Goal: Check status: Check status

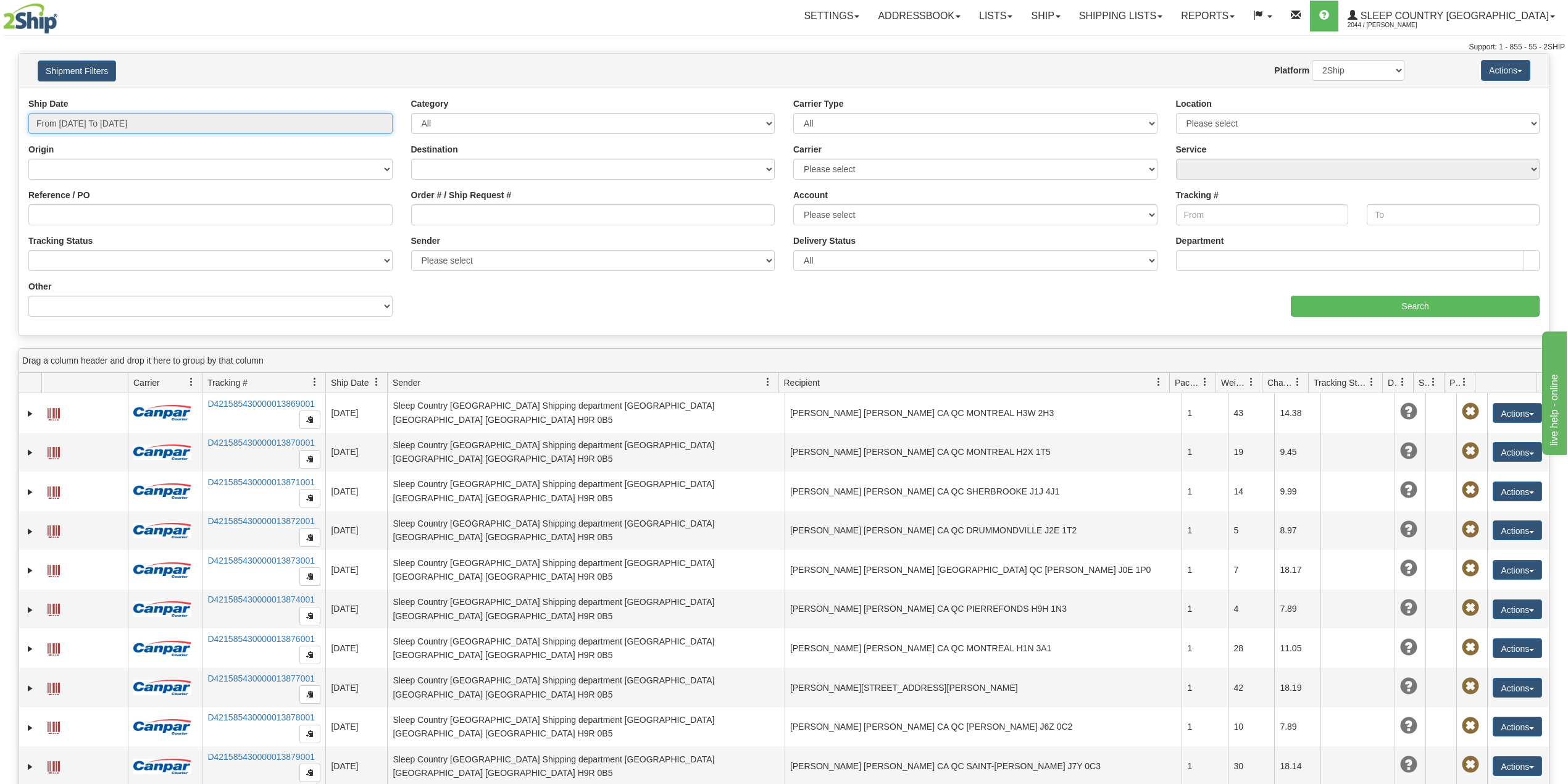
click at [109, 125] on input "From 09/11/2025 To 09/12/2025" at bounding box center [210, 123] width 364 height 21
click at [84, 214] on li "Last 30 Days" at bounding box center [83, 213] width 98 height 17
type input "From 08/14/2025 To 09/12/2025"
click at [86, 216] on input "Reference / PO" at bounding box center [210, 215] width 364 height 21
paste input "9002I047422"
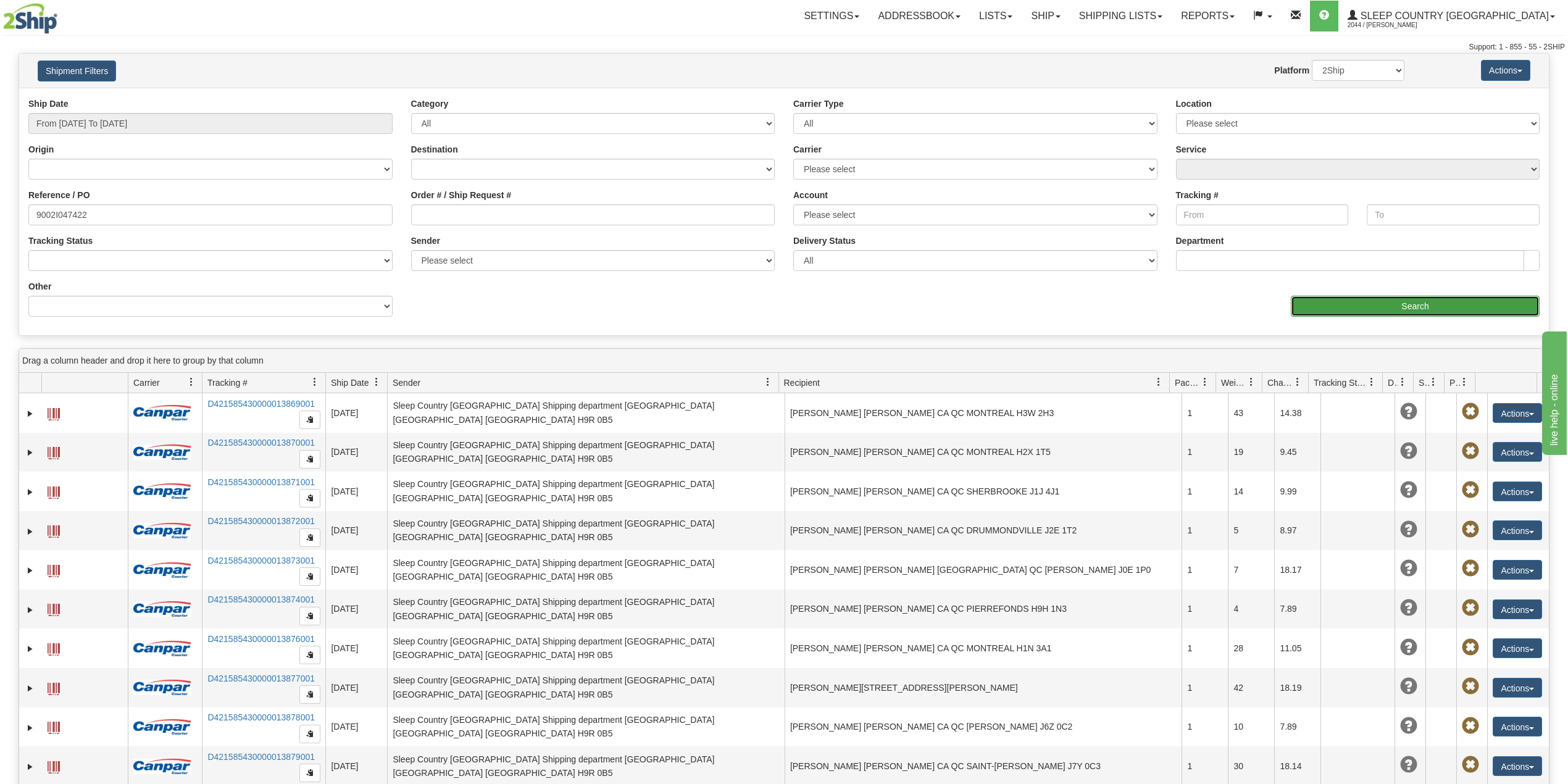
click at [1379, 311] on input "Search" at bounding box center [1414, 306] width 249 height 21
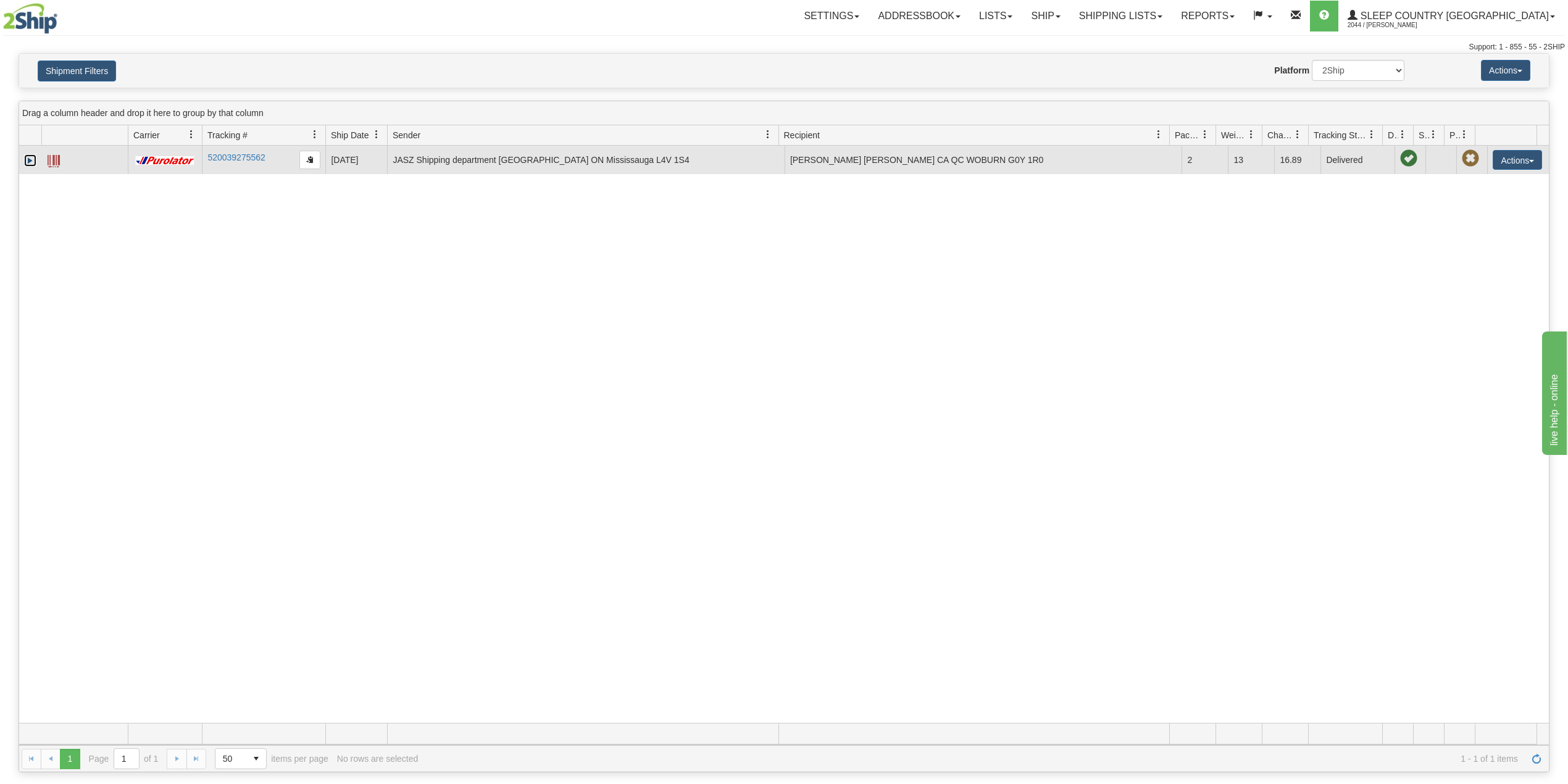
click at [30, 160] on link "Expand" at bounding box center [30, 160] width 12 height 12
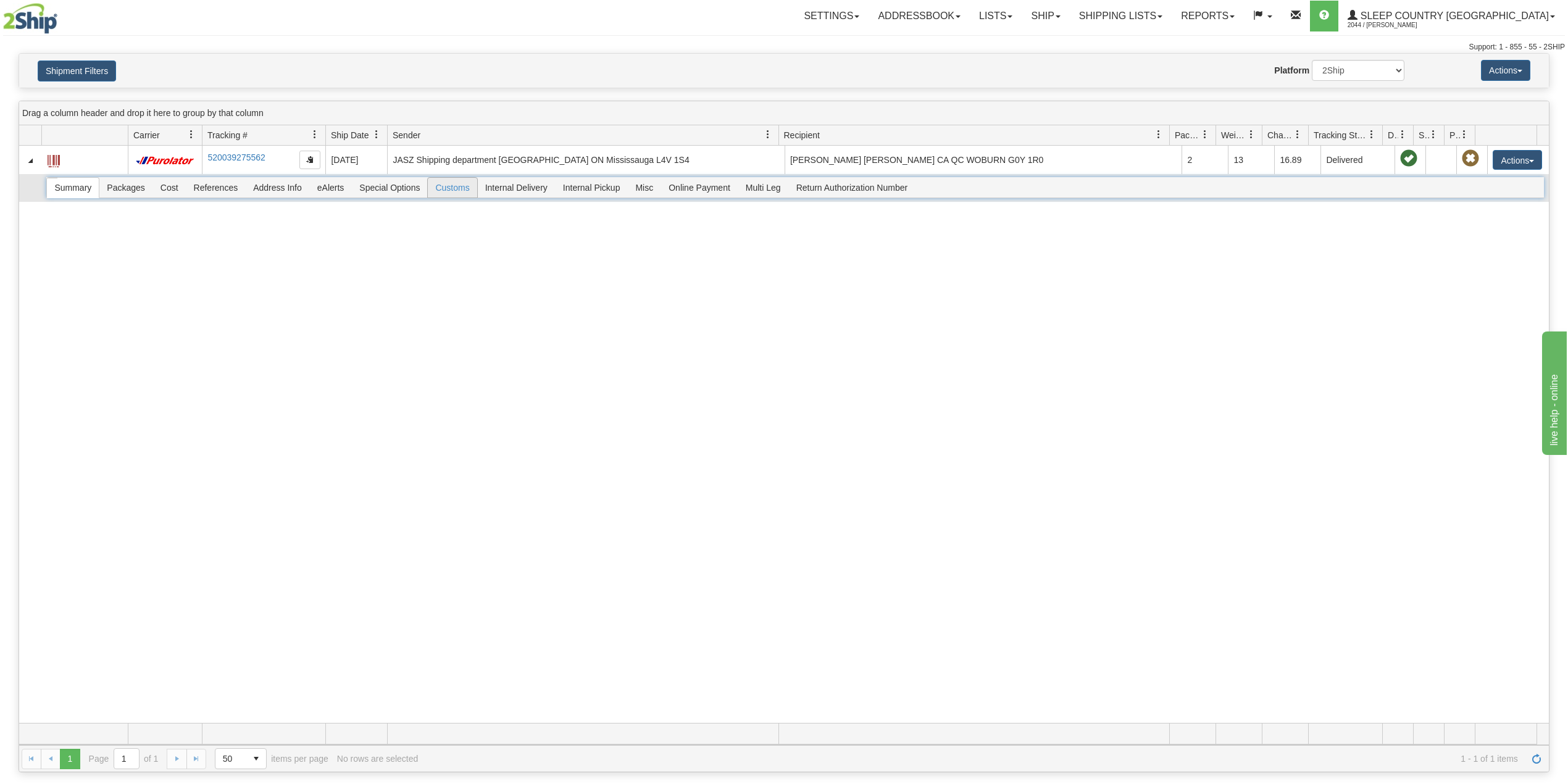
click at [450, 194] on span "Customs" at bounding box center [452, 188] width 49 height 20
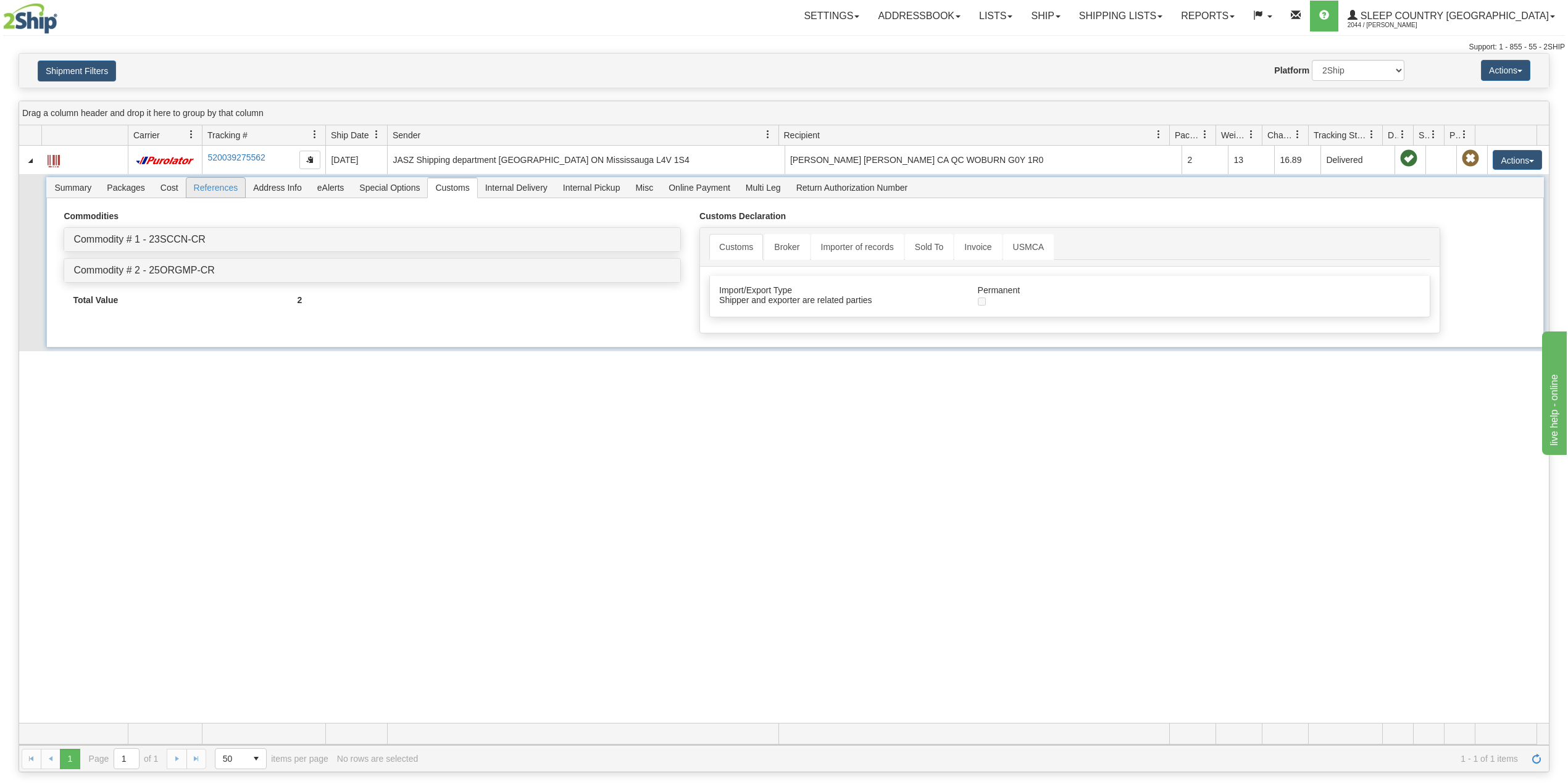
click at [218, 192] on span "References" at bounding box center [216, 188] width 59 height 20
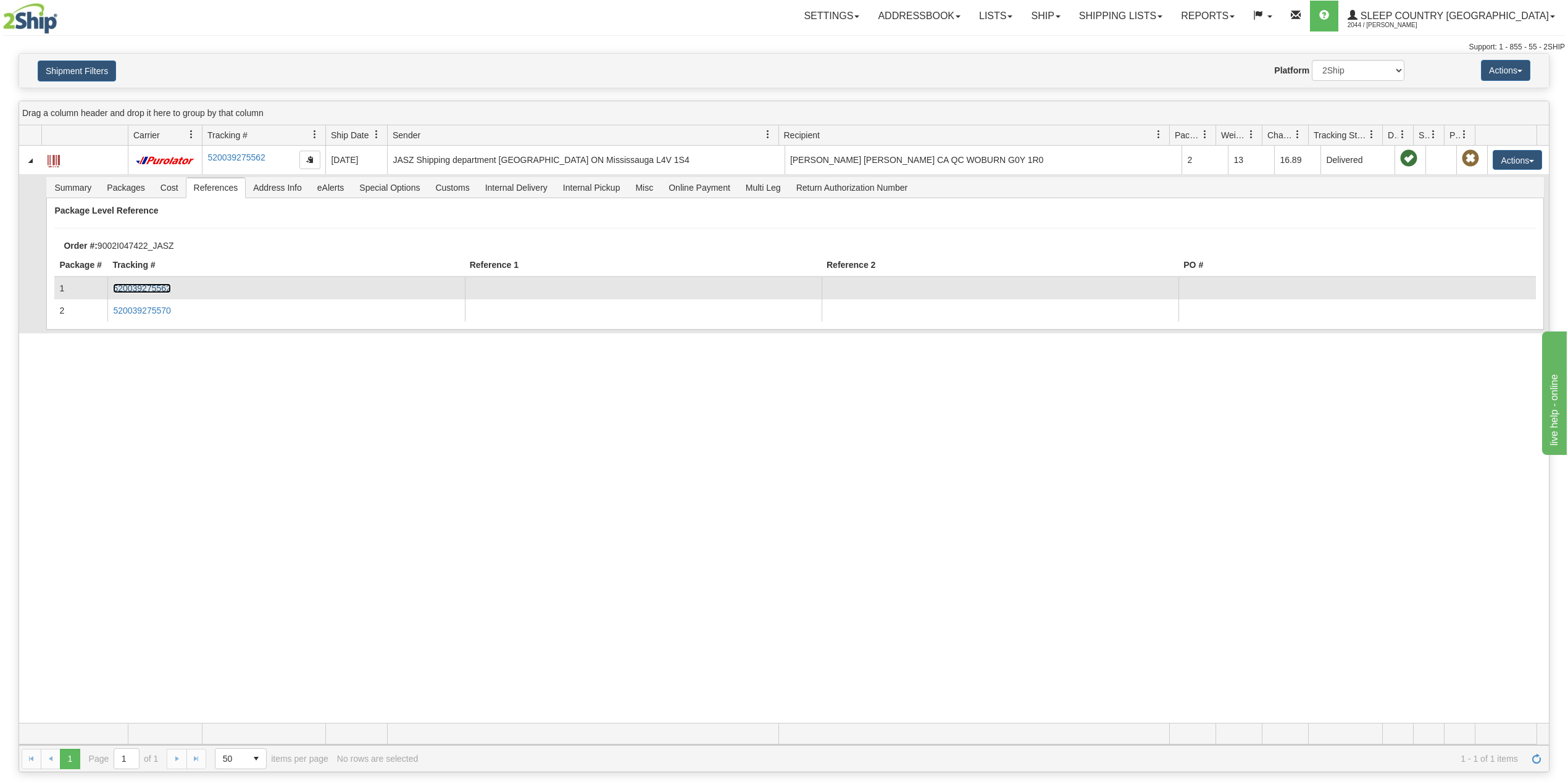
click at [161, 292] on link "520039275562" at bounding box center [141, 288] width 57 height 10
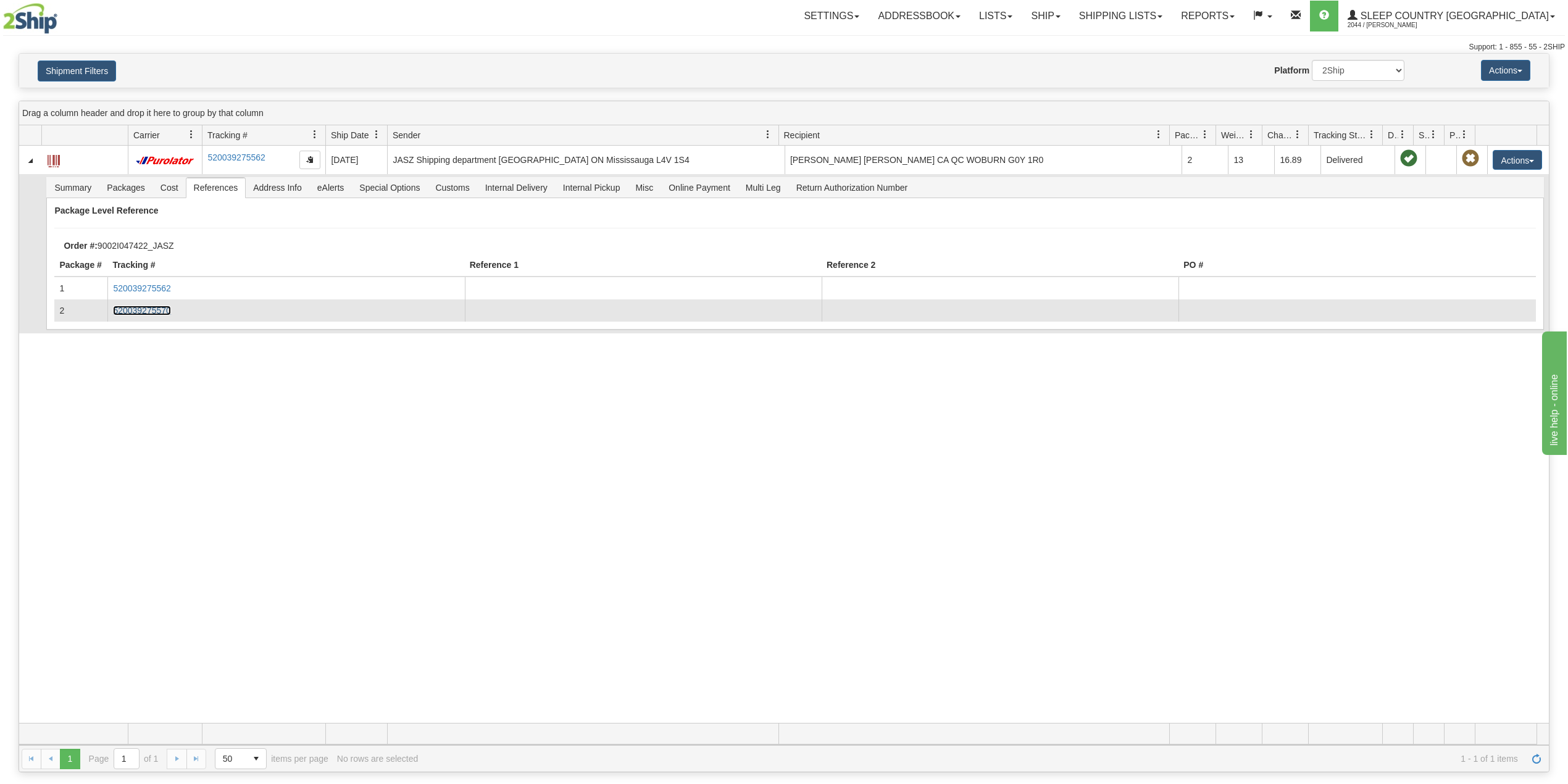
click at [161, 312] on link "520039275570" at bounding box center [141, 310] width 57 height 10
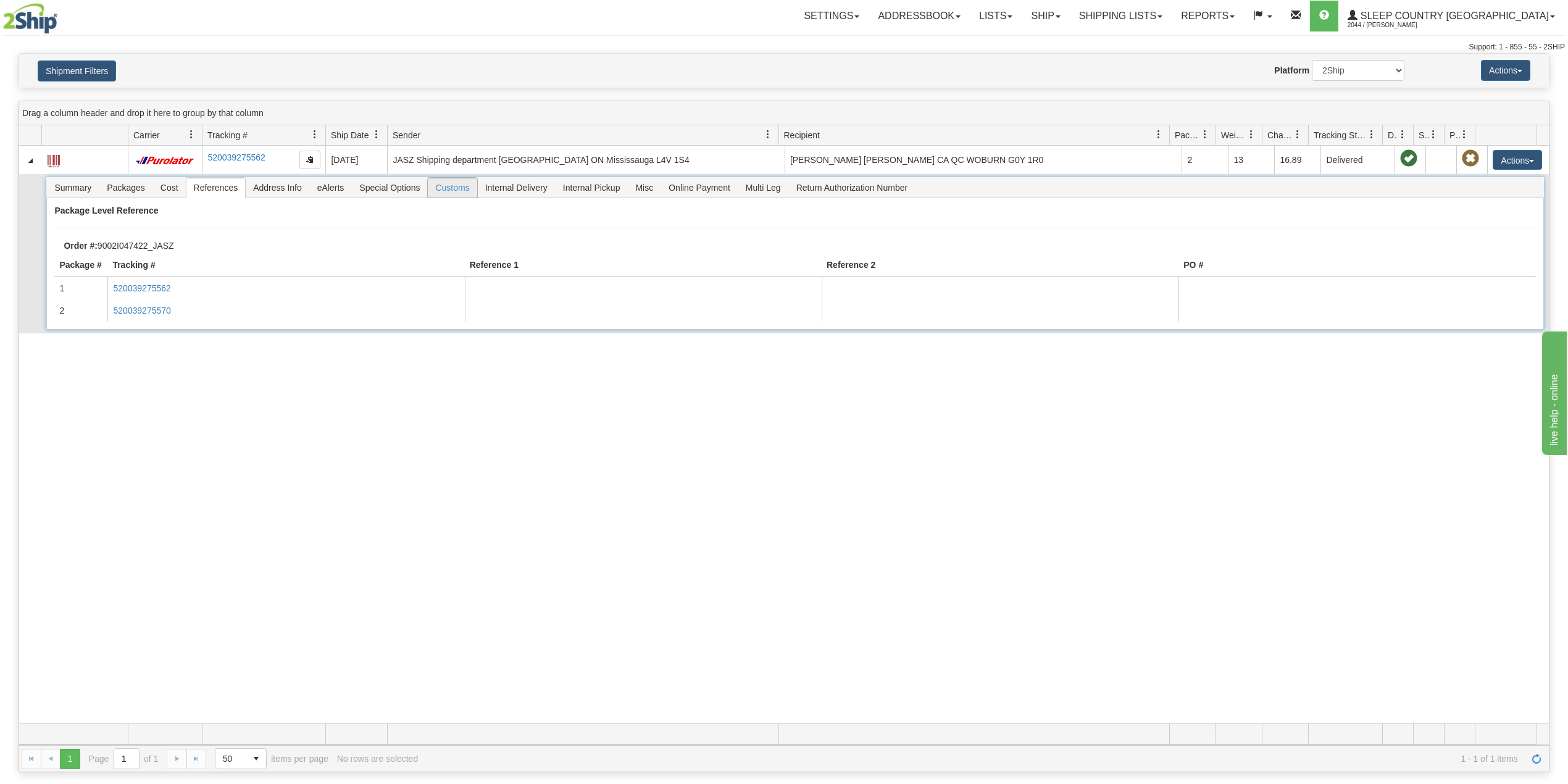
click at [467, 188] on span "Customs" at bounding box center [452, 188] width 49 height 20
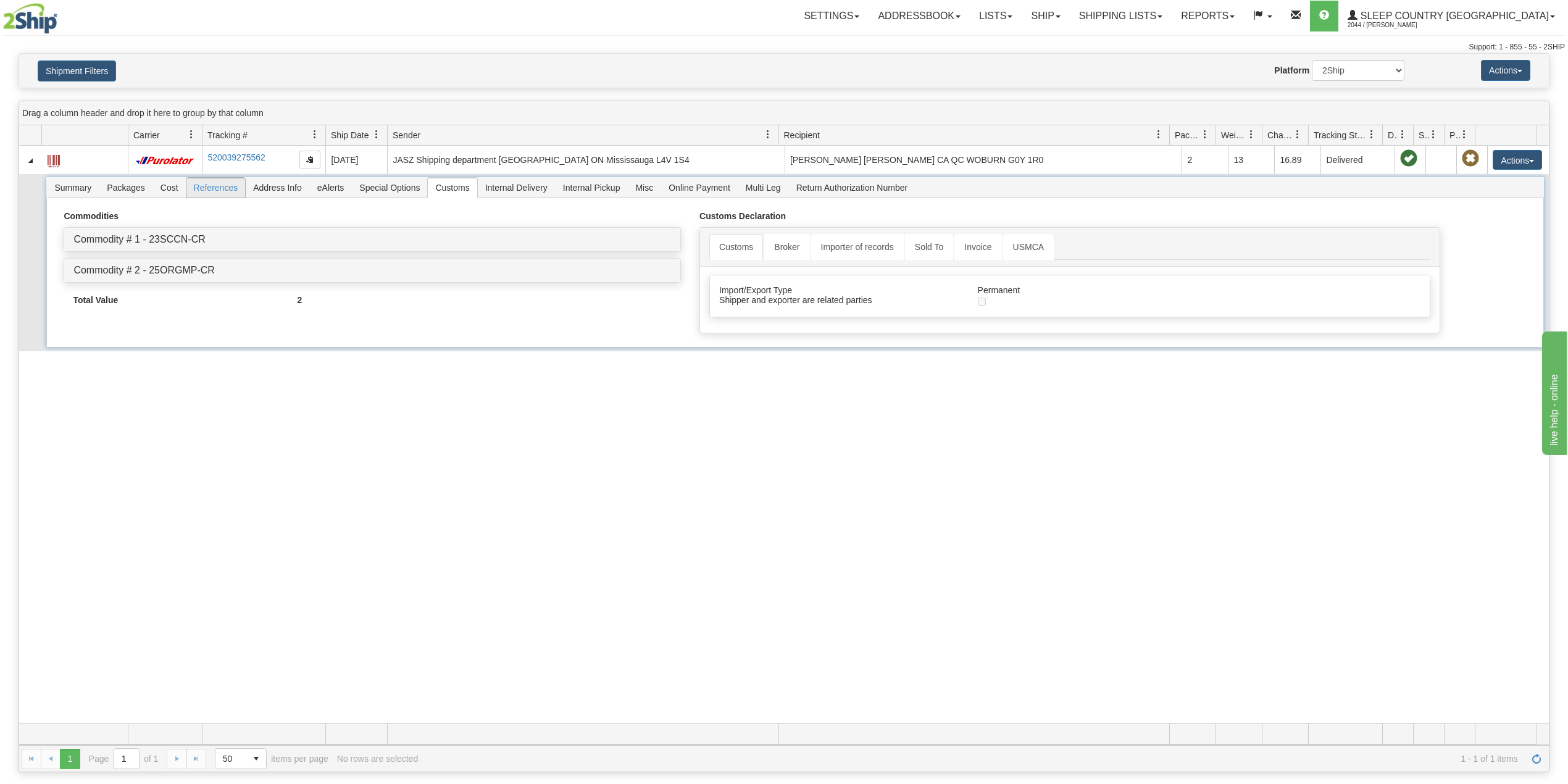
click at [216, 190] on span "References" at bounding box center [216, 188] width 59 height 20
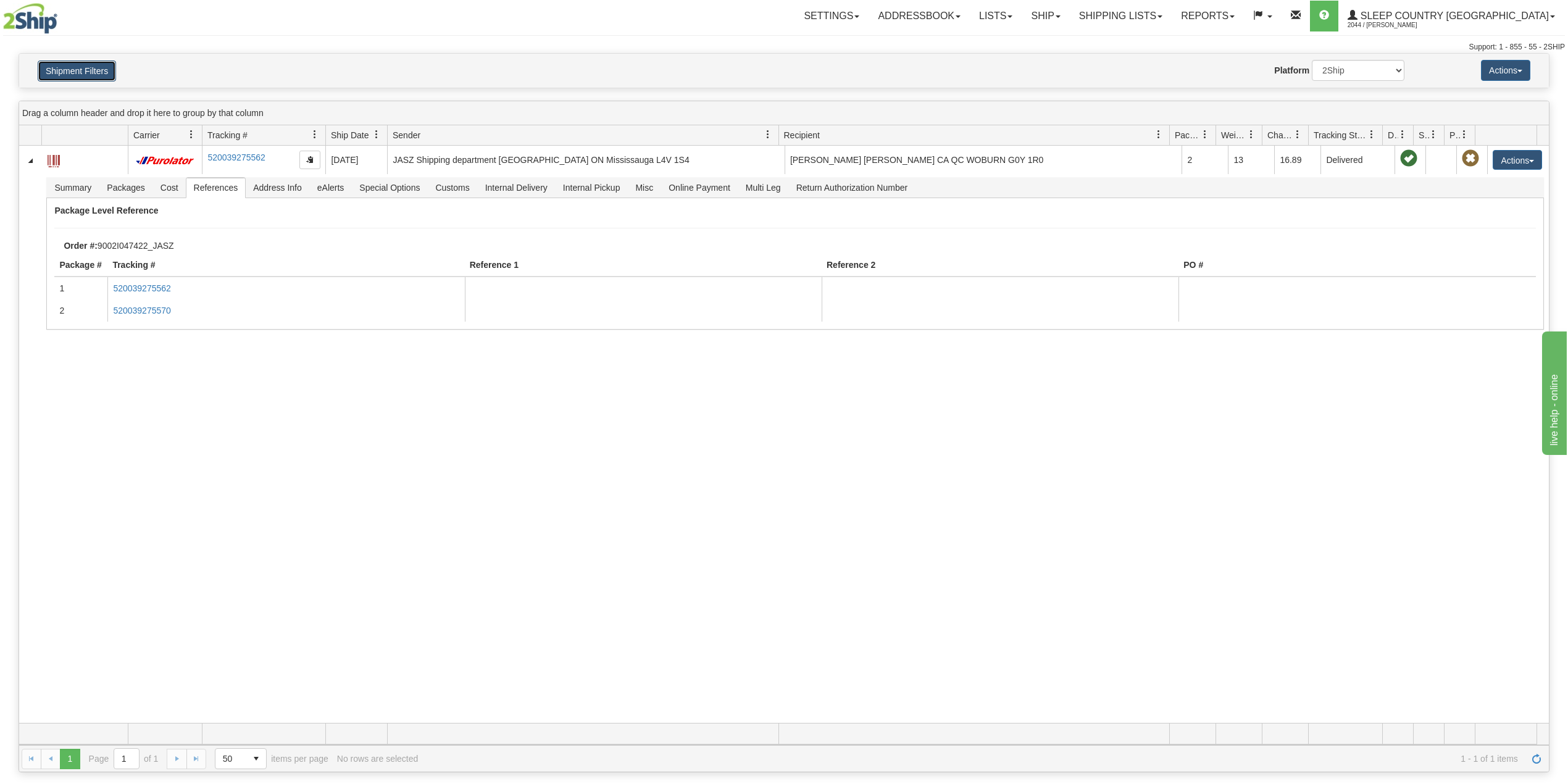
click at [75, 67] on button "Shipment Filters" at bounding box center [77, 70] width 79 height 21
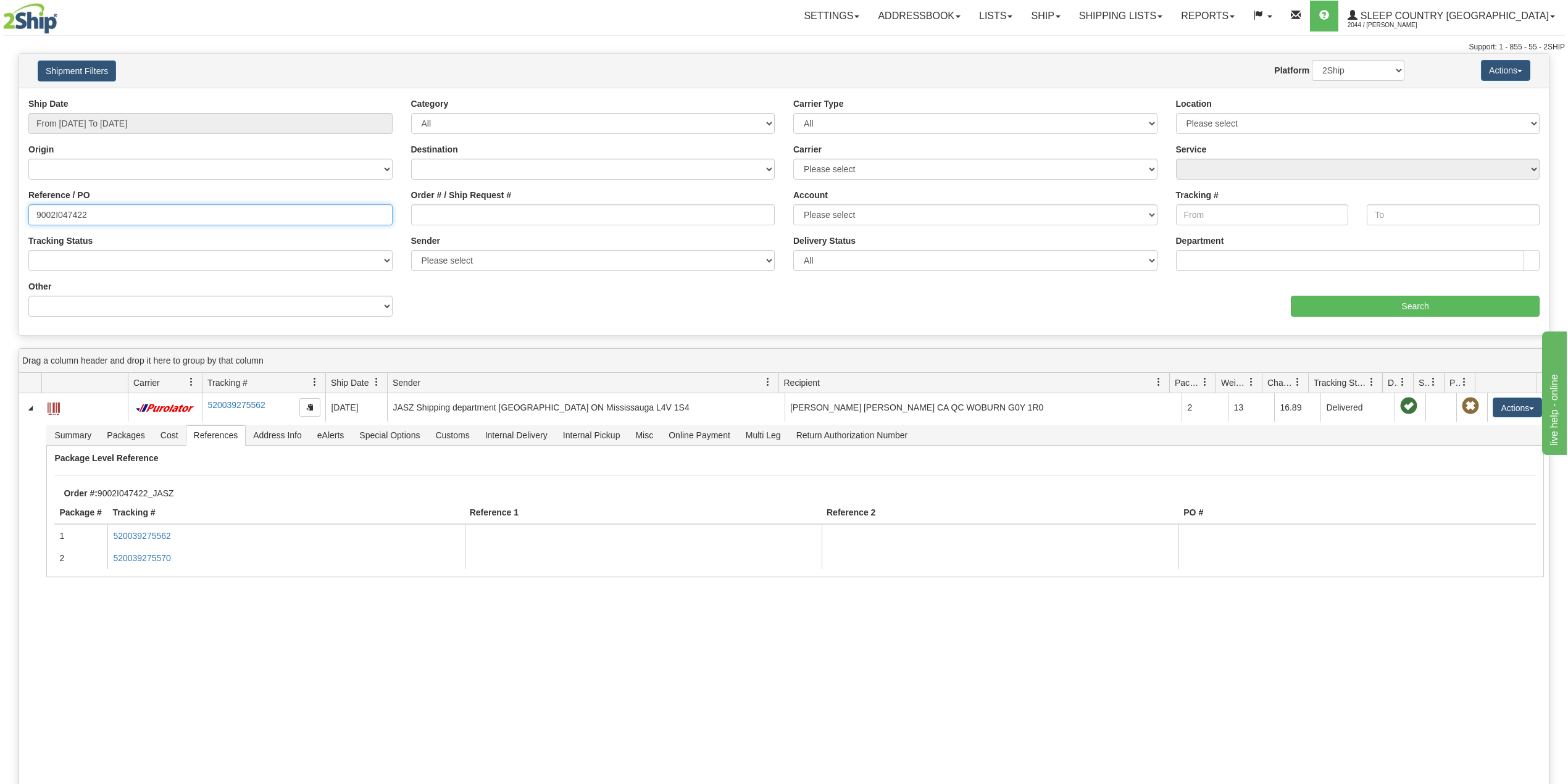
click at [75, 219] on input "9002I047422" at bounding box center [210, 215] width 364 height 21
click at [77, 219] on input "9002I047422" at bounding box center [210, 215] width 364 height 21
click at [77, 220] on input "9002I047422" at bounding box center [210, 215] width 364 height 21
click at [66, 210] on input "9002I047422" at bounding box center [210, 215] width 364 height 21
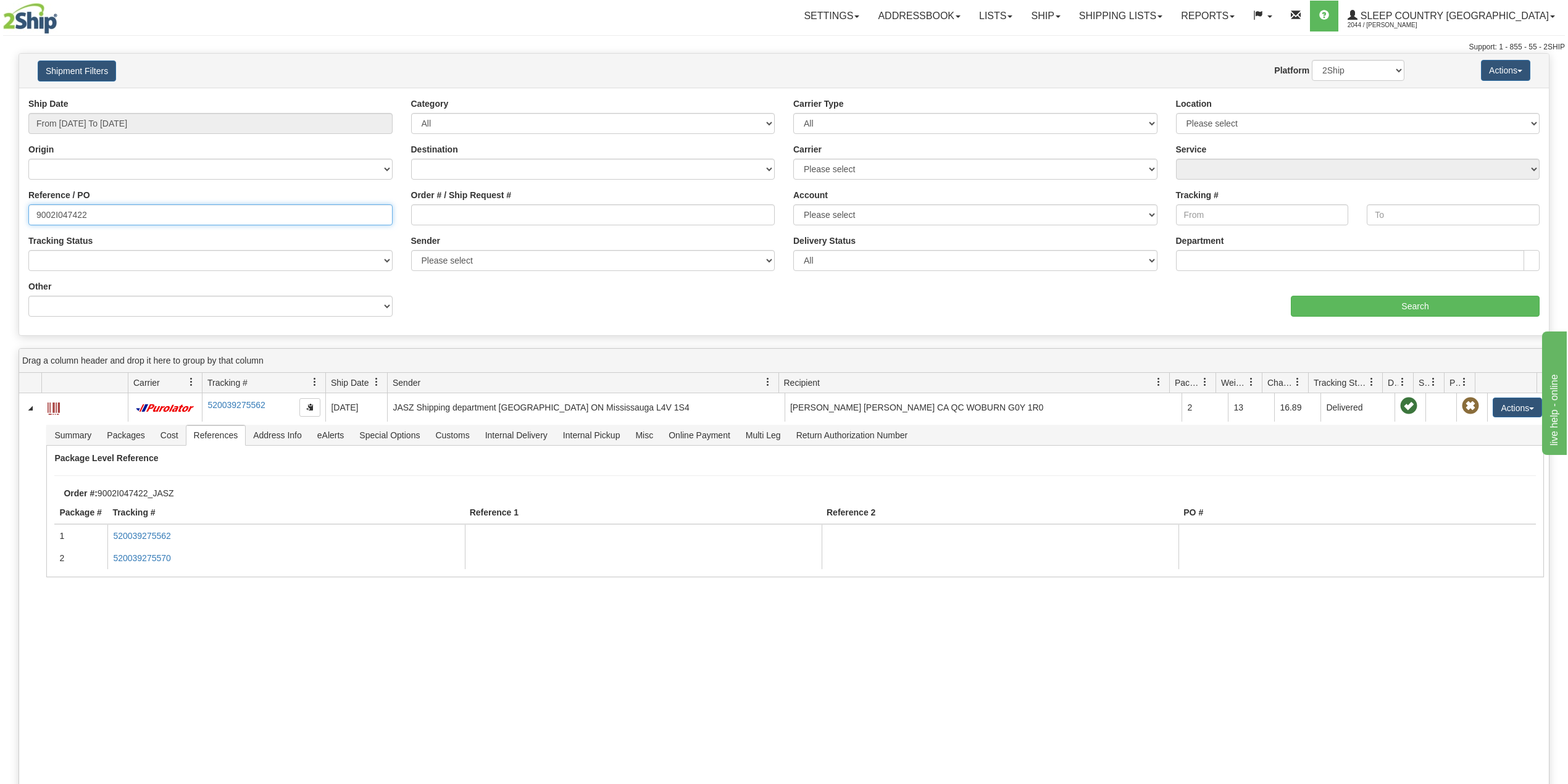
click at [66, 210] on input "9002I047422" at bounding box center [210, 215] width 364 height 21
paste input "67487"
type input "9002I067487"
click at [1375, 309] on input "Search" at bounding box center [1414, 306] width 249 height 21
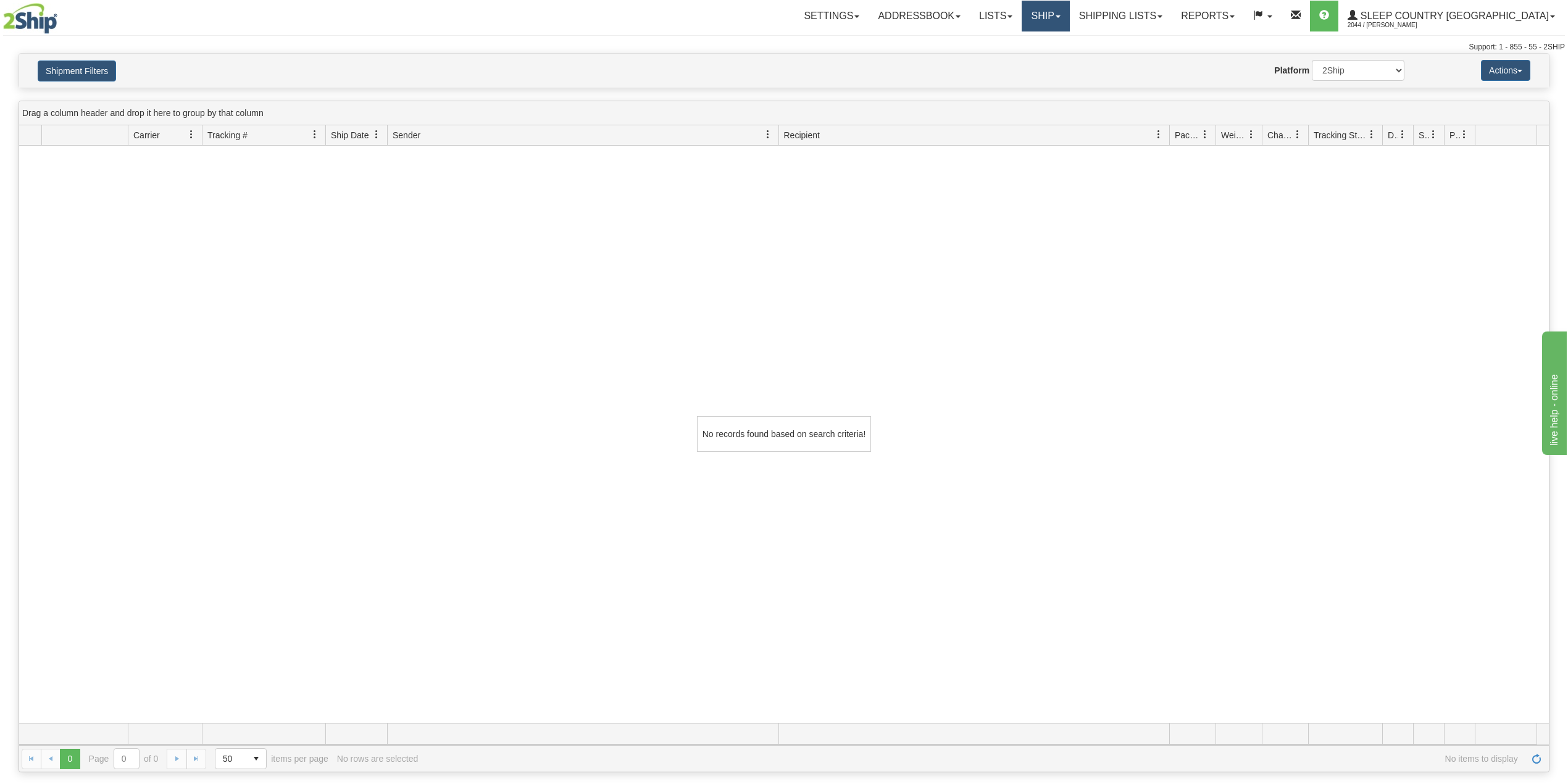
click at [1069, 15] on link "Ship" at bounding box center [1045, 16] width 48 height 31
click at [1057, 55] on span "OnHold / Order Queue" at bounding box center [1013, 59] width 87 height 10
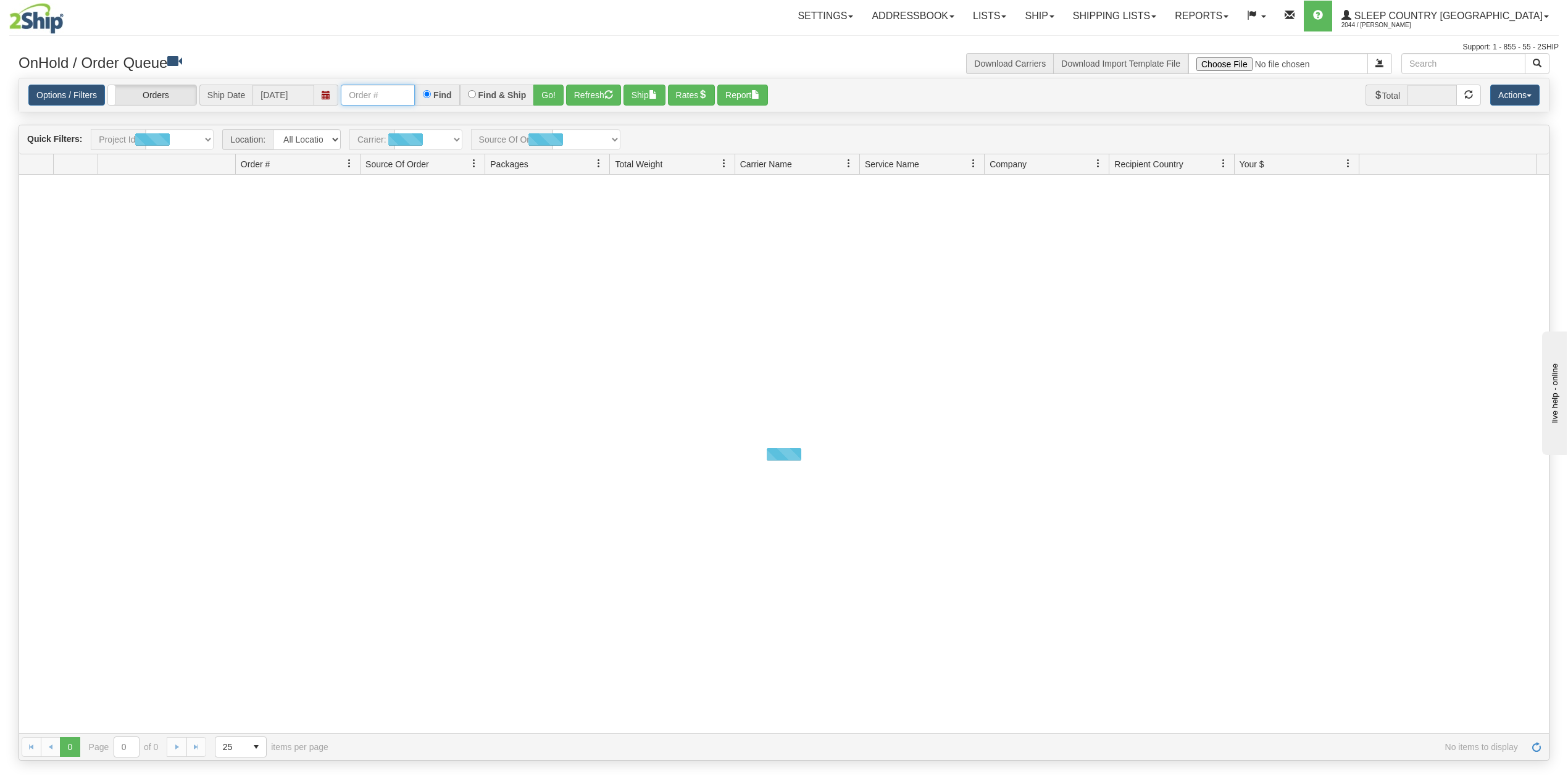
click at [369, 91] on input "text" at bounding box center [377, 95] width 74 height 21
paste input "9002I067487"
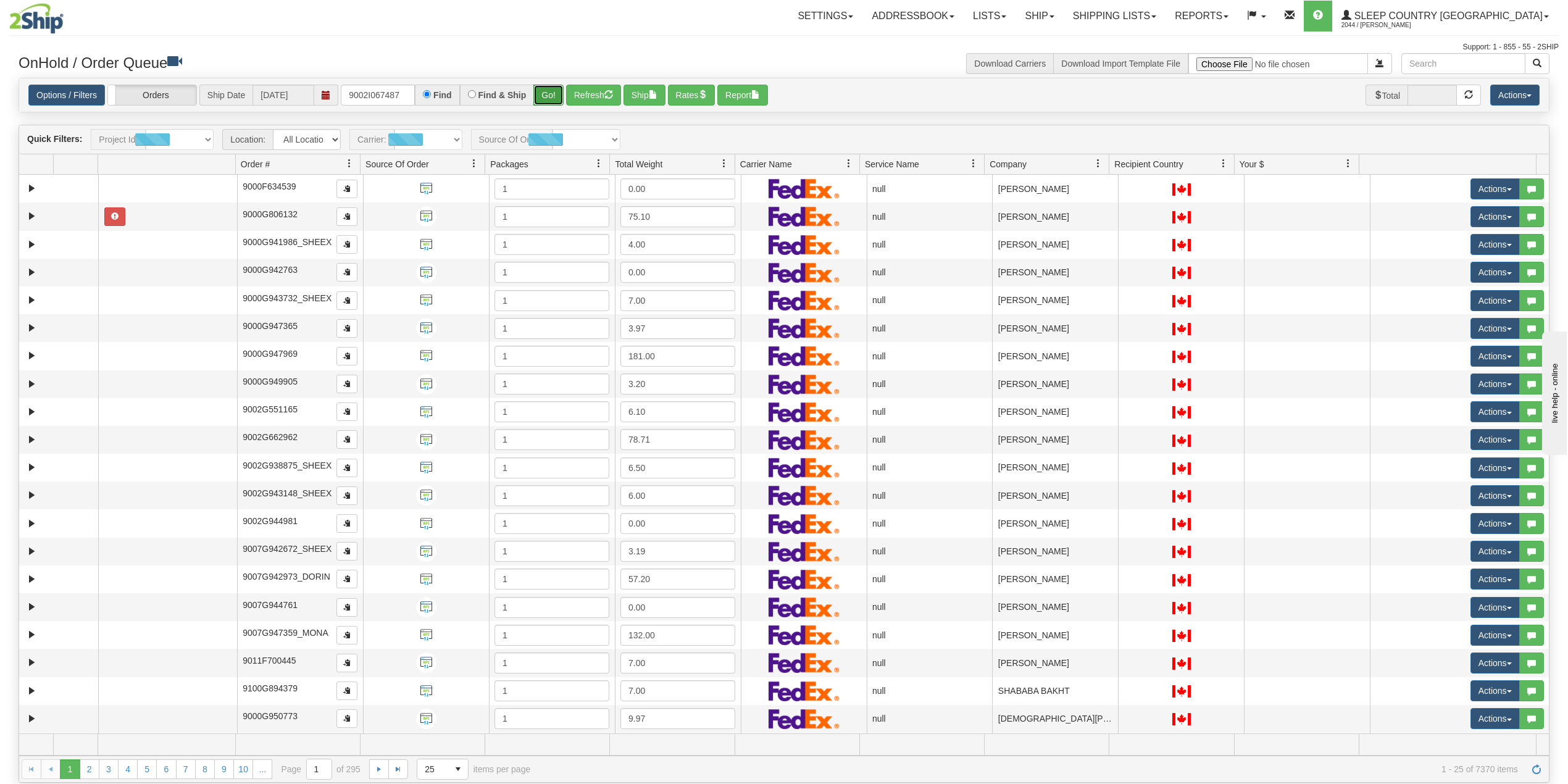
click at [553, 92] on button "Go!" at bounding box center [549, 95] width 30 height 21
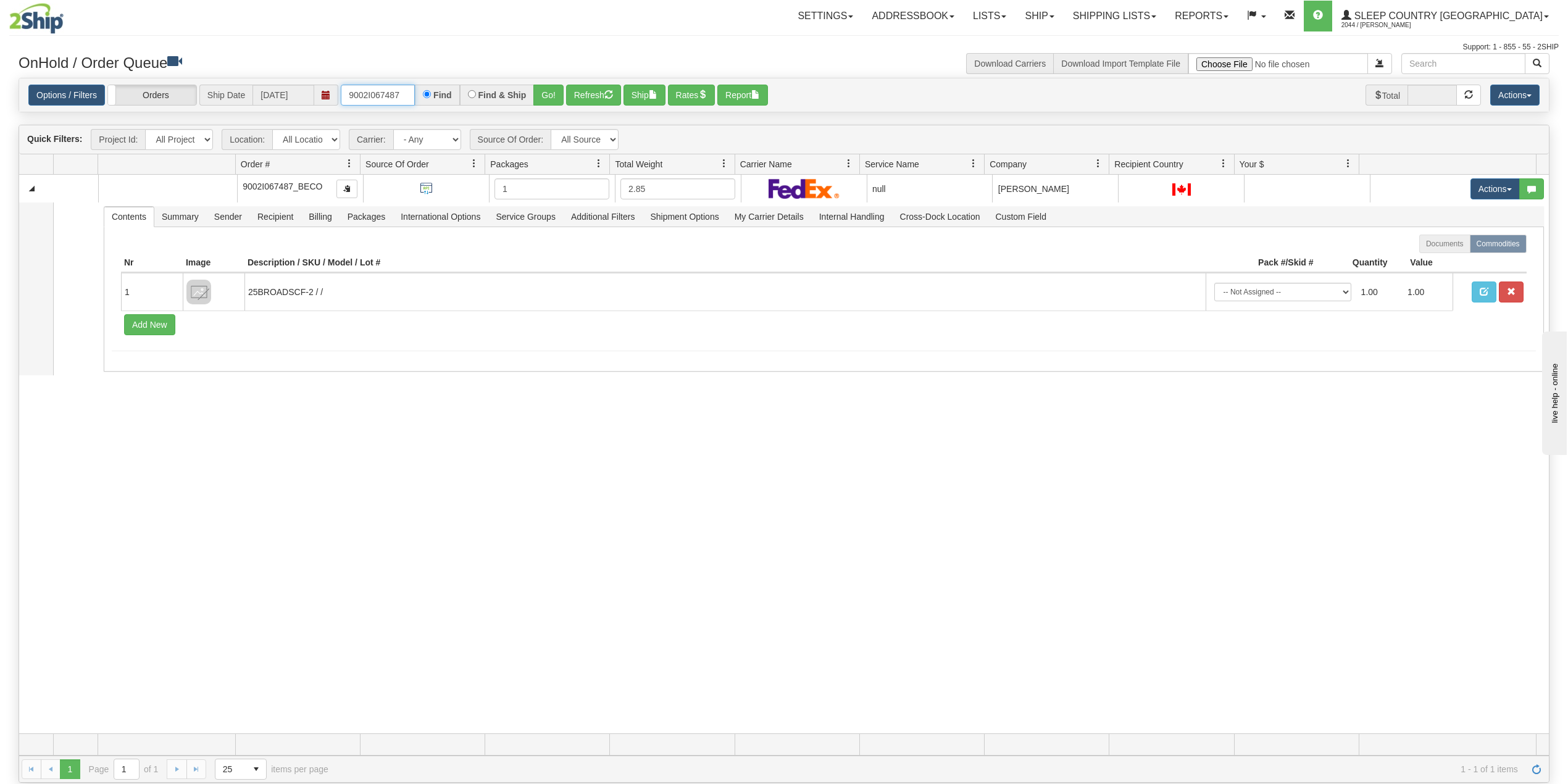
click at [382, 90] on input "9002I067487" at bounding box center [377, 95] width 74 height 21
paste input "0I082681"
click at [551, 90] on button "Go!" at bounding box center [549, 95] width 30 height 21
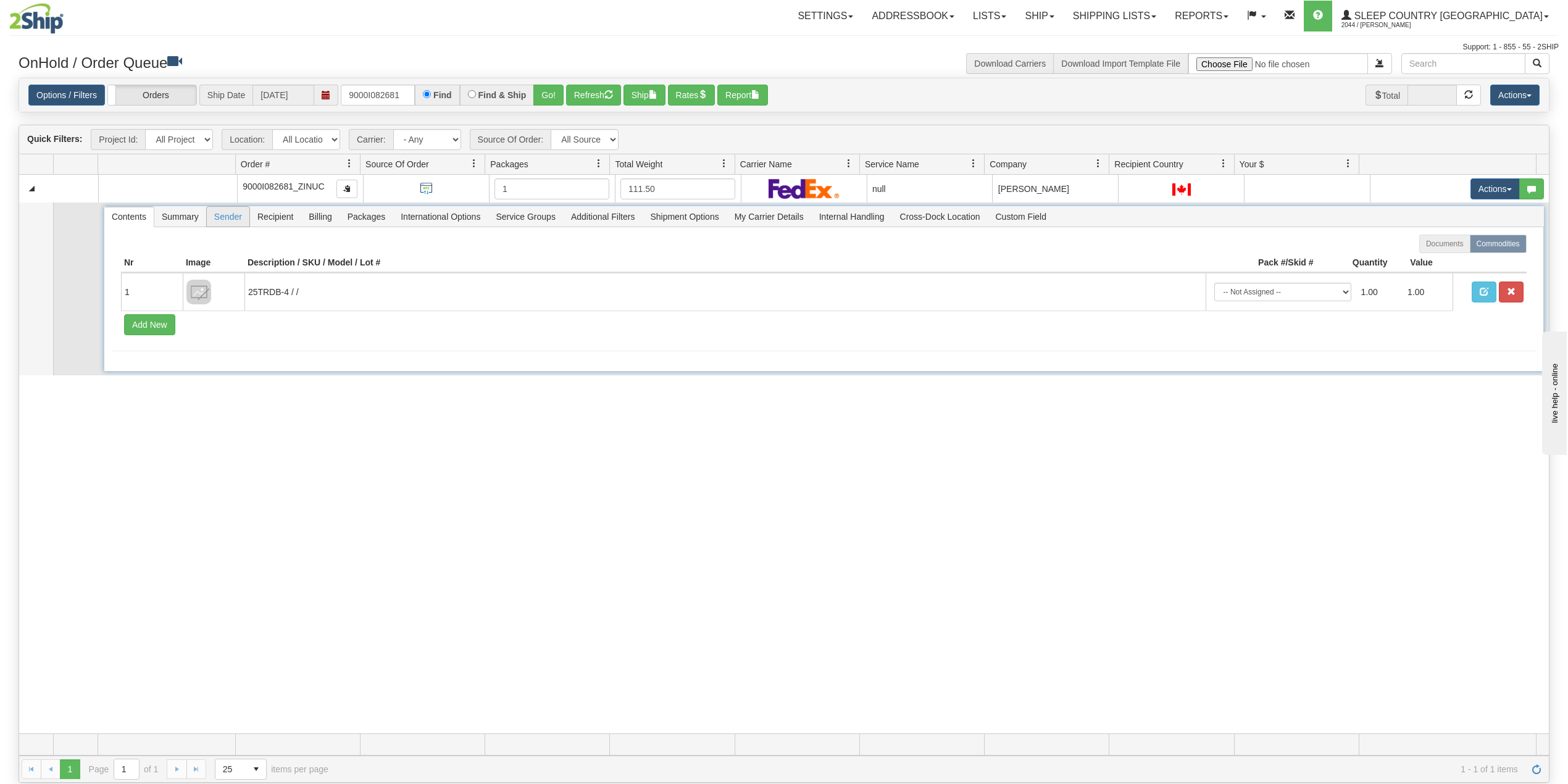
click at [221, 218] on span "Sender" at bounding box center [227, 216] width 42 height 20
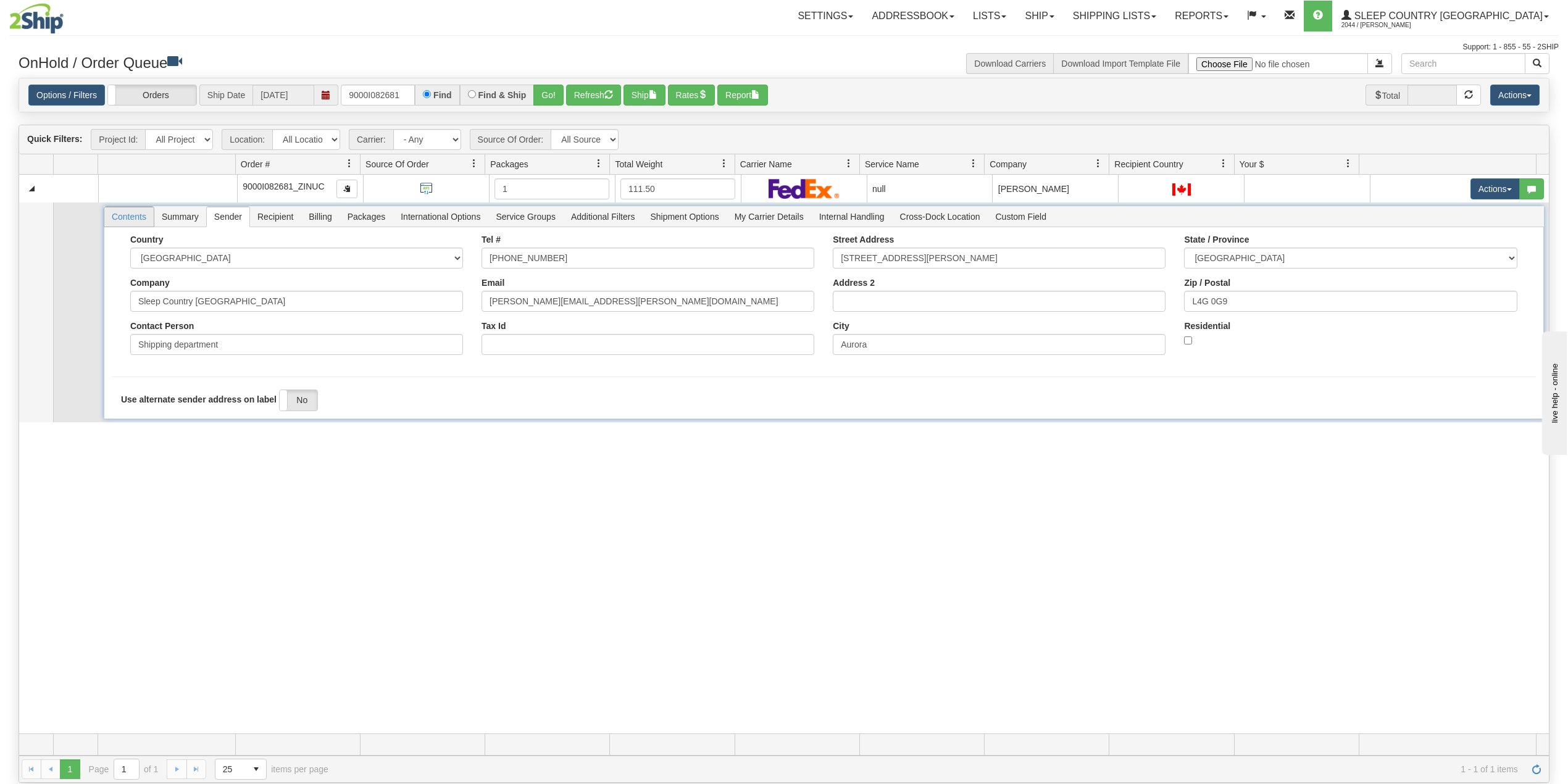
click at [122, 218] on span "Contents" at bounding box center [128, 216] width 50 height 20
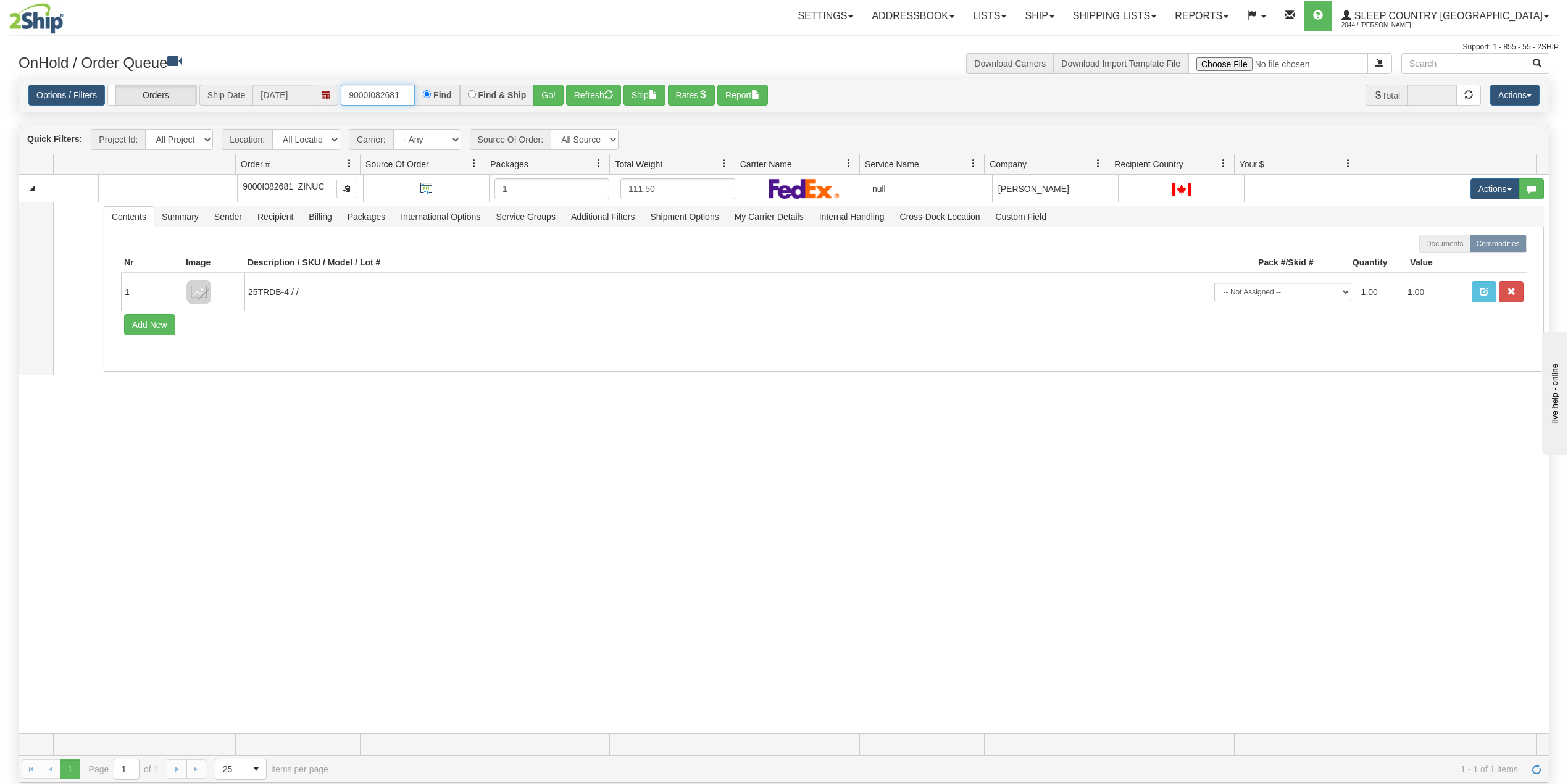
click at [374, 89] on input "9000I082681" at bounding box center [377, 95] width 74 height 21
paste input "58589"
type input "9000I058589"
click at [550, 94] on button "Go!" at bounding box center [549, 95] width 30 height 21
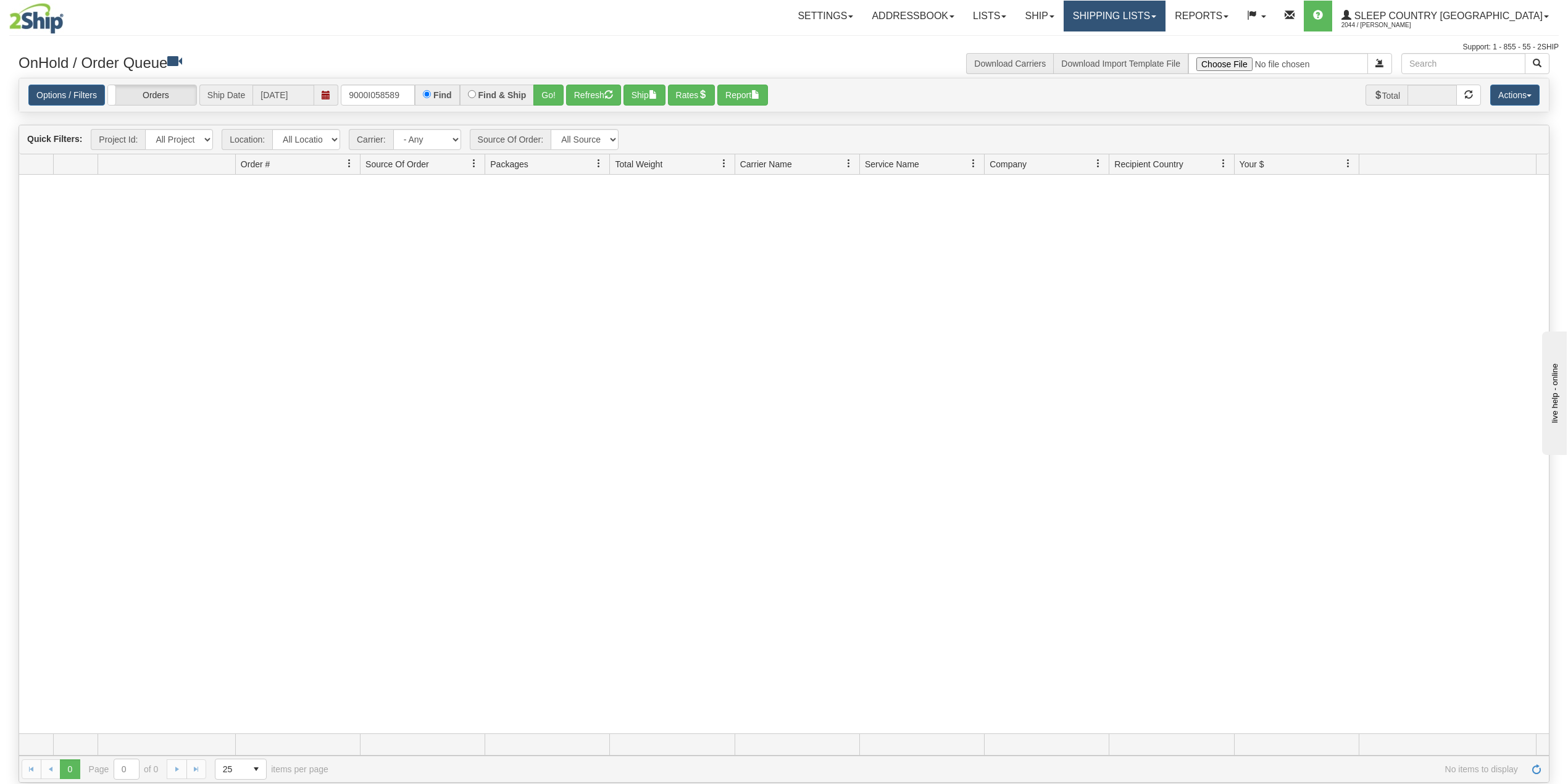
click at [1156, 13] on link "Shipping lists" at bounding box center [1114, 16] width 102 height 31
click at [1142, 59] on span "Search Shipment History" at bounding box center [1105, 59] width 96 height 10
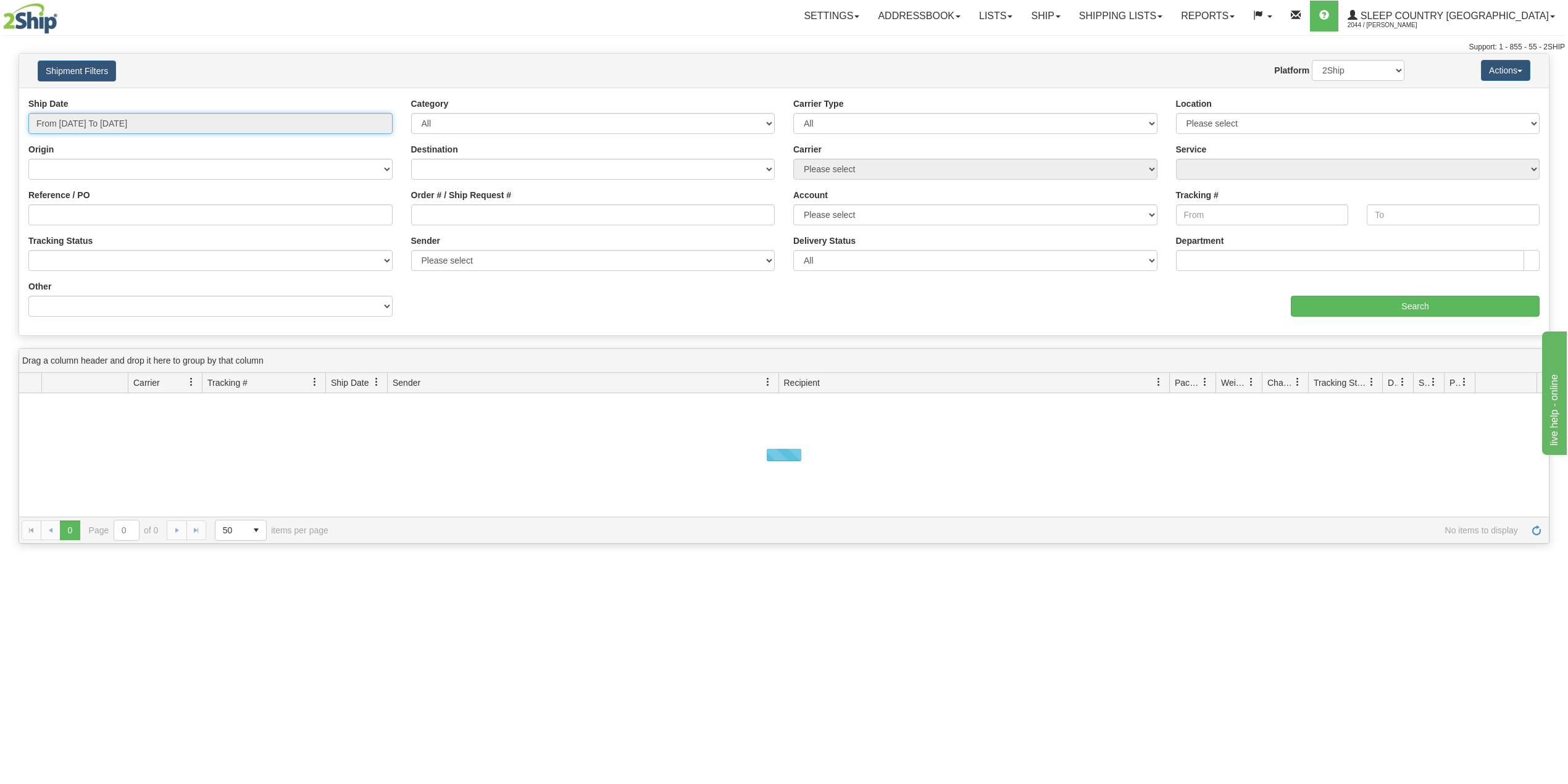
click at [95, 127] on input "From 09/11/2025 To 09/12/2025" at bounding box center [210, 123] width 364 height 21
click at [80, 210] on li "Last 30 Days" at bounding box center [83, 213] width 98 height 17
type input "From 08/14/2025 To 09/12/2025"
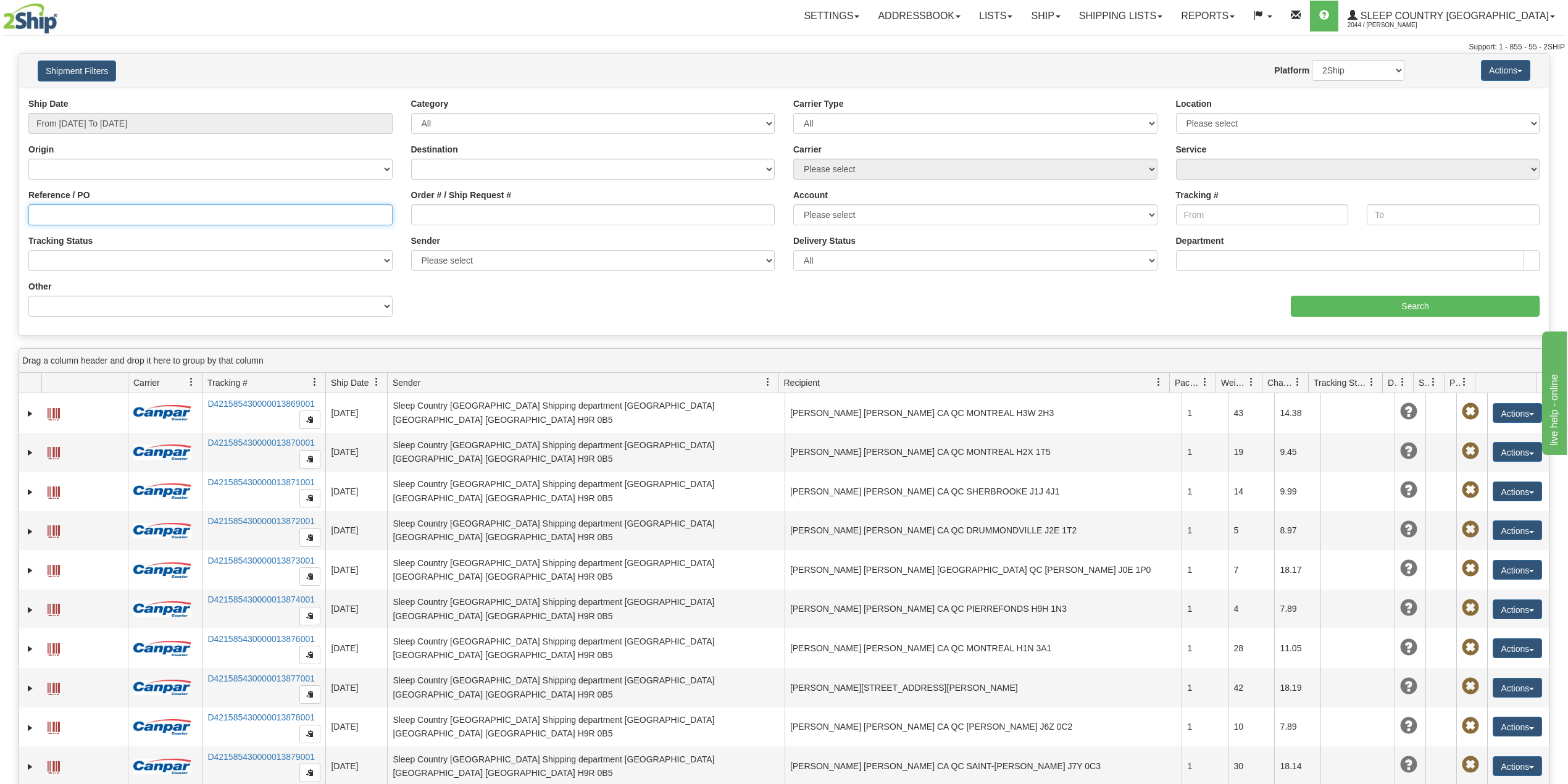
click at [87, 210] on input "Reference / PO" at bounding box center [210, 215] width 364 height 21
paste input "9000I058589"
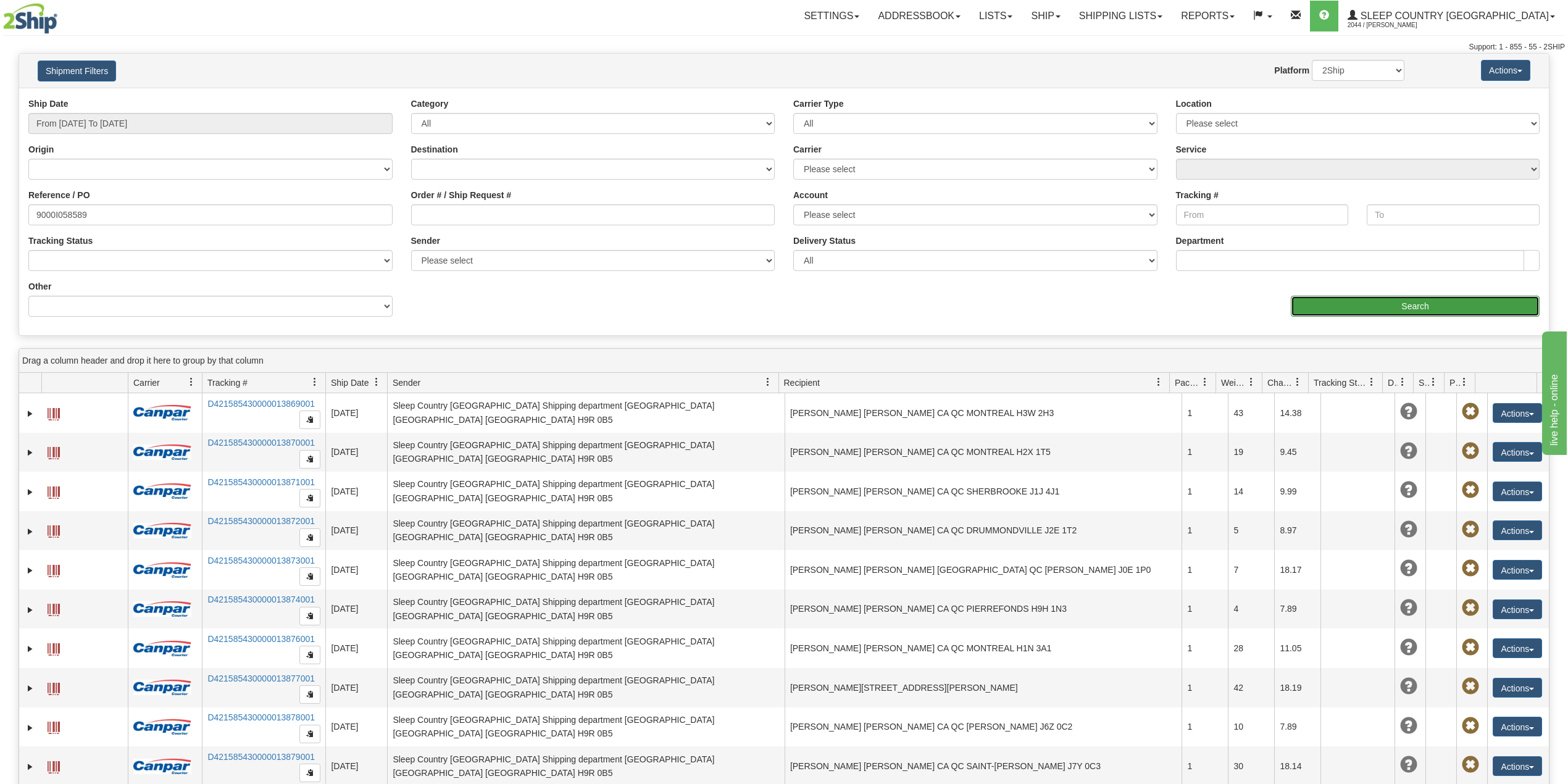
click at [1344, 299] on input "Search" at bounding box center [1414, 306] width 249 height 21
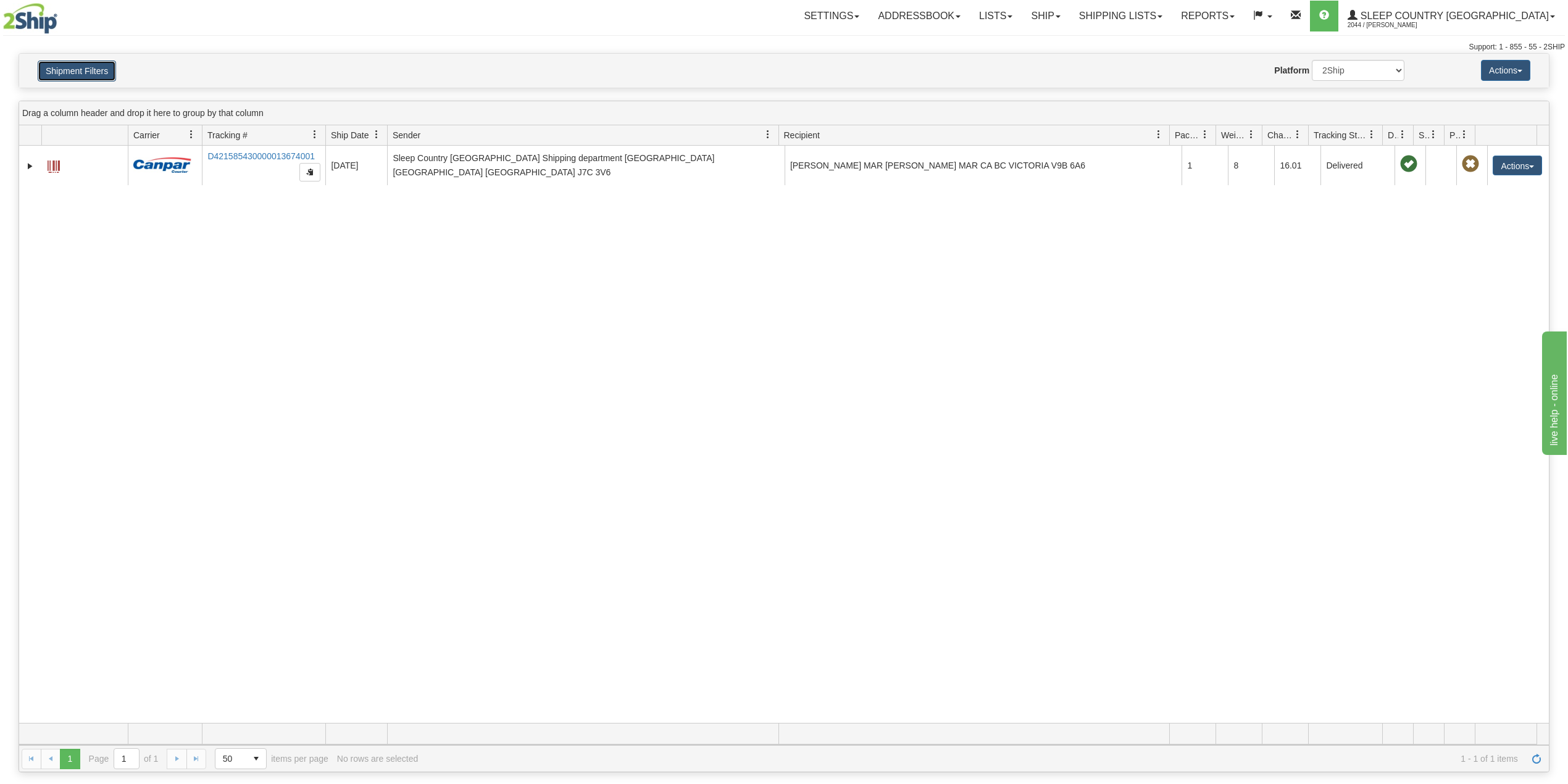
click at [89, 69] on button "Shipment Filters" at bounding box center [77, 70] width 79 height 21
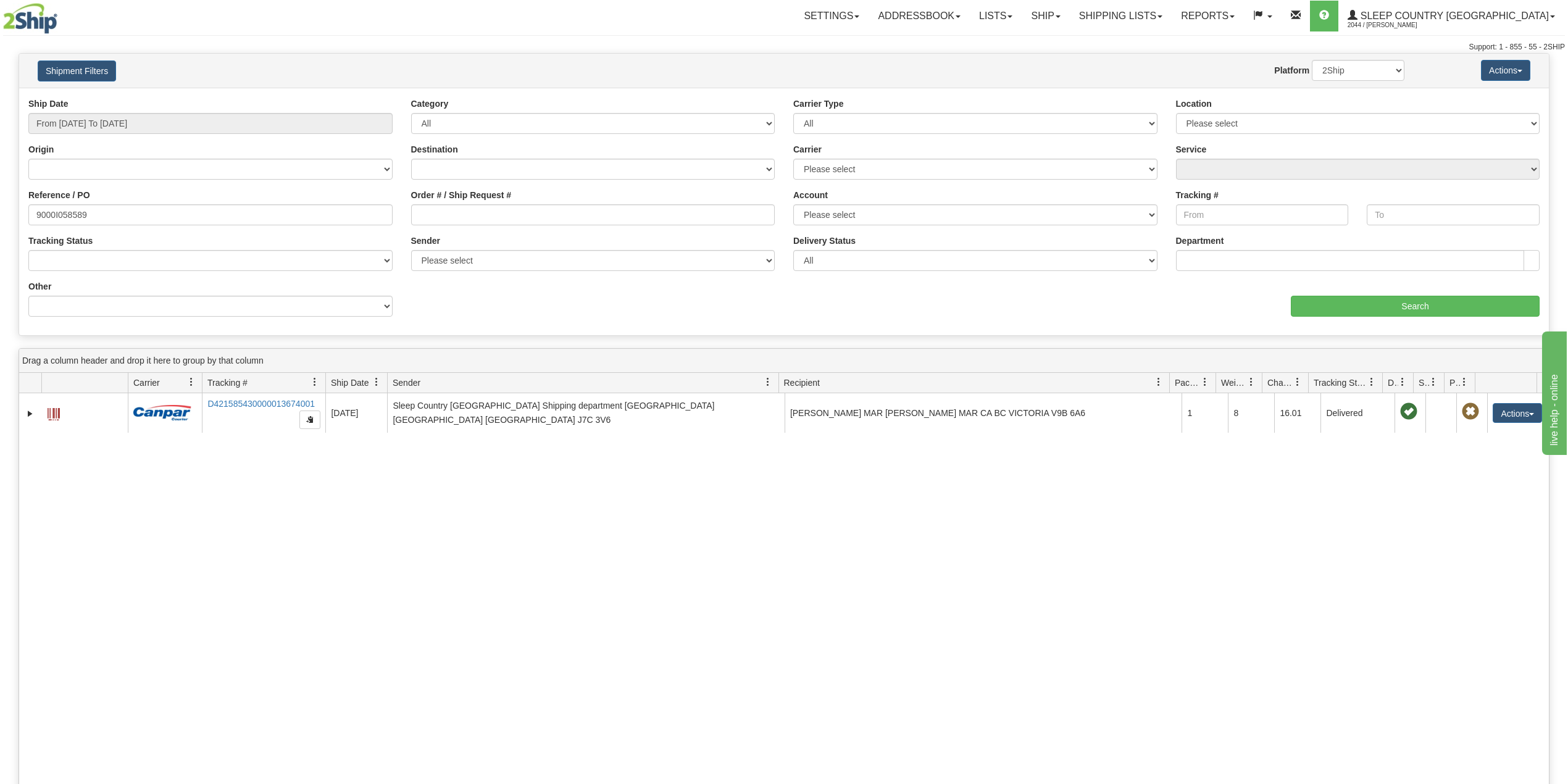
click at [385, 591] on div "31563523 2044 D421585430000013674001 09/03/2025 09/03/2025 11:45:34 AM Sleep Co…" at bounding box center [783, 681] width 1530 height 577
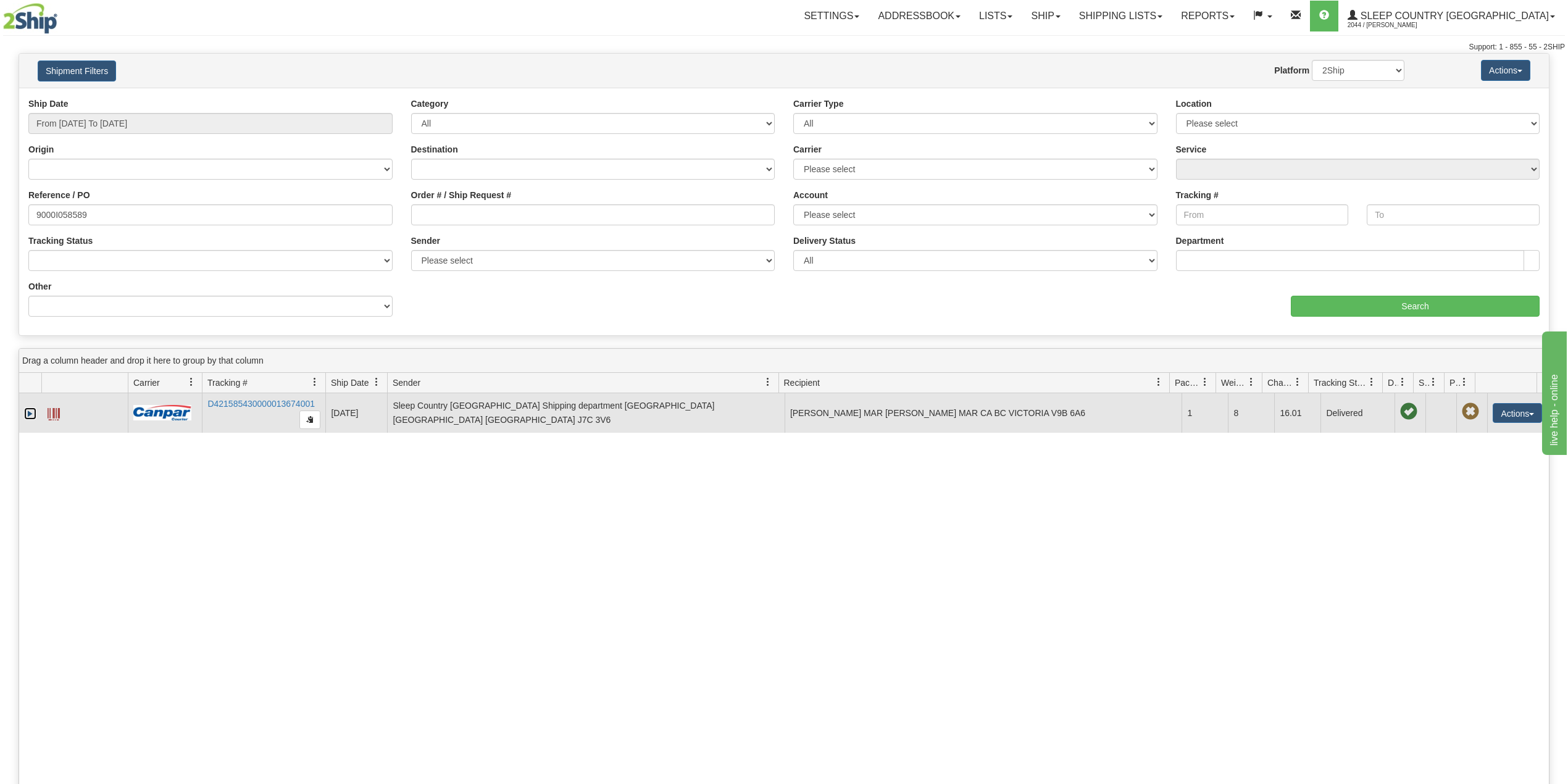
click at [31, 418] on link "Expand" at bounding box center [30, 413] width 12 height 12
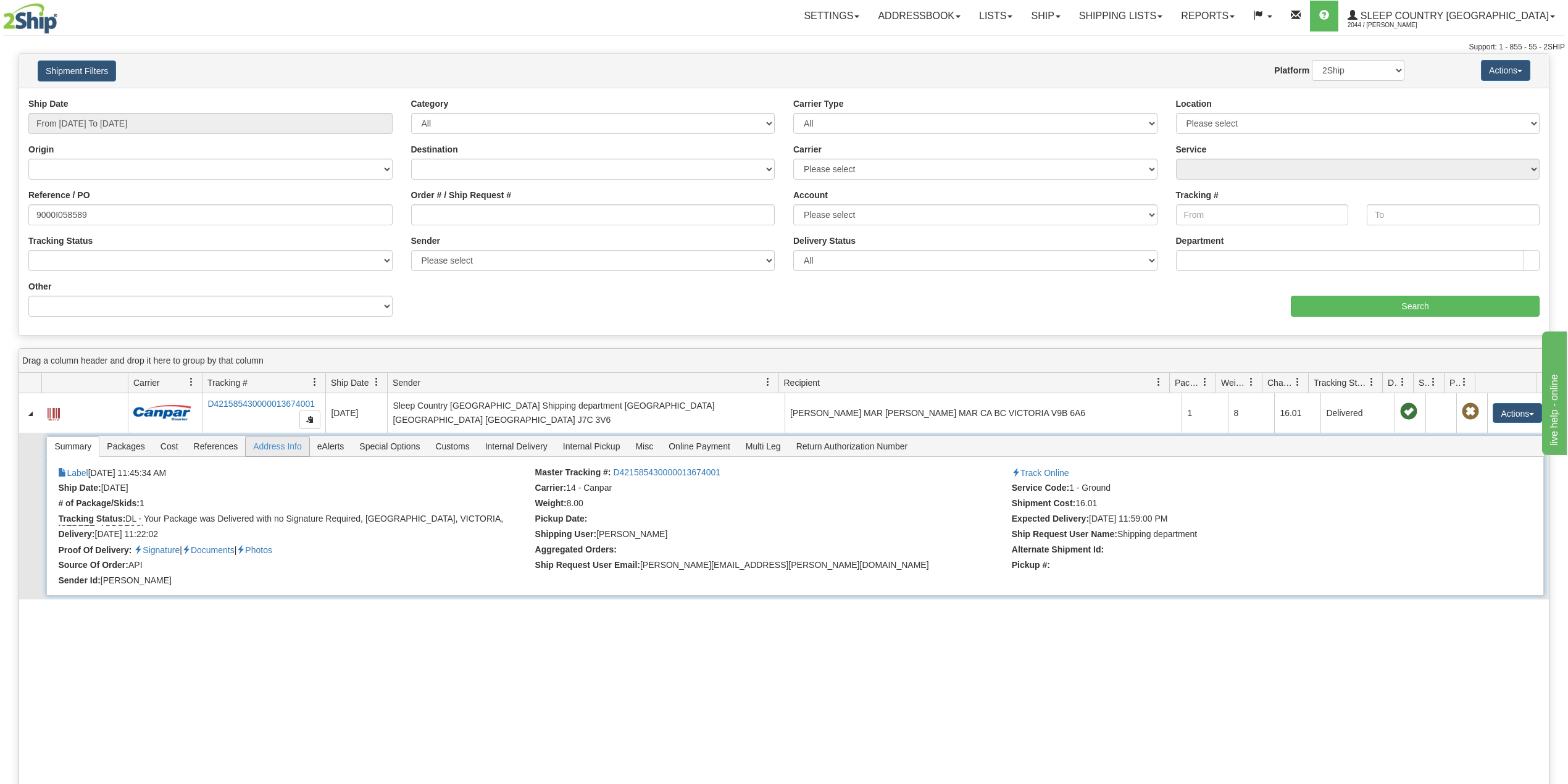
click at [265, 454] on span "Address Info" at bounding box center [278, 445] width 64 height 20
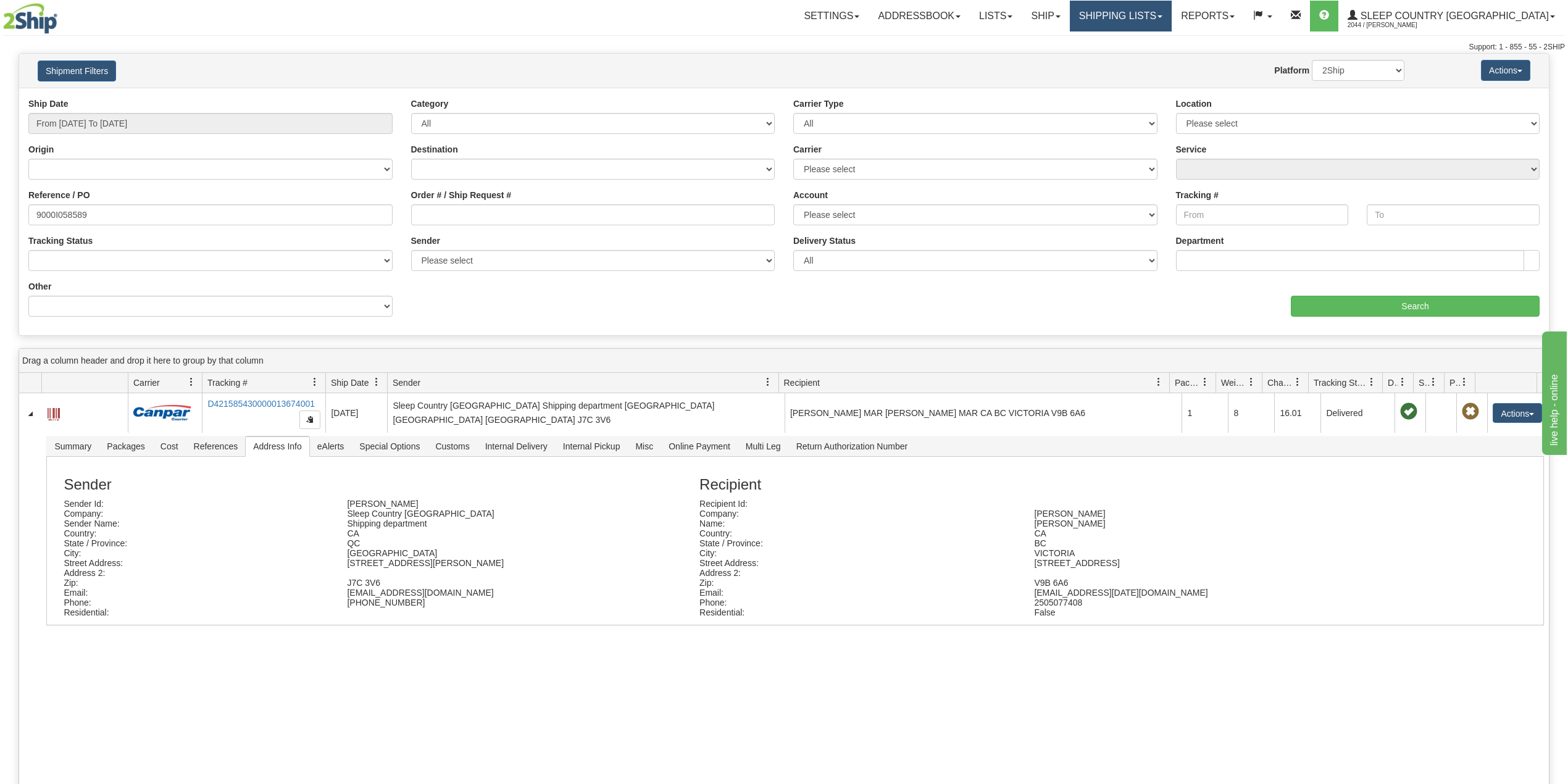
click at [1166, 10] on link "Shipping lists" at bounding box center [1121, 16] width 102 height 31
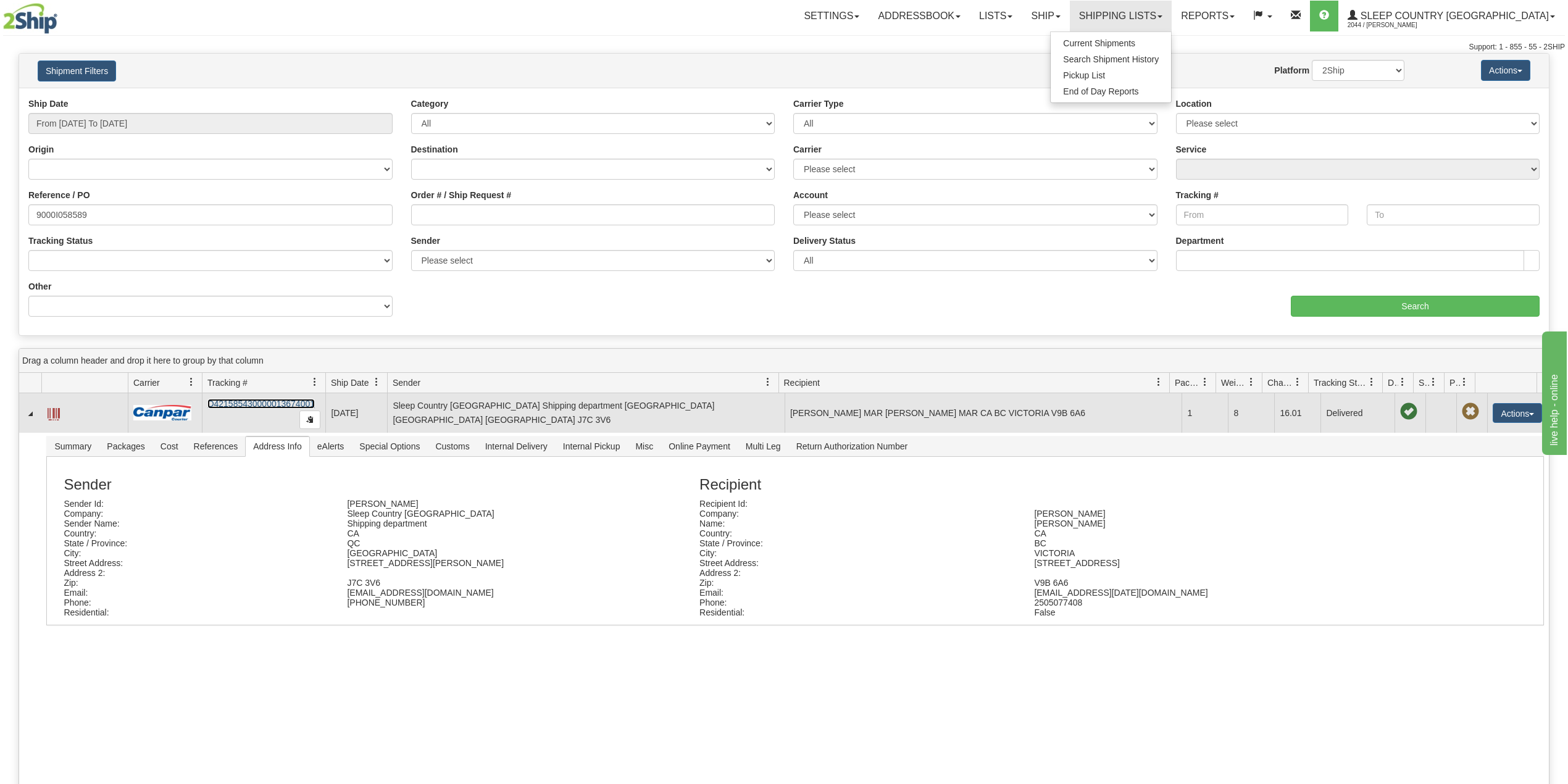
click at [257, 401] on link "D421585430000013674001" at bounding box center [261, 403] width 108 height 10
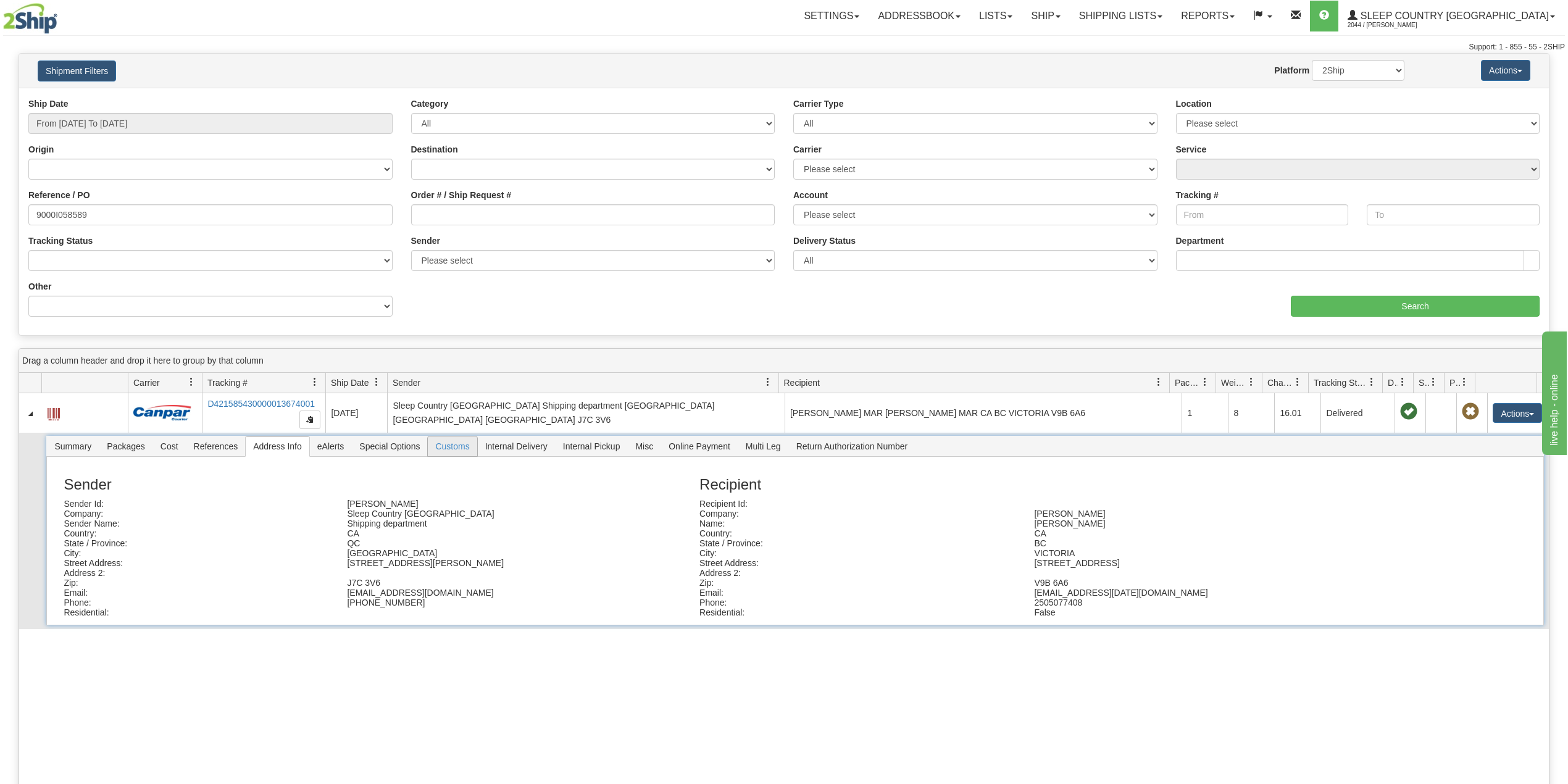
click at [468, 447] on span "Customs" at bounding box center [452, 445] width 49 height 20
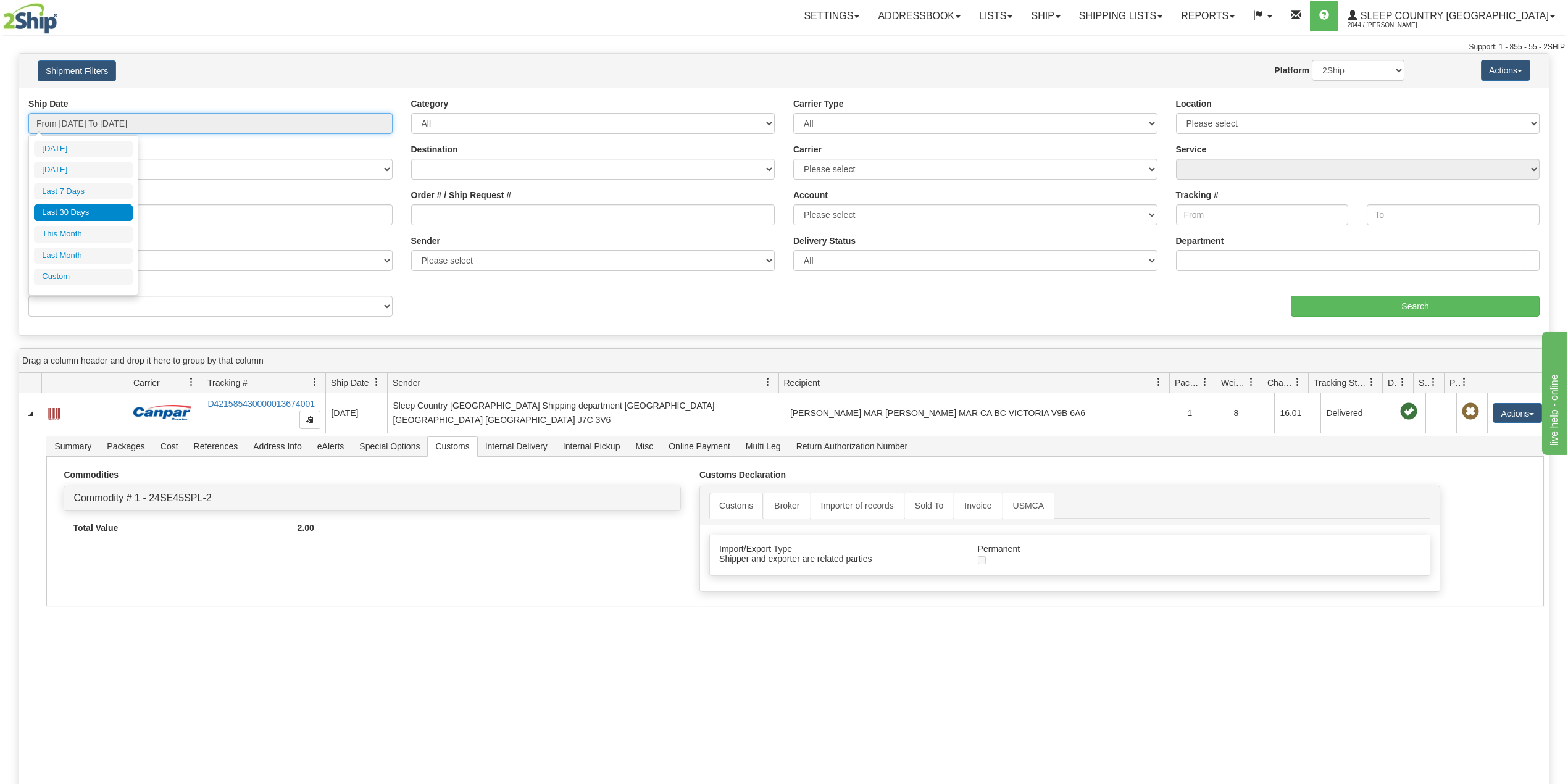
click at [111, 117] on input "From 08/14/2025 To 09/12/2025" at bounding box center [210, 123] width 364 height 21
click at [223, 230] on div "Reference / PO 9000I058589" at bounding box center [210, 211] width 383 height 46
click at [62, 212] on input "9000I058589" at bounding box center [210, 215] width 364 height 21
paste input "5250"
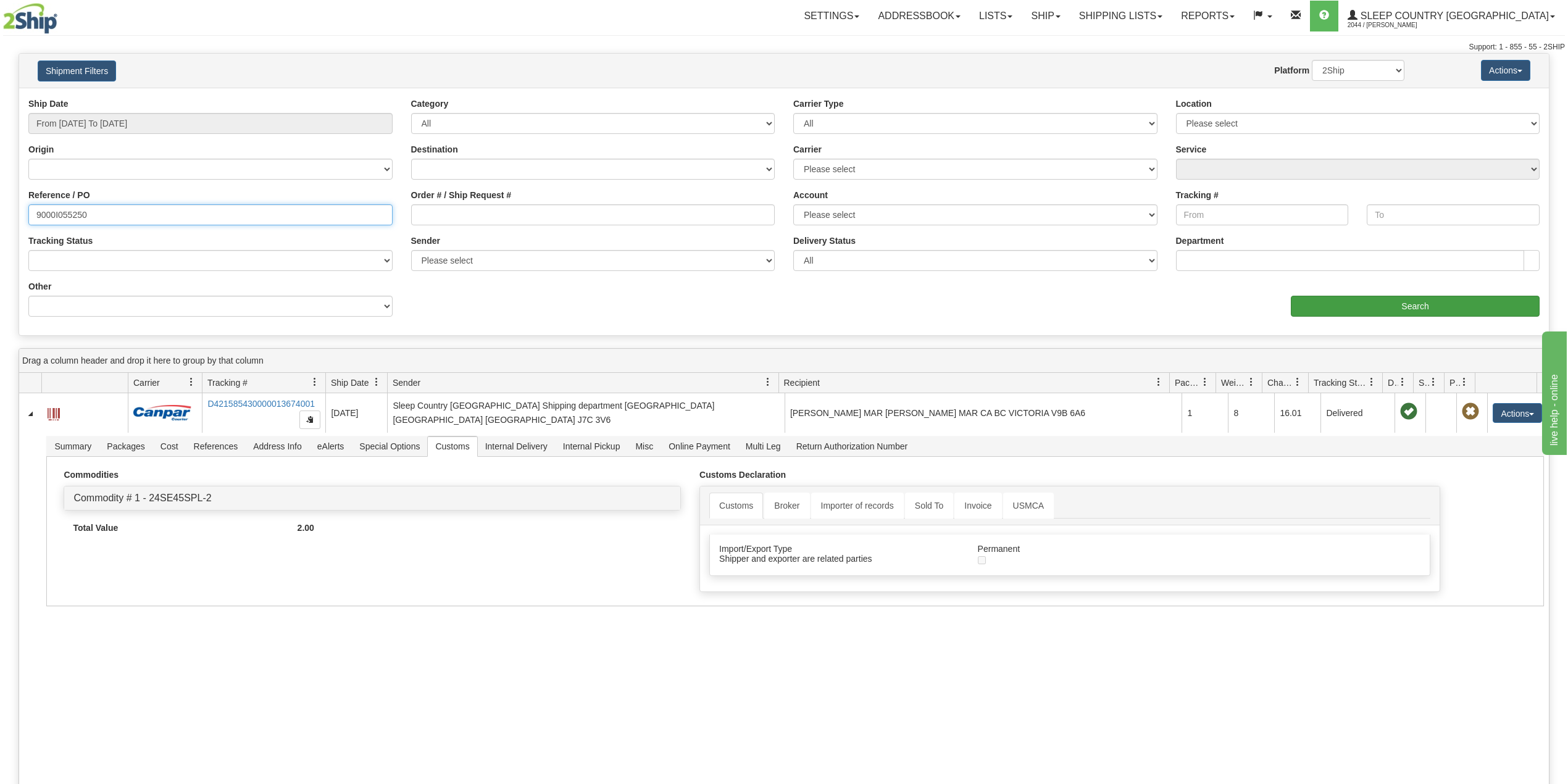
type input "9000I055250"
click at [1390, 305] on input "Search" at bounding box center [1414, 306] width 249 height 21
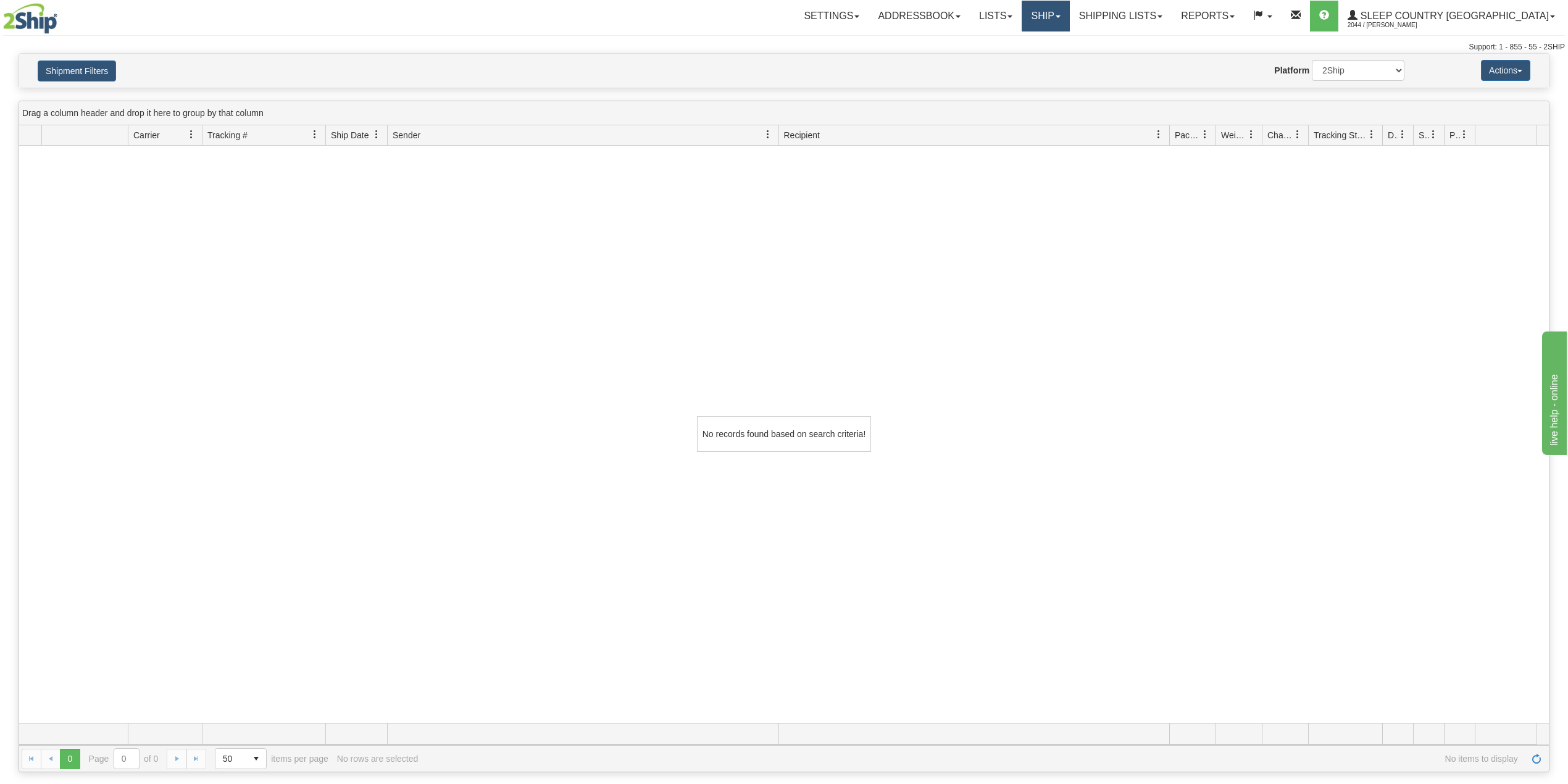
click at [1069, 23] on link "Ship" at bounding box center [1045, 16] width 48 height 31
click at [1057, 55] on span "OnHold / Order Queue" at bounding box center [1013, 59] width 87 height 10
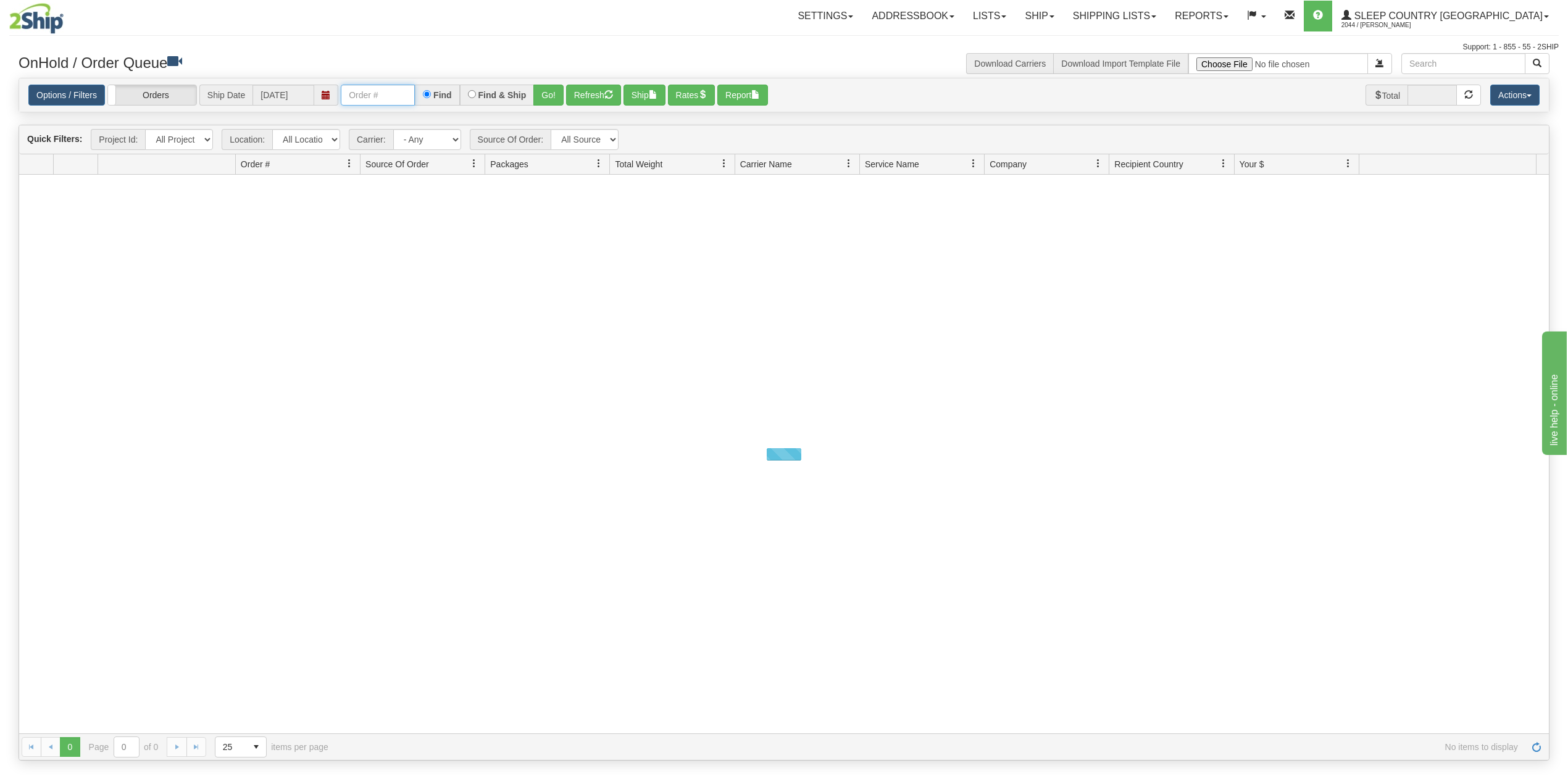
click at [371, 97] on input "text" at bounding box center [377, 95] width 74 height 21
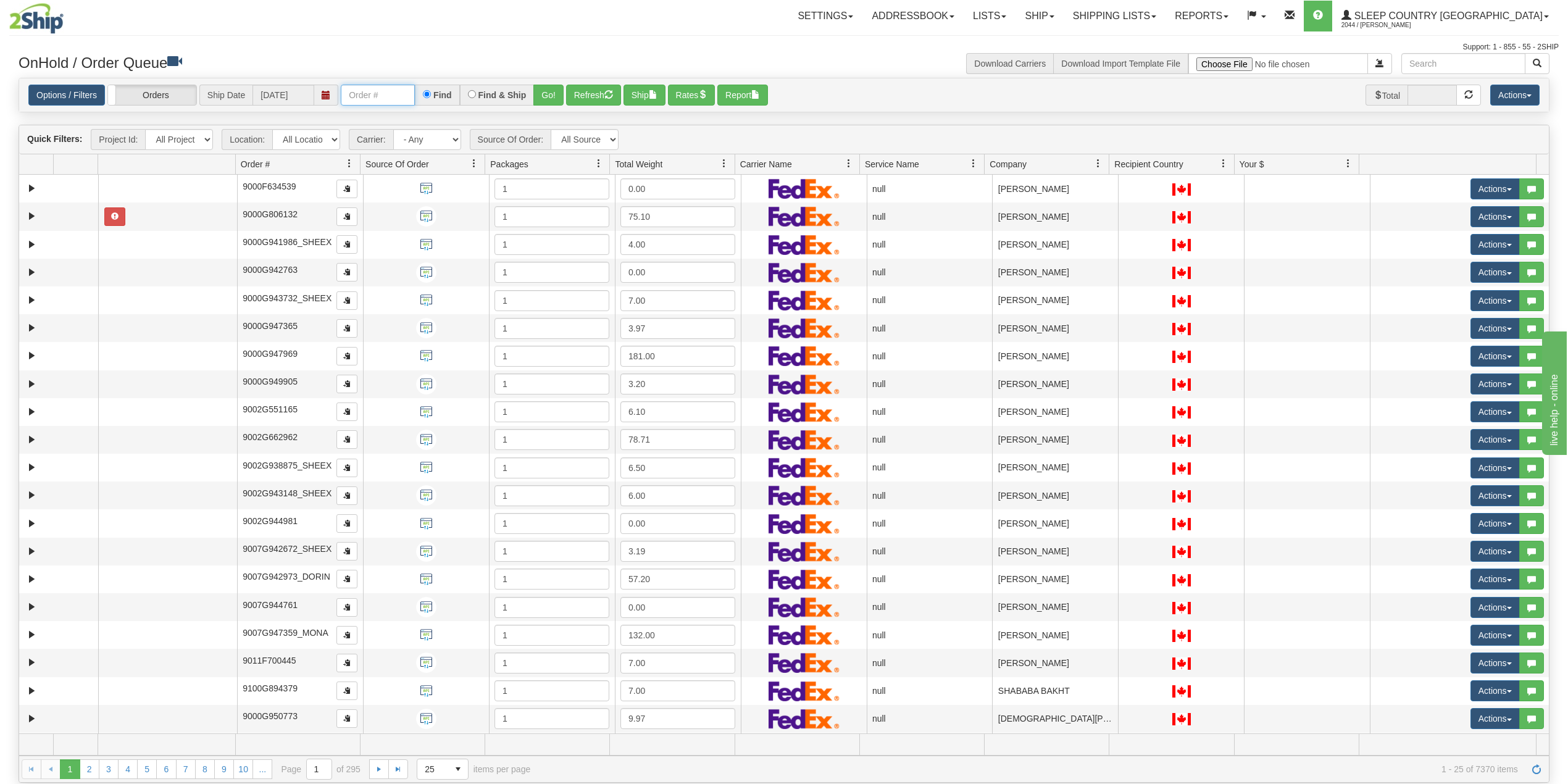
paste input "9000I055250"
type input "9000I055250"
click at [550, 97] on button "Go!" at bounding box center [549, 95] width 30 height 21
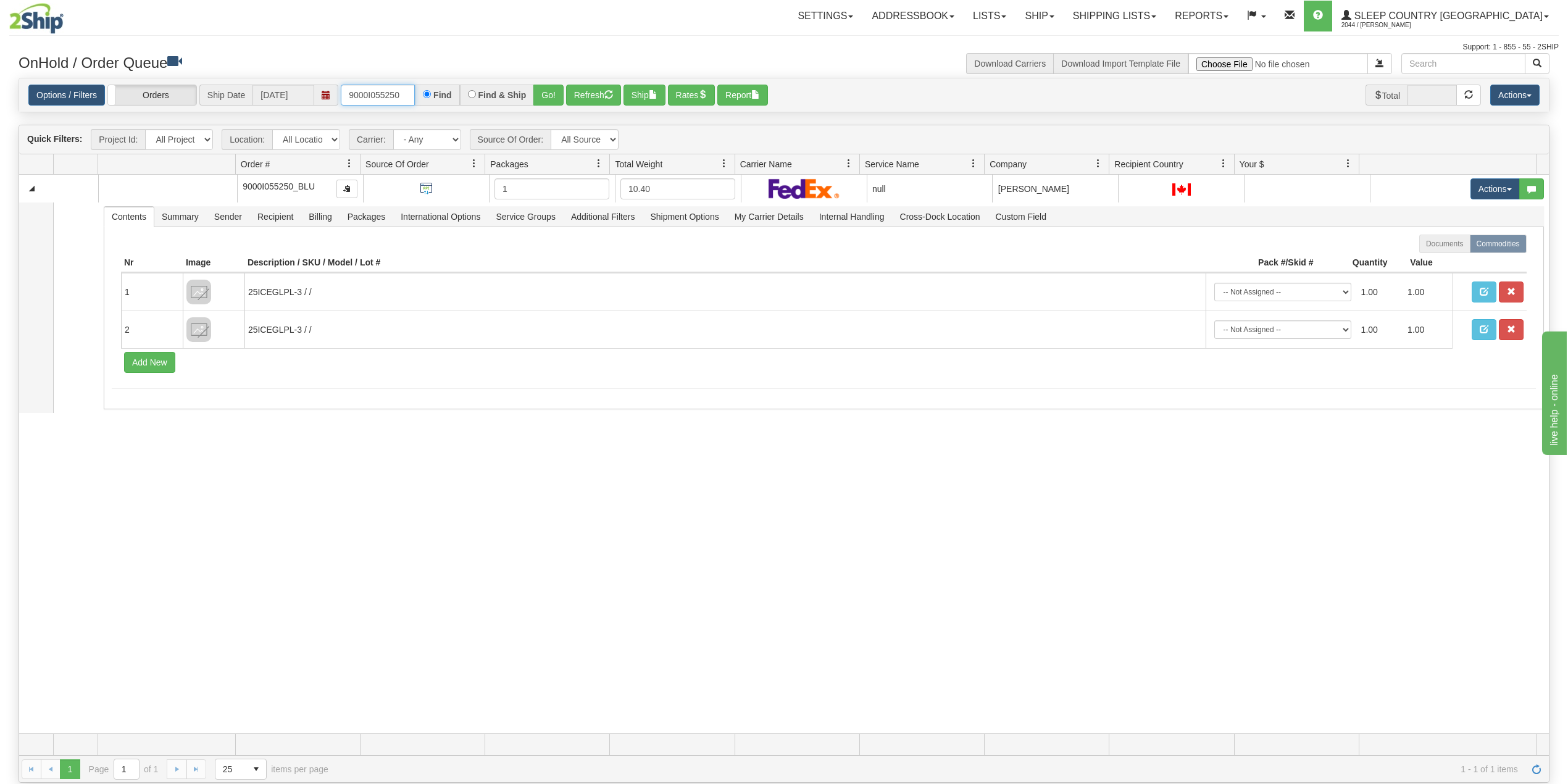
click at [382, 92] on input "9000I055250" at bounding box center [377, 95] width 74 height 21
paste input "text"
click at [371, 93] on input "text" at bounding box center [377, 95] width 74 height 21
paste input "9002I078077"
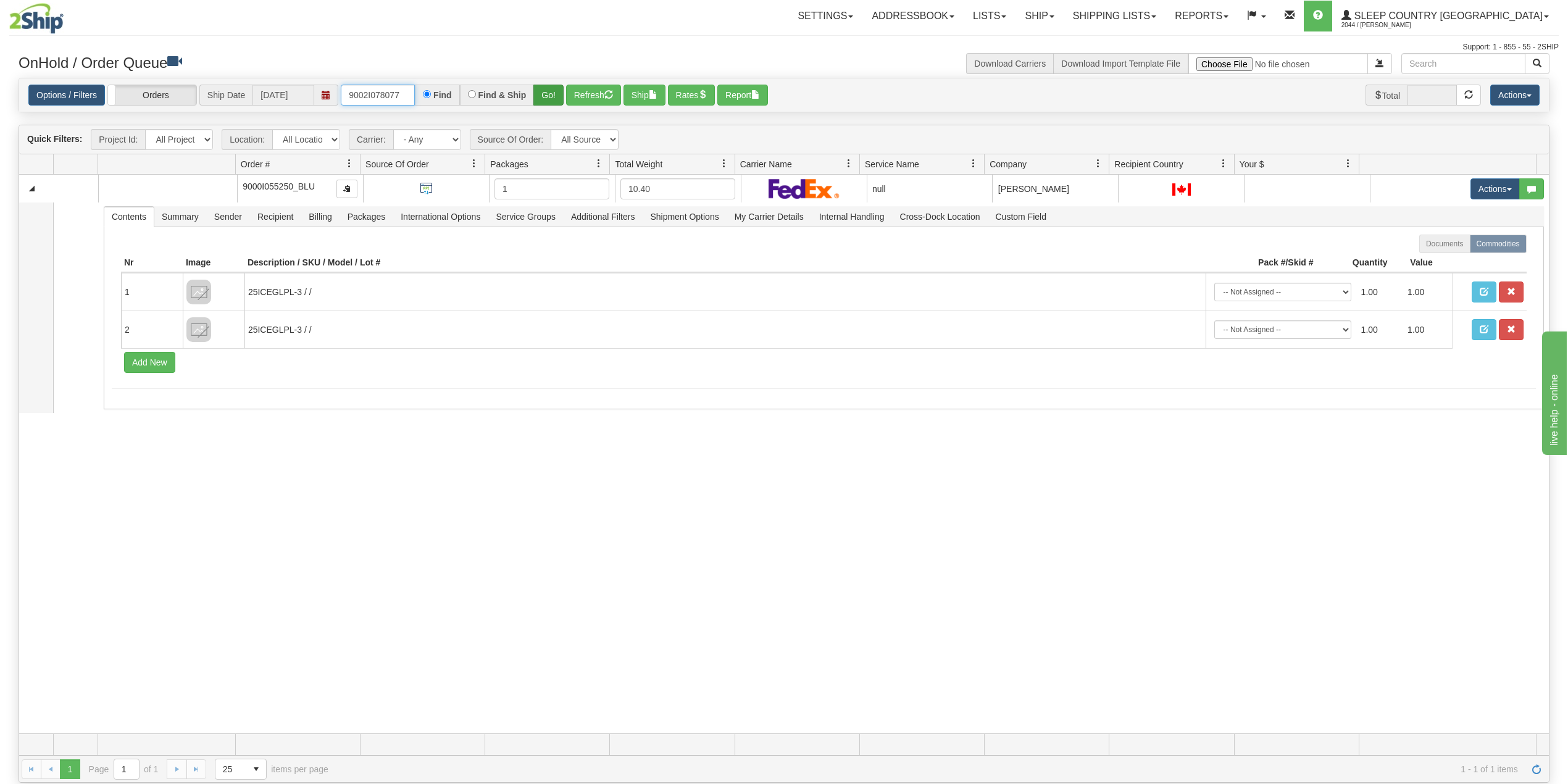
type input "9002I078077"
click at [549, 95] on button "Go!" at bounding box center [549, 95] width 30 height 21
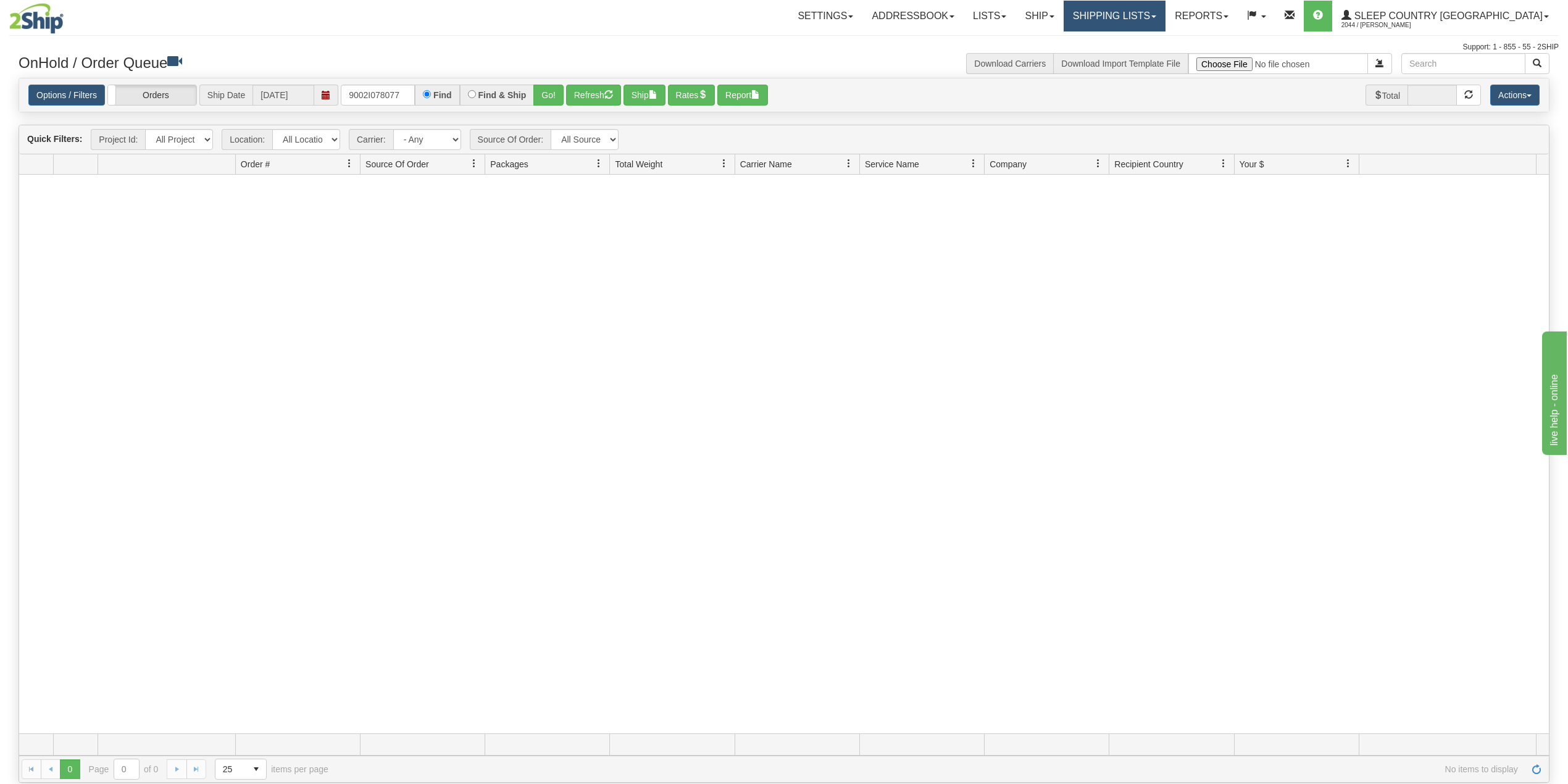
click at [1166, 17] on link "Shipping lists" at bounding box center [1114, 16] width 102 height 31
click at [1149, 57] on span "Search Shipment History" at bounding box center [1105, 59] width 96 height 10
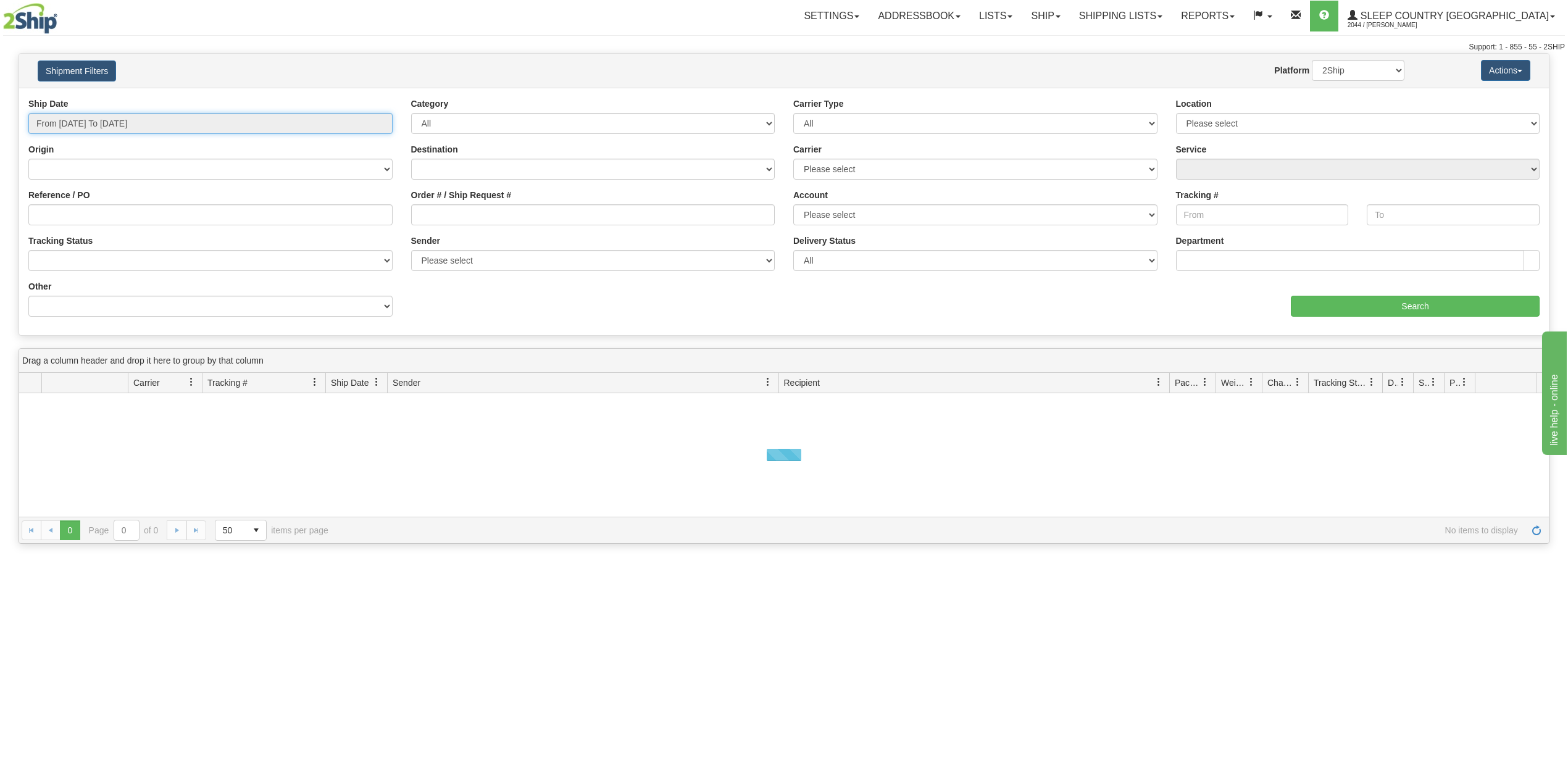
click at [105, 122] on input "From [DATE] To [DATE]" at bounding box center [210, 123] width 364 height 21
click at [75, 212] on li "Last 30 Days" at bounding box center [83, 213] width 98 height 17
type input "From [DATE] To [DATE]"
click at [75, 212] on input "Reference / PO" at bounding box center [210, 215] width 364 height 21
paste input "9002I078077"
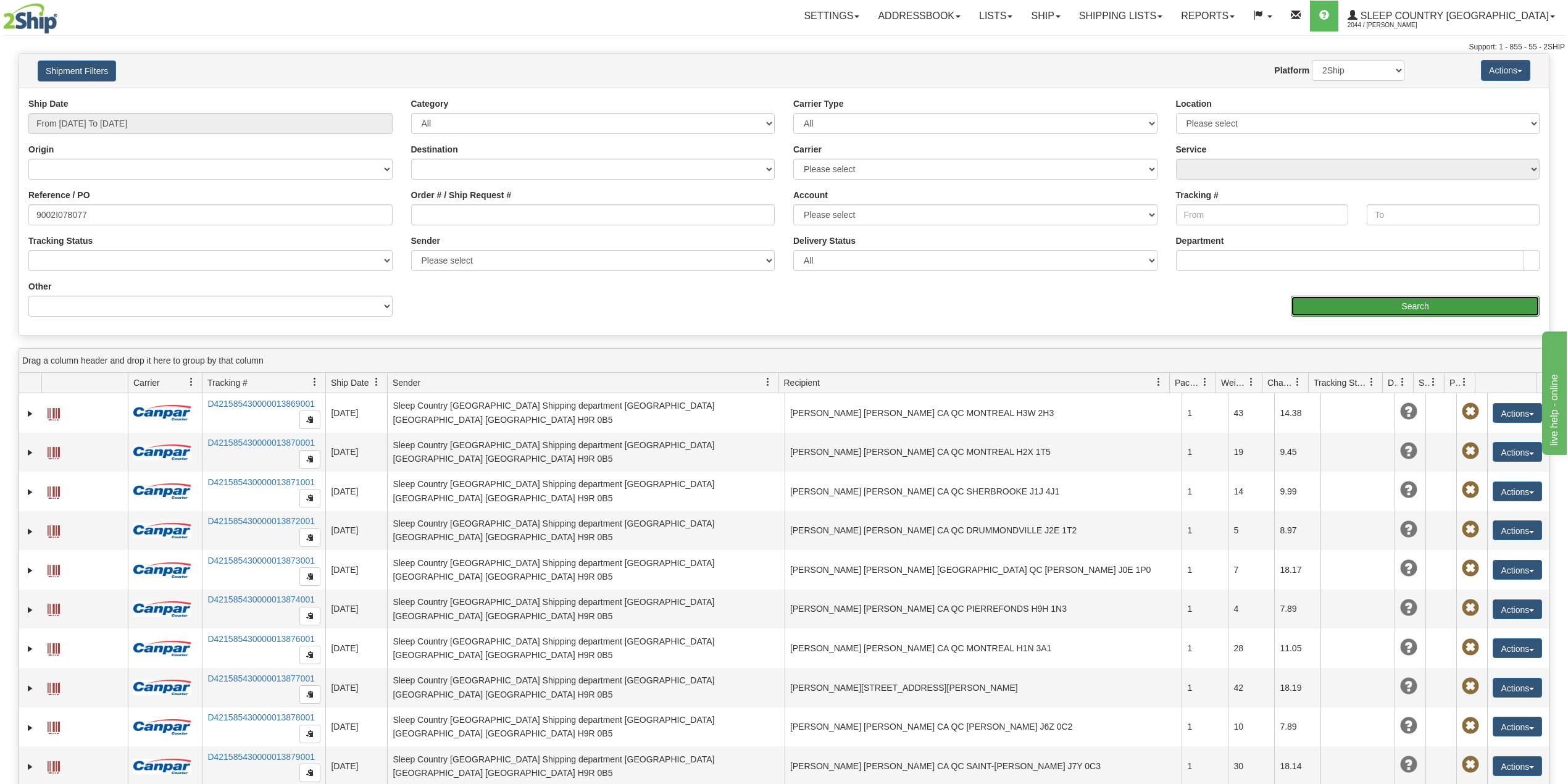
click at [1347, 305] on input "Search" at bounding box center [1414, 306] width 249 height 21
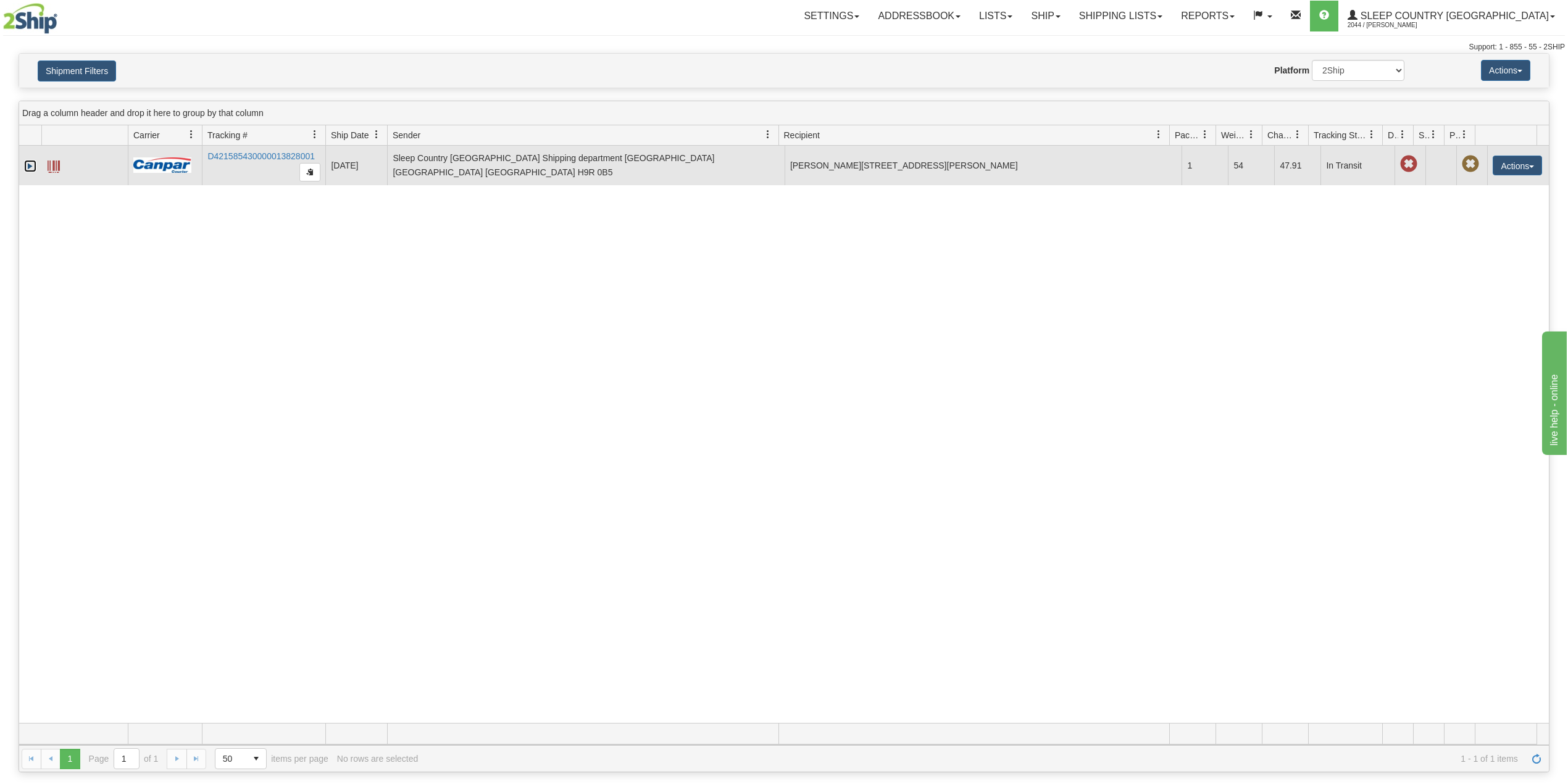
click at [26, 172] on link "Expand" at bounding box center [30, 165] width 12 height 12
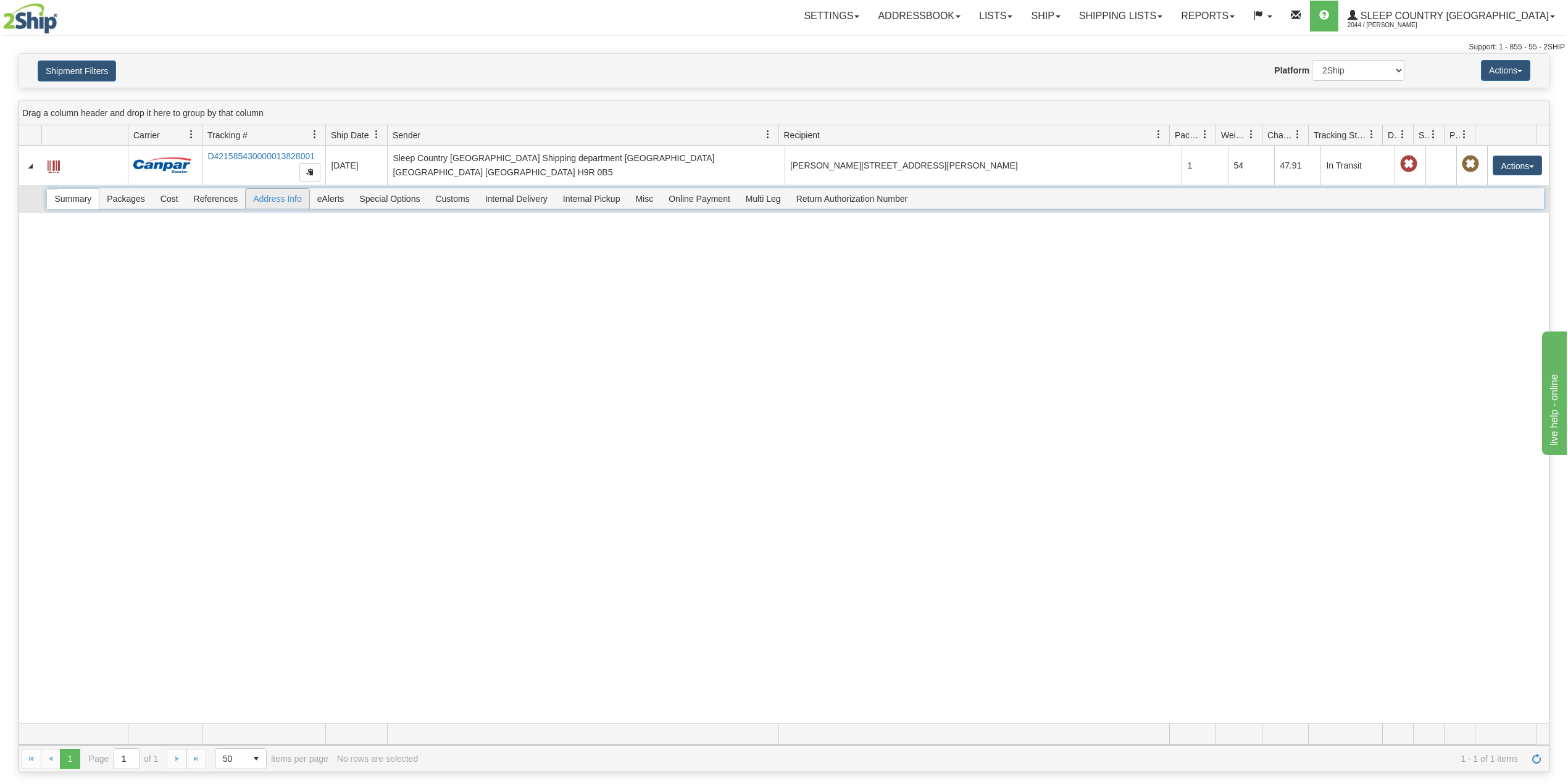
click at [280, 198] on span "Address Info" at bounding box center [278, 198] width 64 height 20
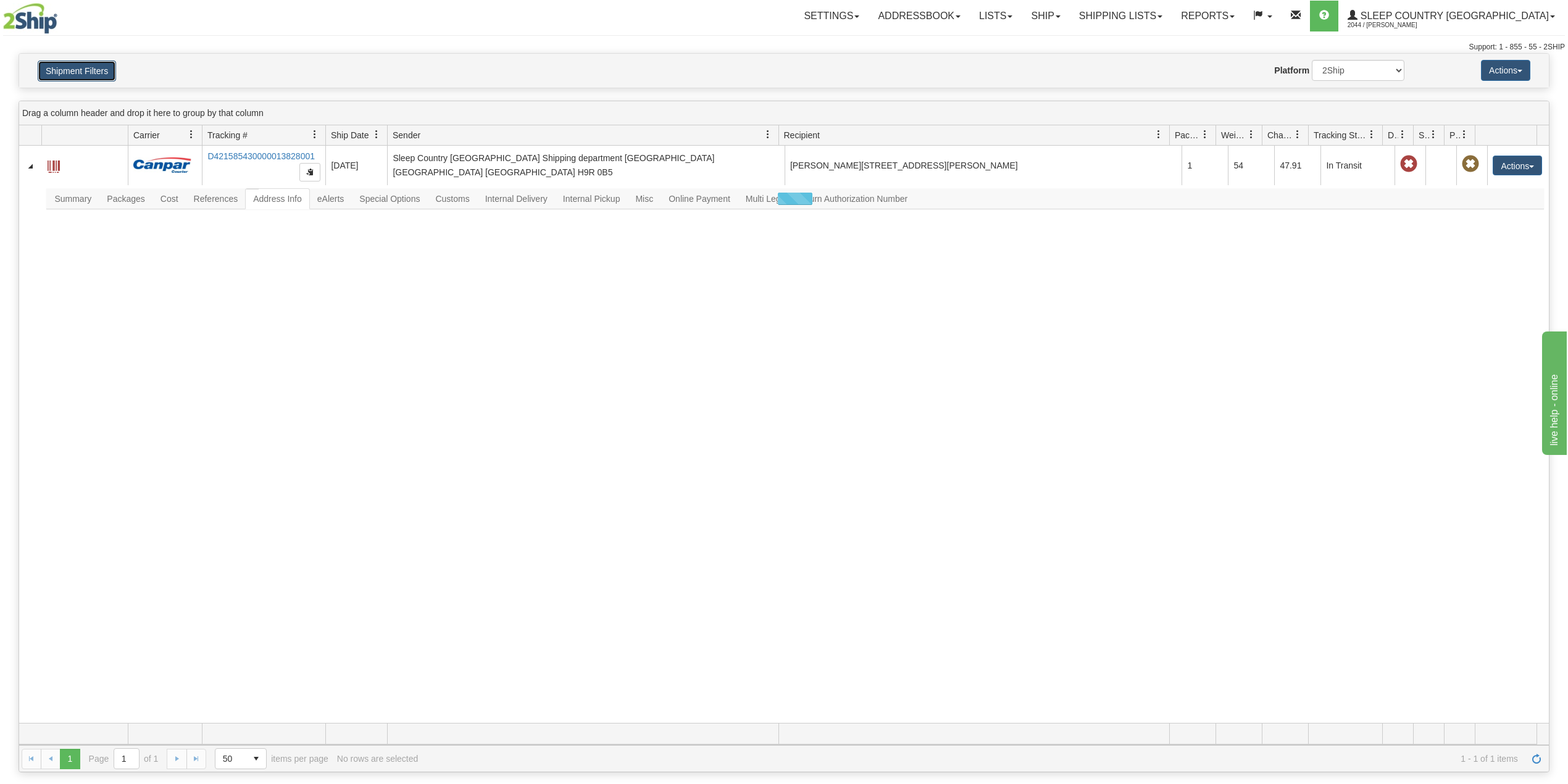
click at [85, 69] on button "Shipment Filters" at bounding box center [77, 70] width 79 height 21
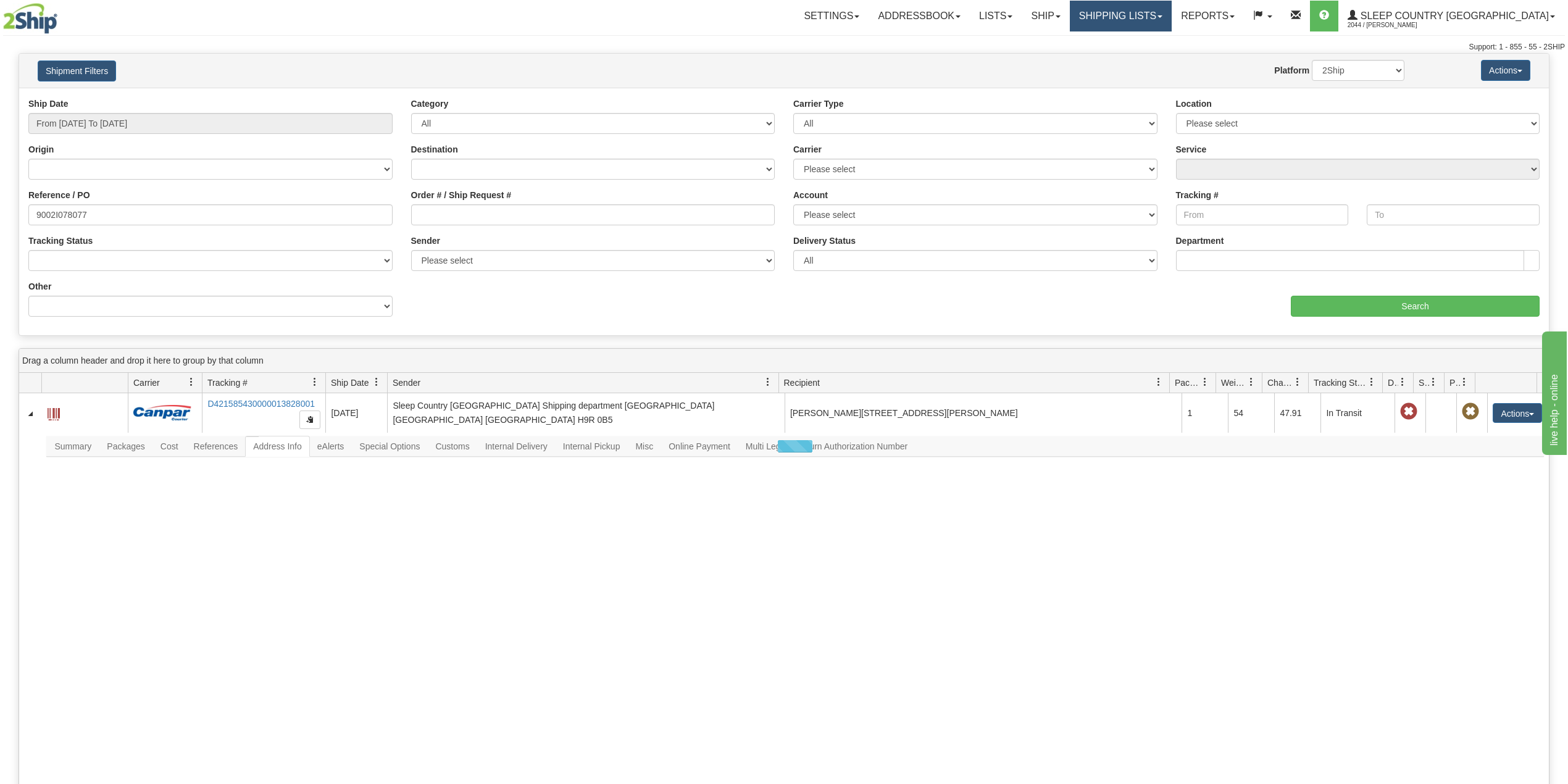
click at [1171, 6] on link "Shipping lists" at bounding box center [1121, 16] width 102 height 31
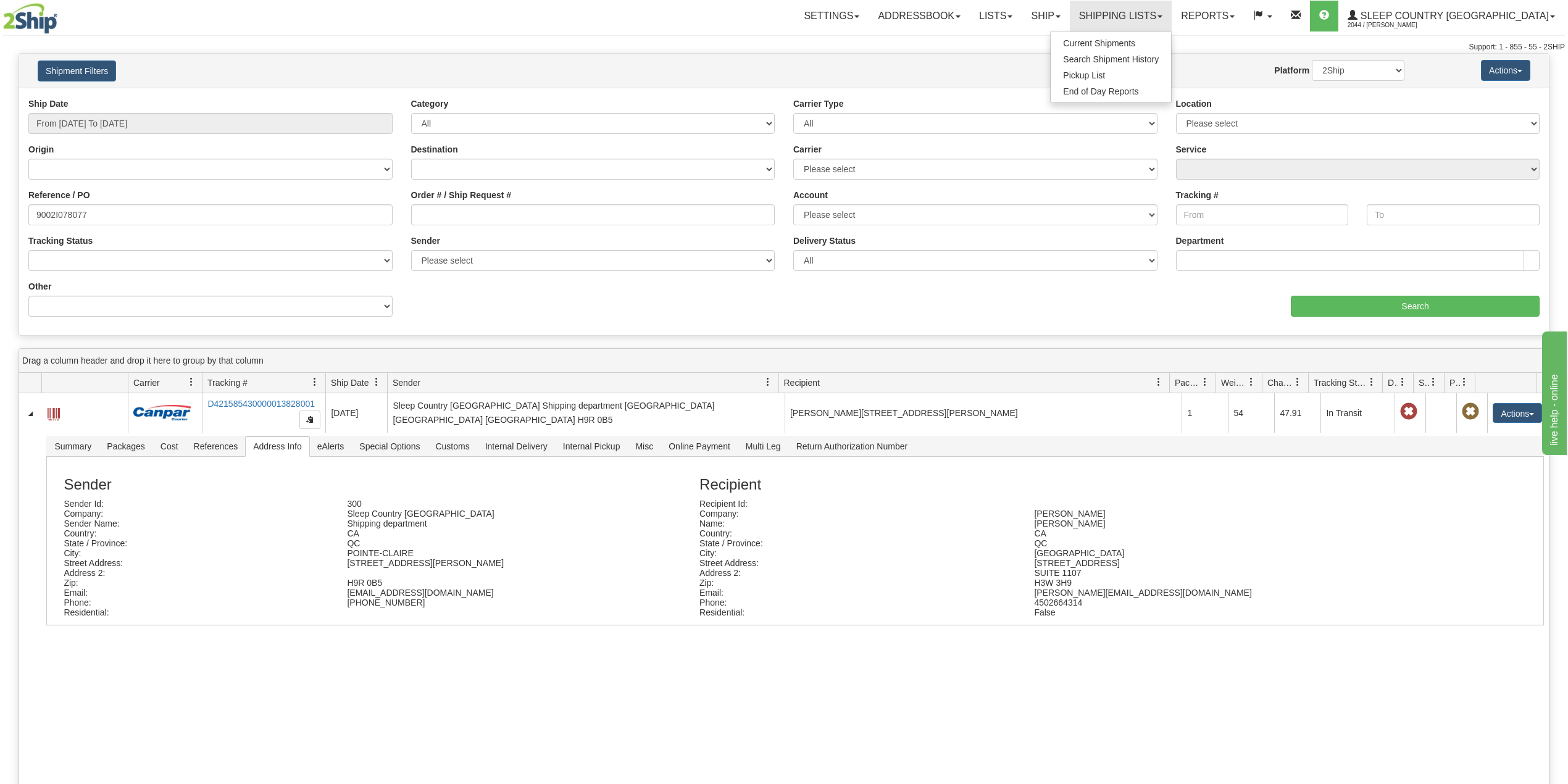
click at [710, 15] on div "Settings Shipping Preferences Fields Preferences New Addressbook Recipients" at bounding box center [919, 16] width 1290 height 31
click at [1171, 8] on link "Shipping lists" at bounding box center [1121, 16] width 102 height 31
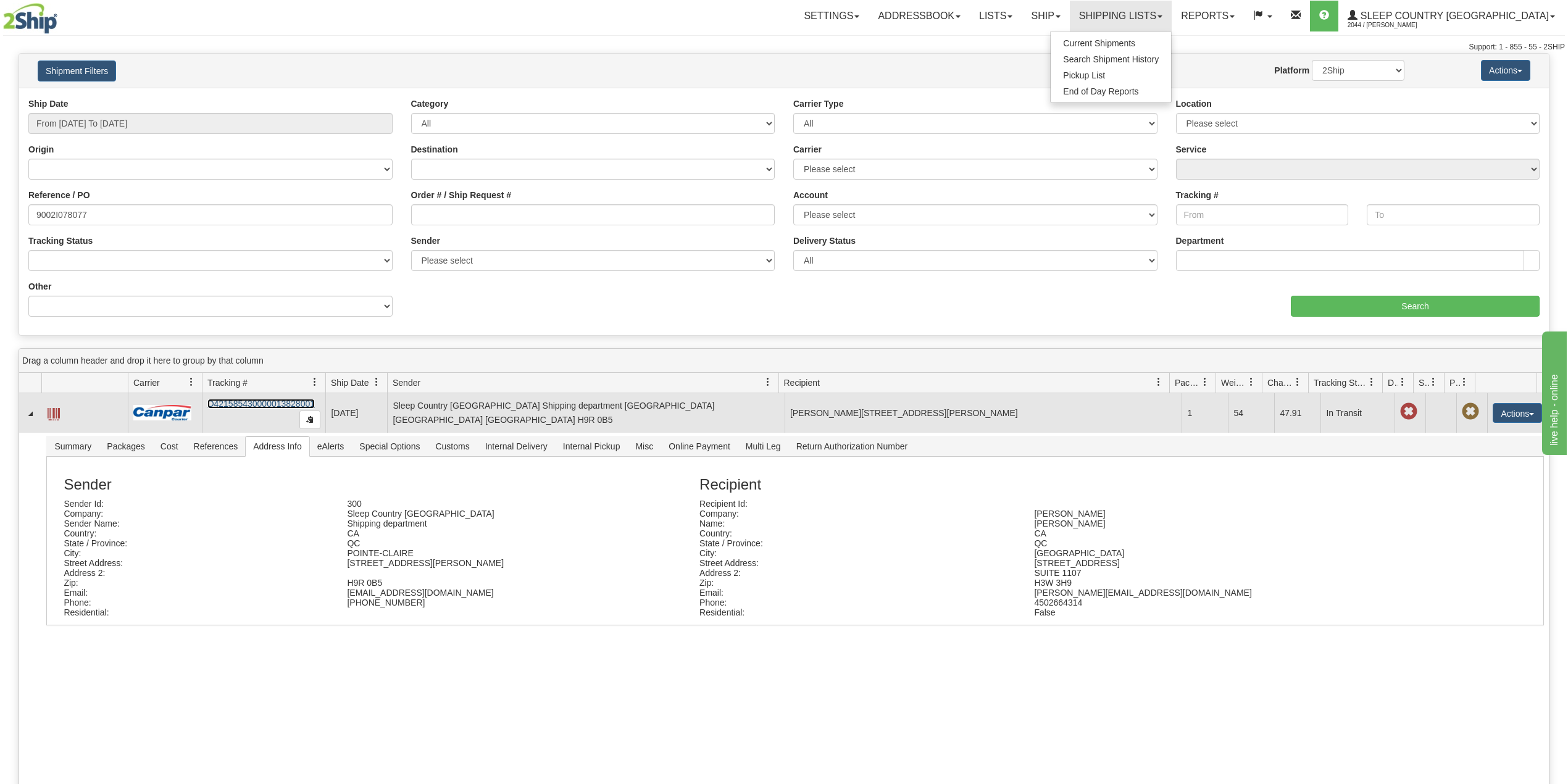
click at [270, 401] on link "D421585430000013828001" at bounding box center [261, 403] width 108 height 10
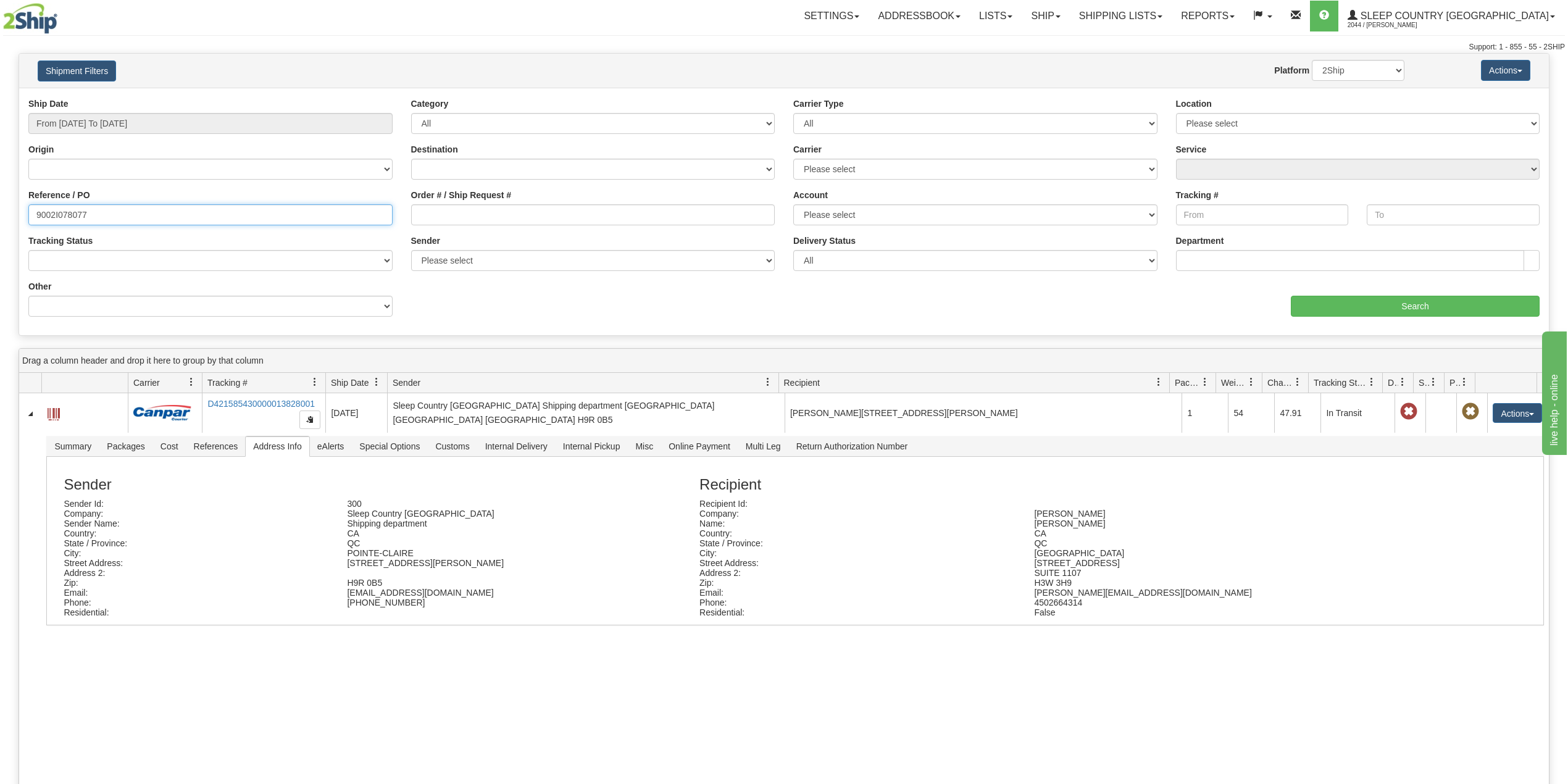
click at [70, 211] on input "9002I078077" at bounding box center [210, 215] width 364 height 21
paste input "1613"
click at [1373, 300] on input "Search" at bounding box center [1414, 306] width 249 height 21
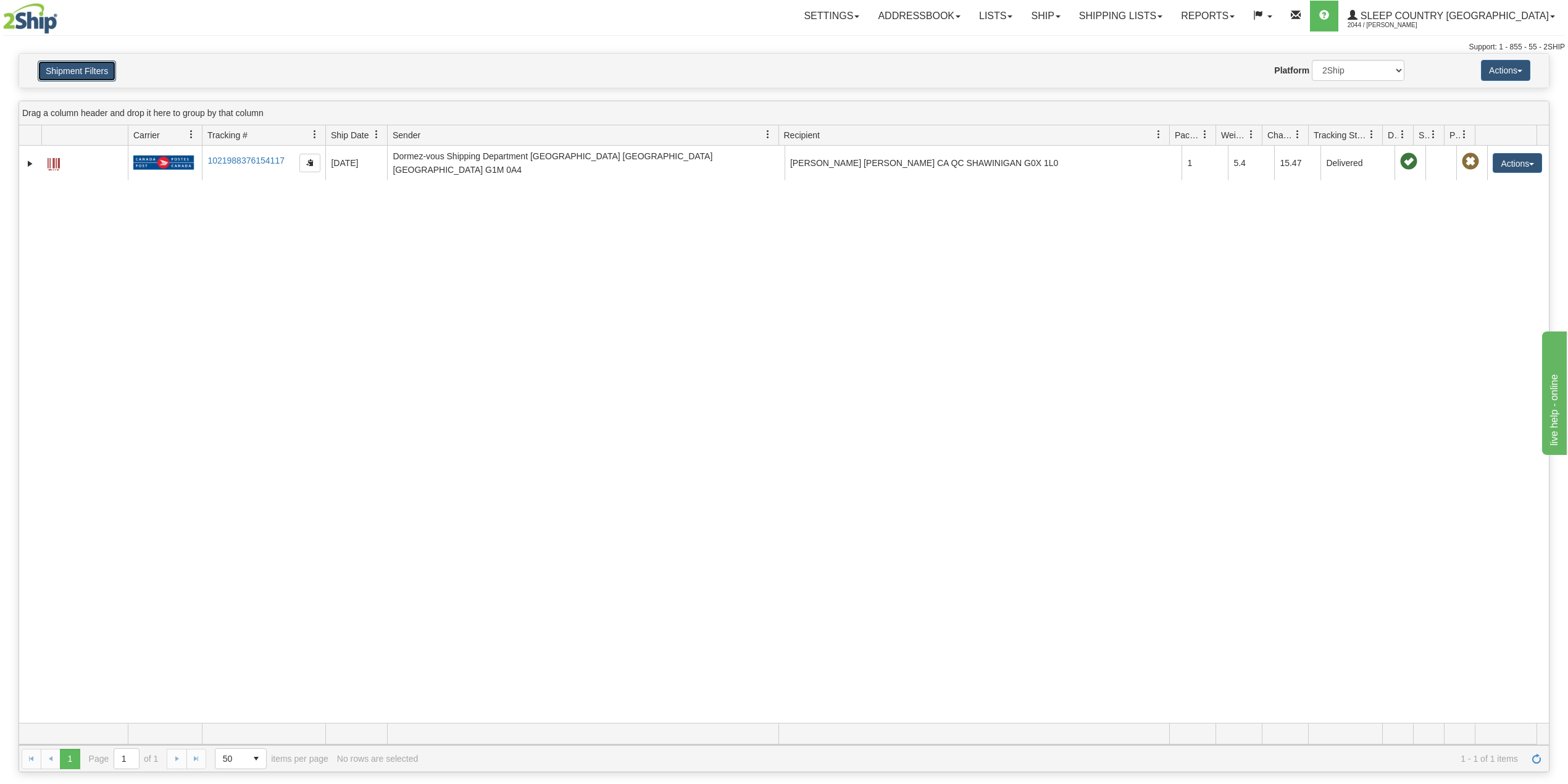
click at [112, 66] on button "Shipment Filters" at bounding box center [77, 70] width 79 height 21
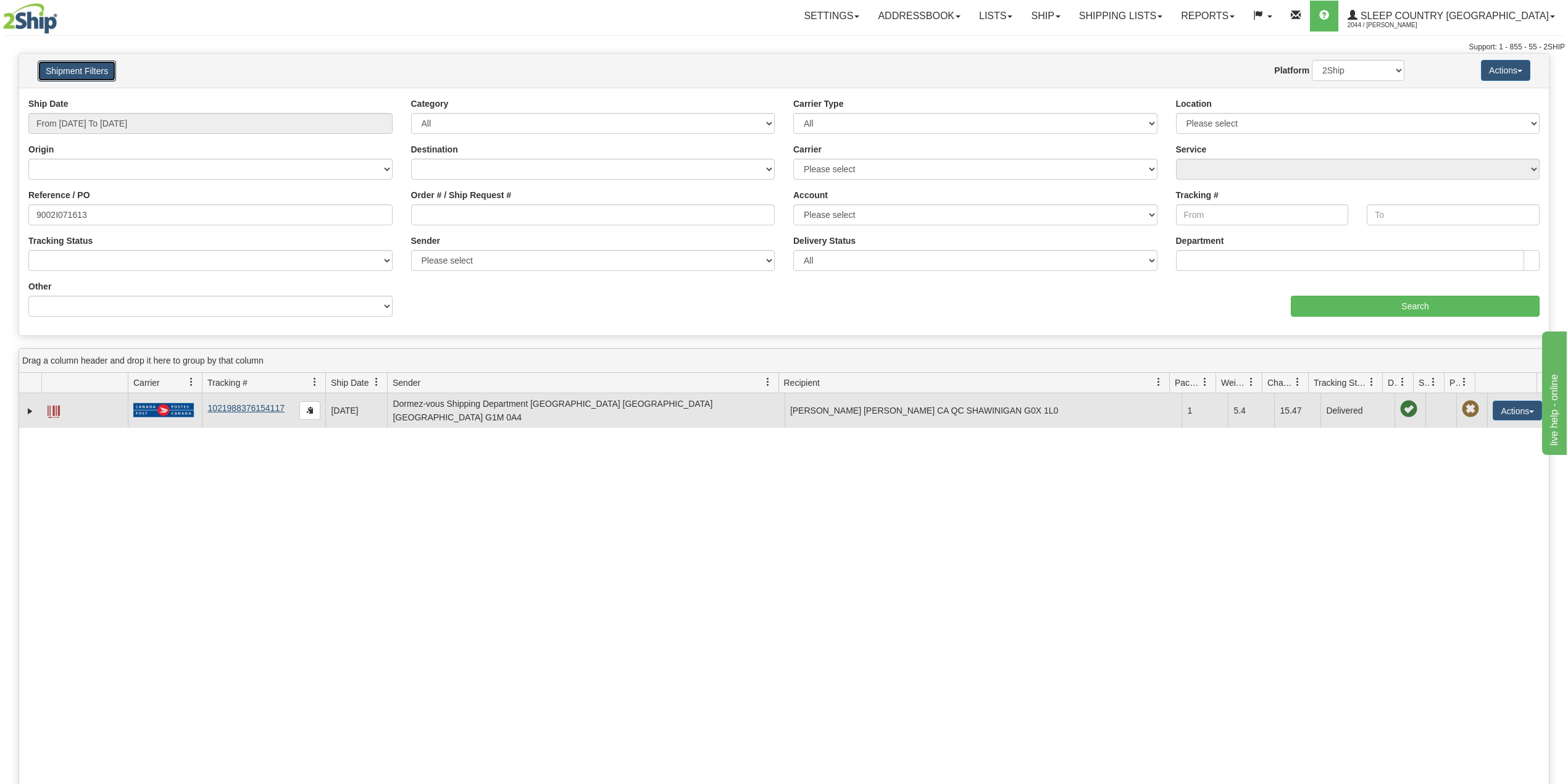
click at [264, 411] on td "1021988376154117" at bounding box center [264, 410] width 124 height 35
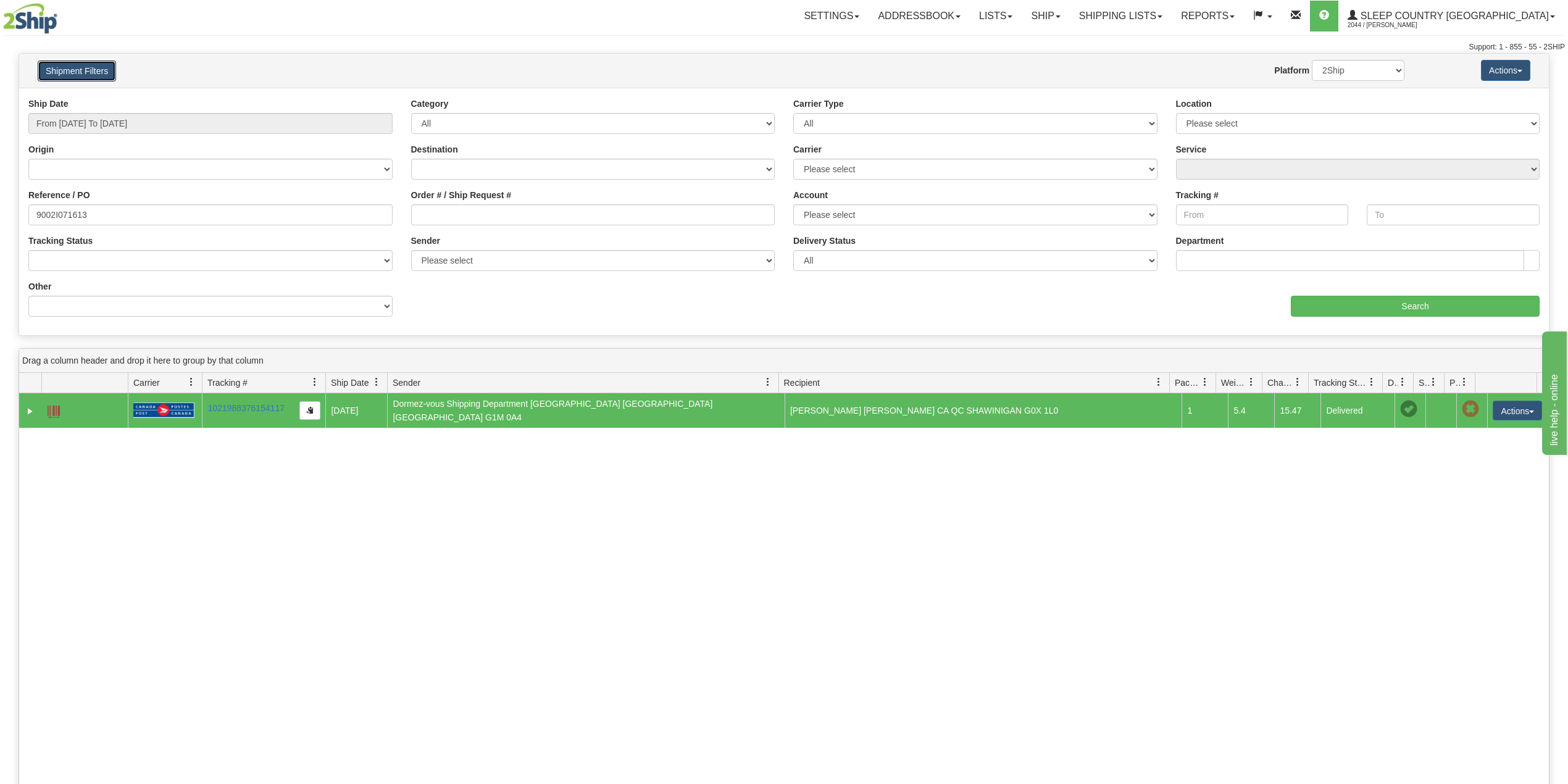
click at [260, 411] on td "1021988376154117" at bounding box center [264, 410] width 124 height 35
click at [263, 407] on link "1021988376154117" at bounding box center [246, 408] width 77 height 10
click at [66, 214] on input "9002I071613" at bounding box center [210, 215] width 364 height 21
paste input "63044"
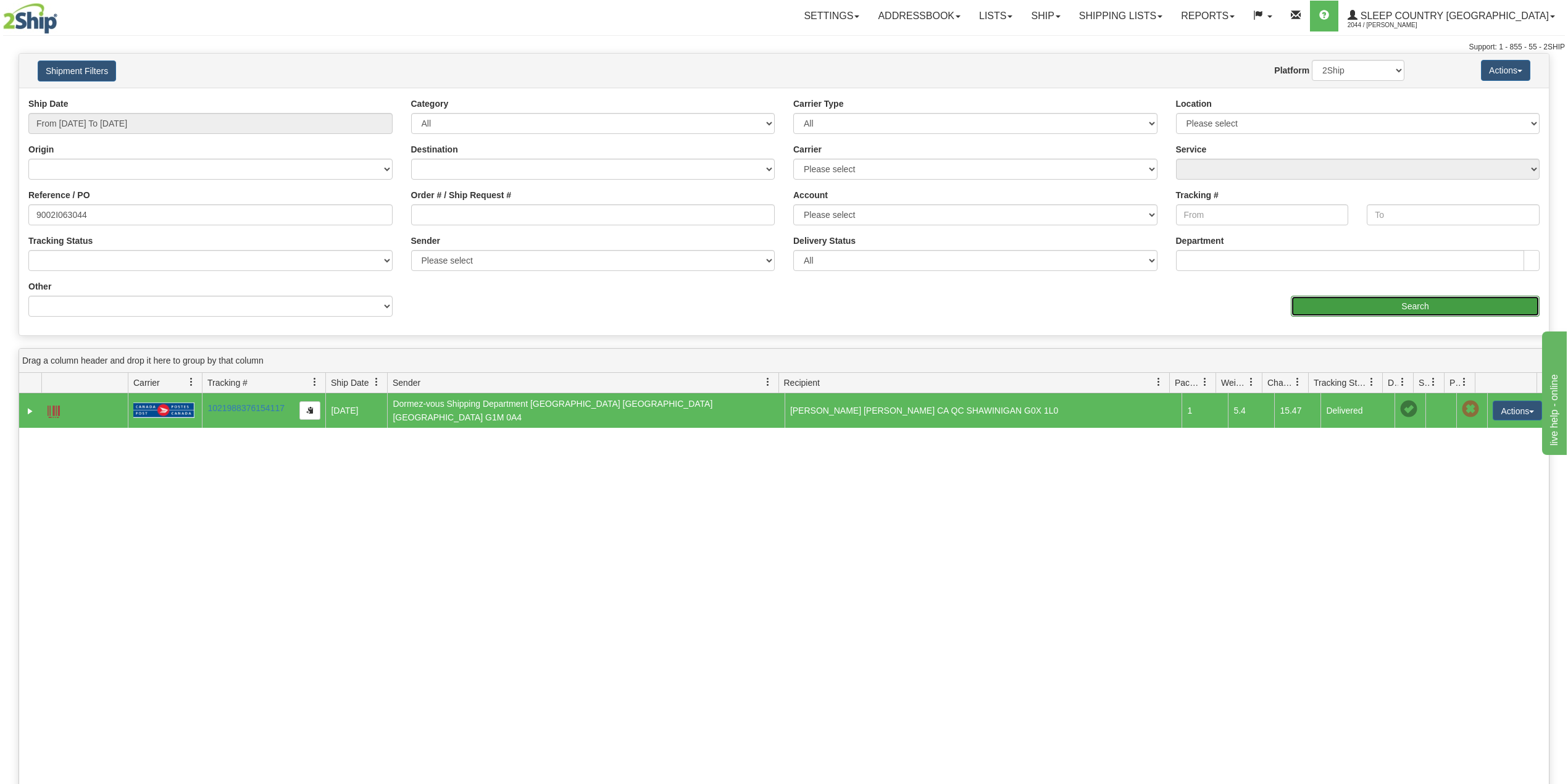
click at [1369, 301] on input "Search" at bounding box center [1414, 306] width 249 height 21
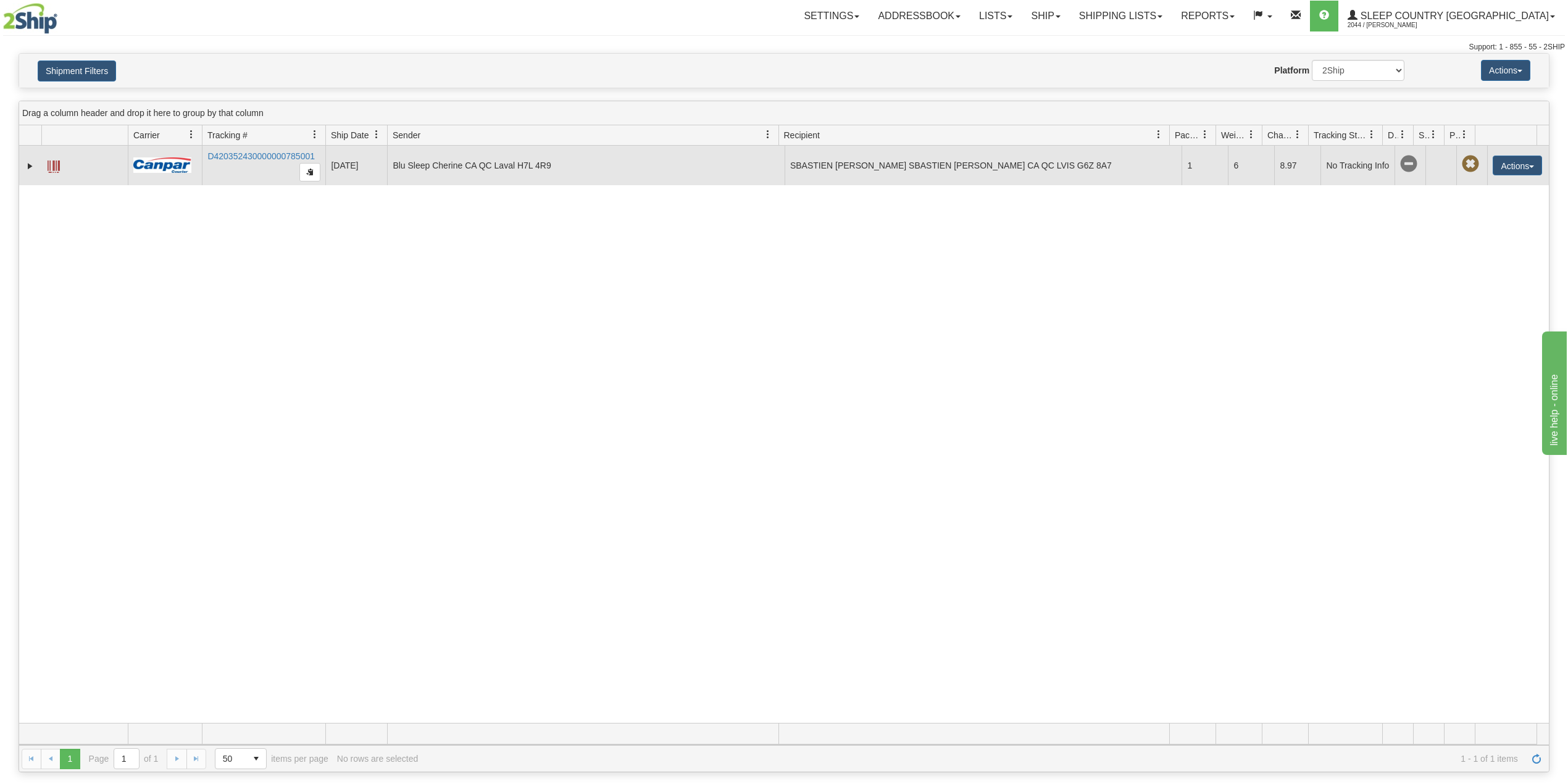
click at [259, 161] on td "D420352430000000785001" at bounding box center [264, 165] width 124 height 39
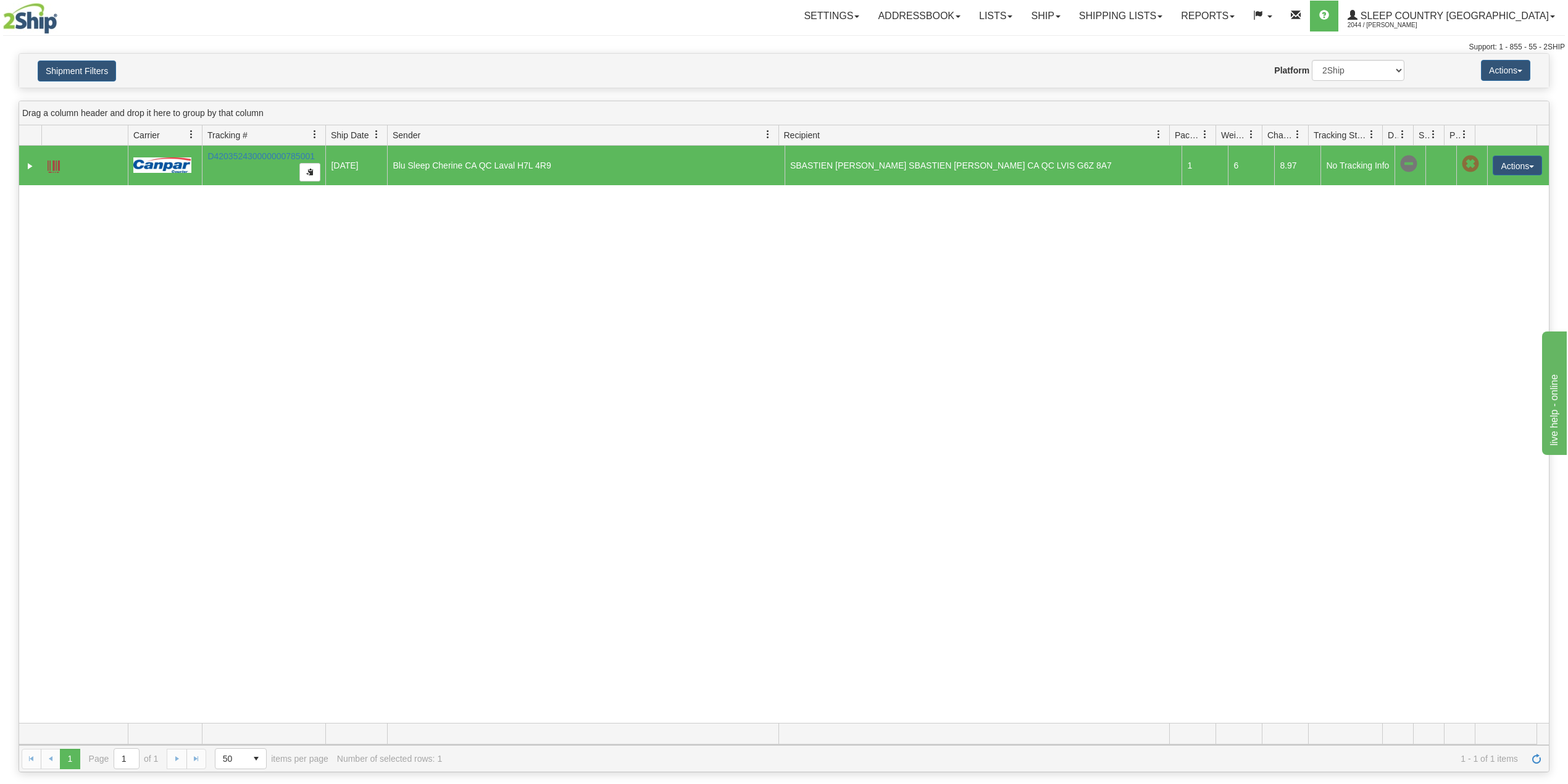
click at [259, 161] on td "D420352430000000785001" at bounding box center [264, 165] width 124 height 39
click at [262, 157] on link "D420352430000000785001" at bounding box center [261, 156] width 108 height 10
click at [26, 169] on link "Expand" at bounding box center [30, 165] width 12 height 12
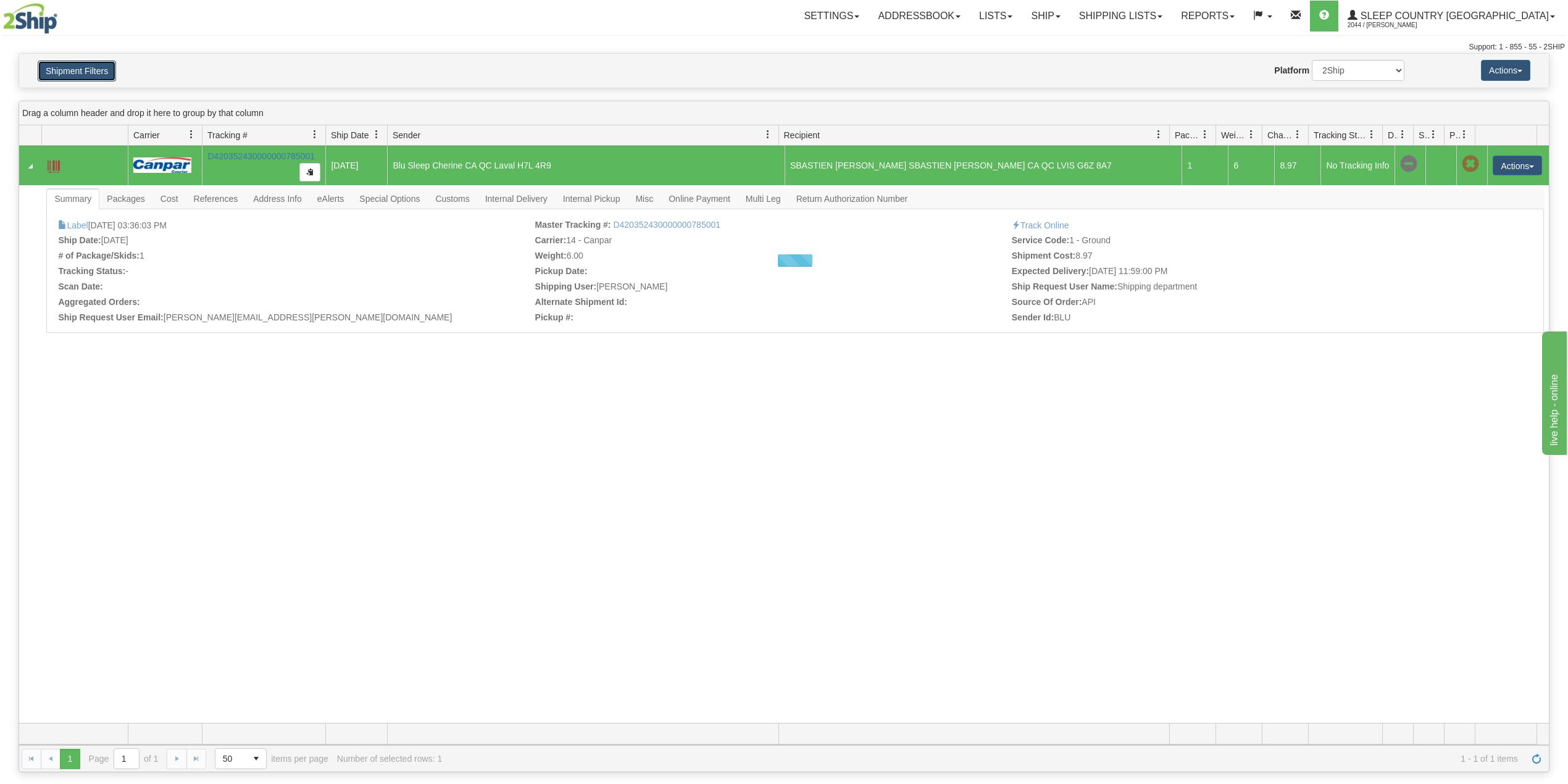
click at [65, 69] on button "Shipment Filters" at bounding box center [77, 70] width 79 height 21
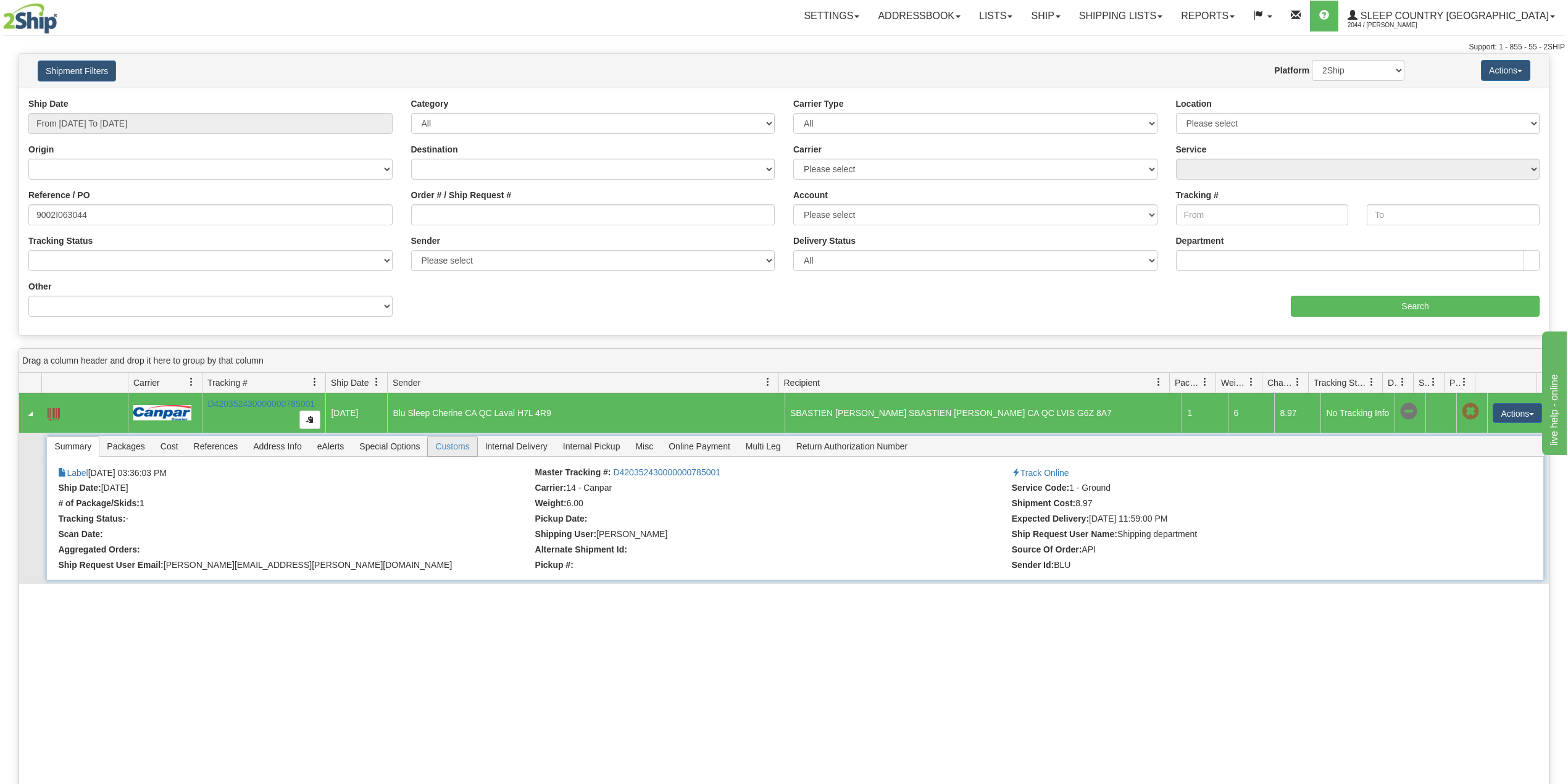
click at [470, 445] on span "Customs" at bounding box center [452, 445] width 49 height 20
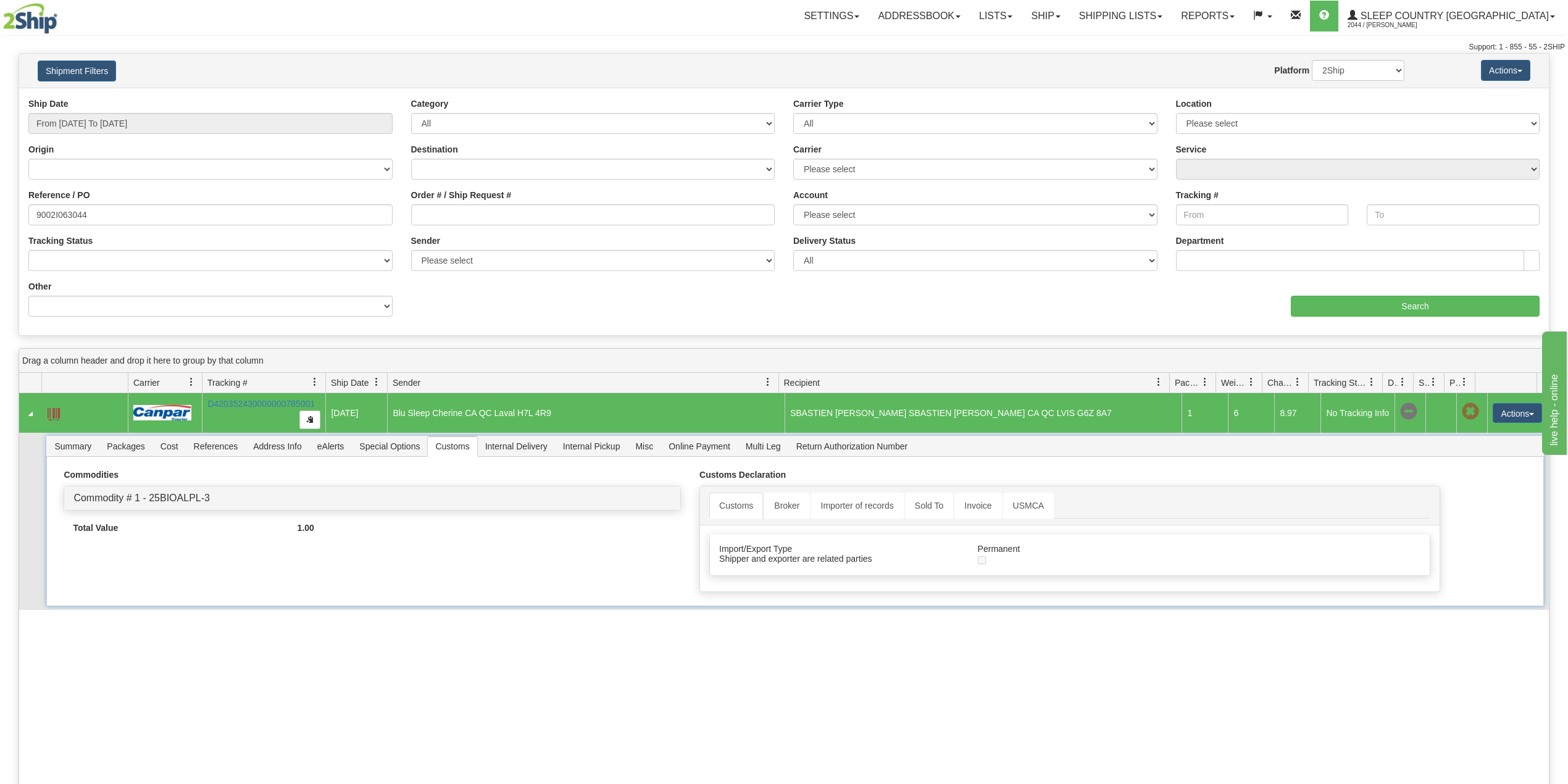
click at [457, 454] on span "Customs" at bounding box center [452, 445] width 49 height 20
click at [270, 400] on link "D420352430000000785001" at bounding box center [261, 403] width 108 height 10
click at [59, 210] on input "9002I063044" at bounding box center [210, 215] width 364 height 21
paste input "4498"
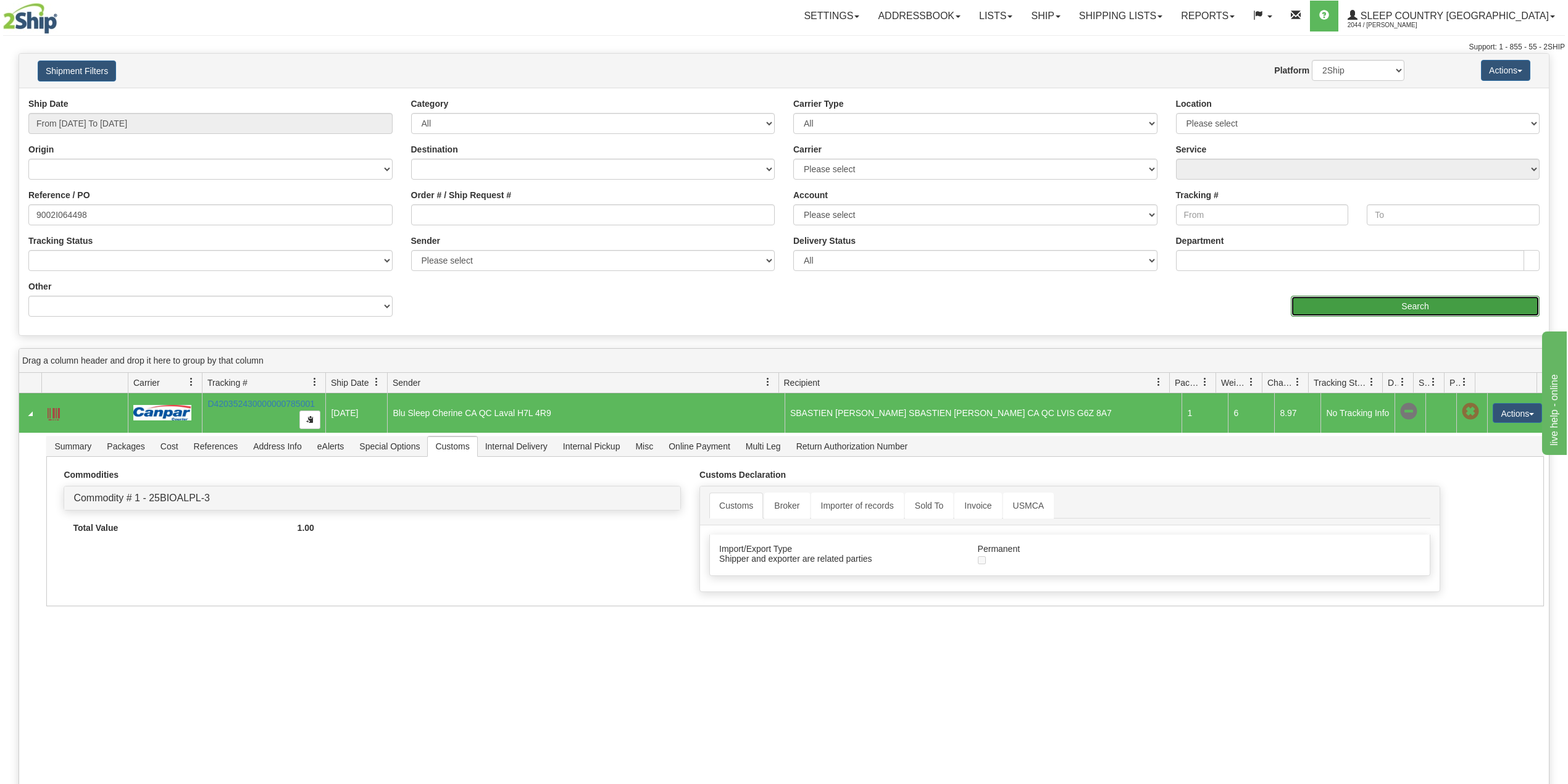
click at [1429, 302] on input "Search" at bounding box center [1414, 306] width 249 height 21
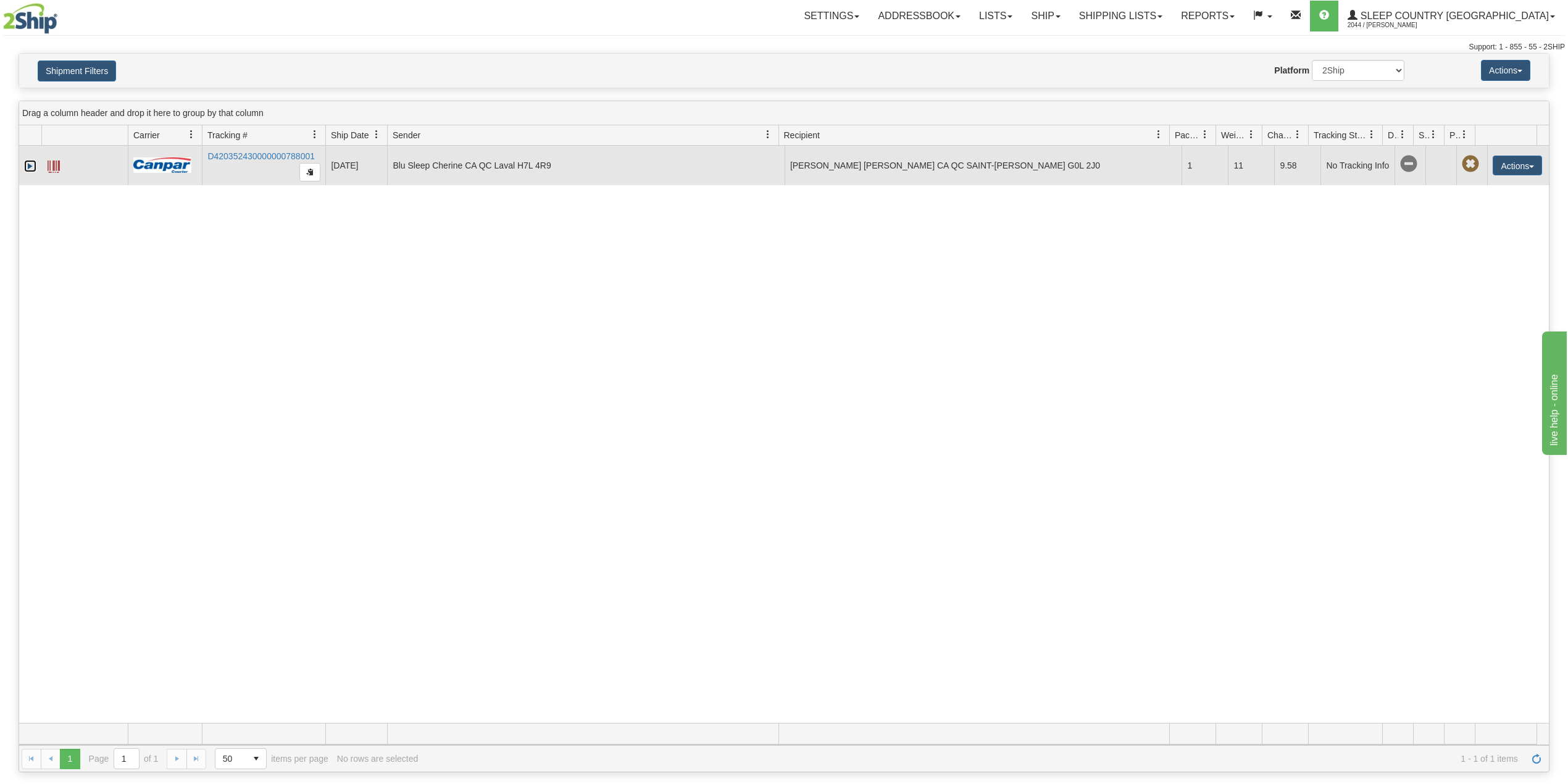
click at [30, 164] on link "Expand" at bounding box center [30, 165] width 12 height 12
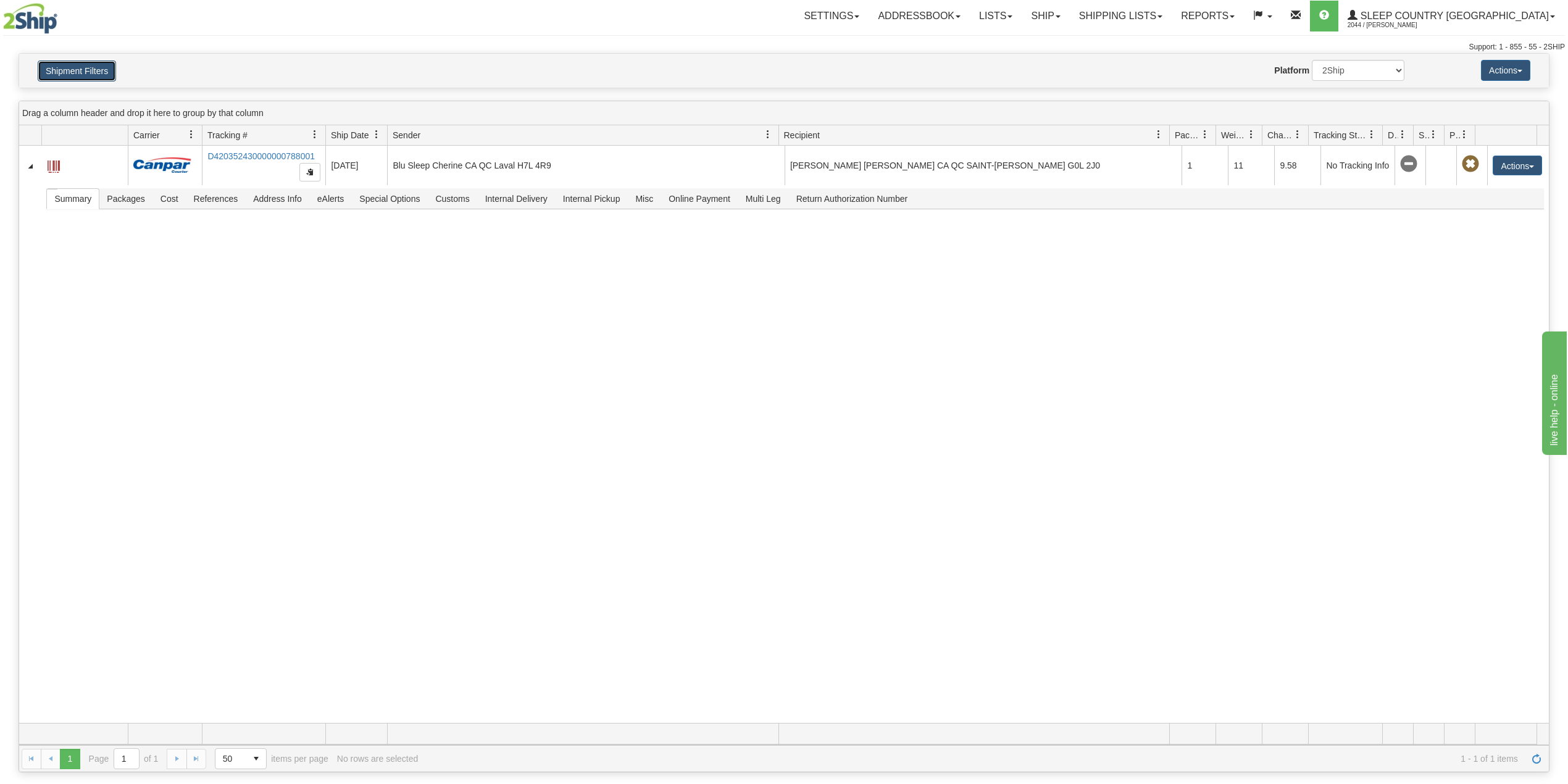
click at [93, 71] on button "Shipment Filters" at bounding box center [77, 70] width 79 height 21
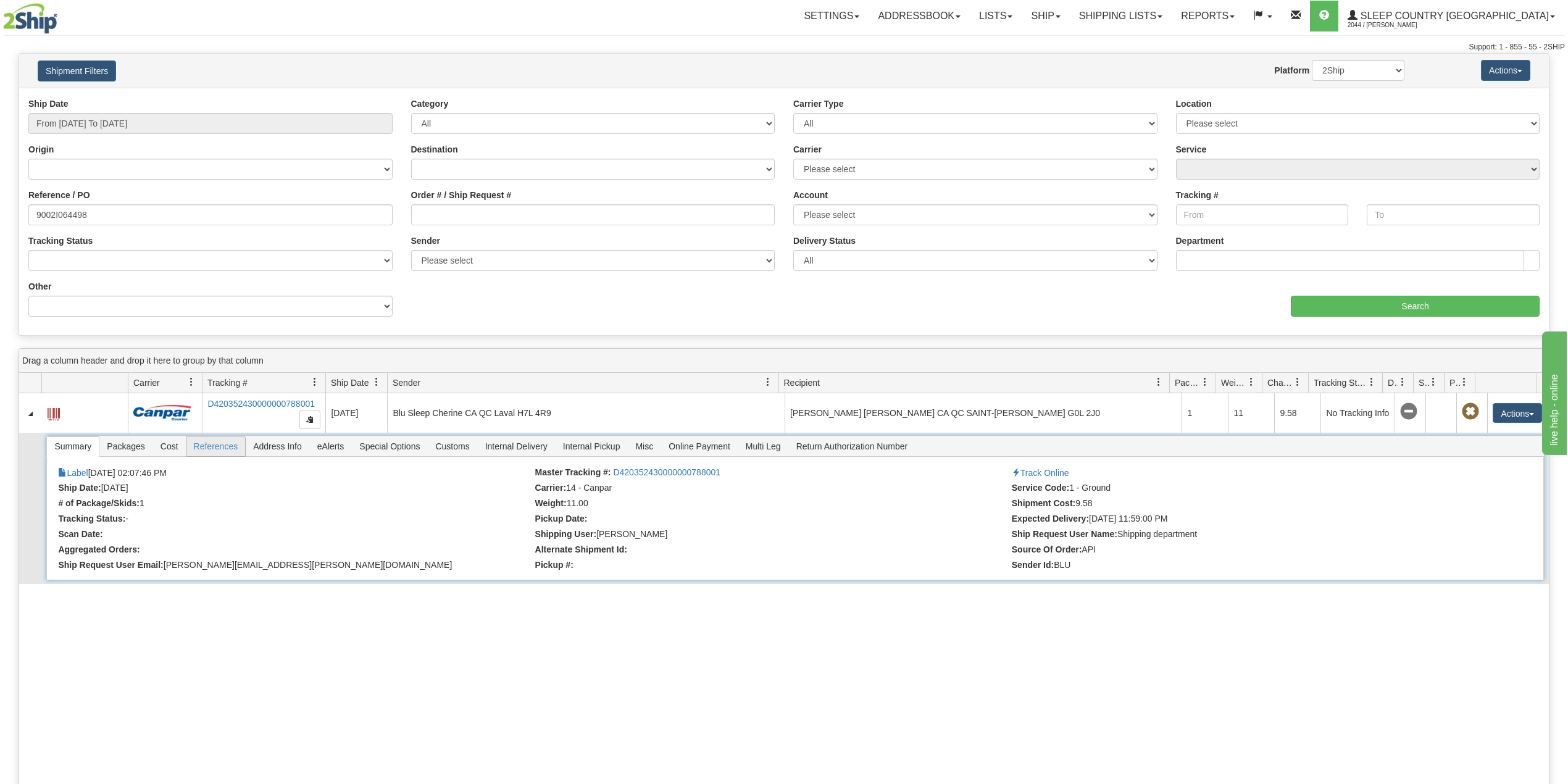
click at [223, 450] on span "References" at bounding box center [216, 445] width 59 height 20
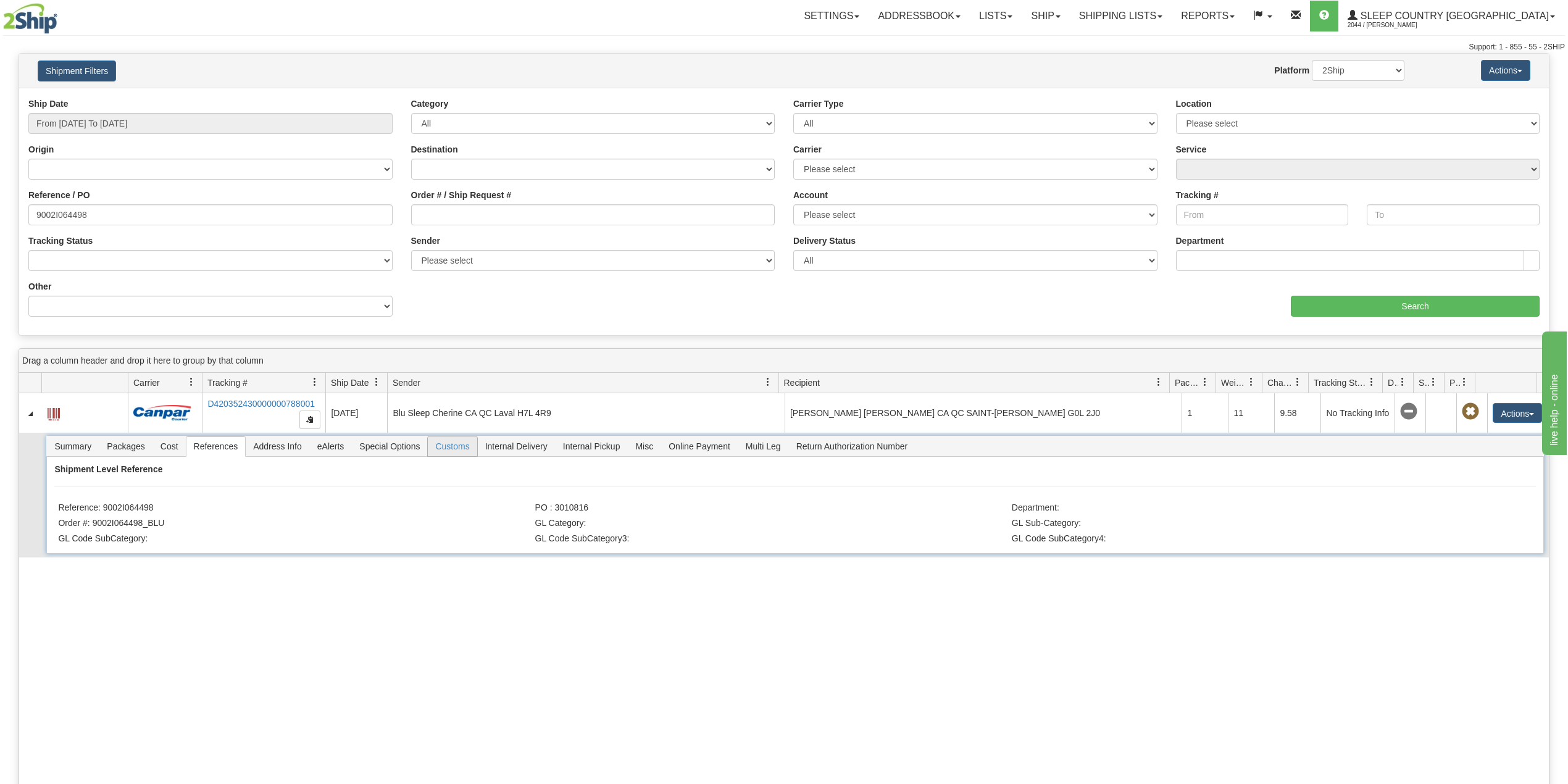
click at [458, 449] on span "Customs" at bounding box center [452, 445] width 49 height 20
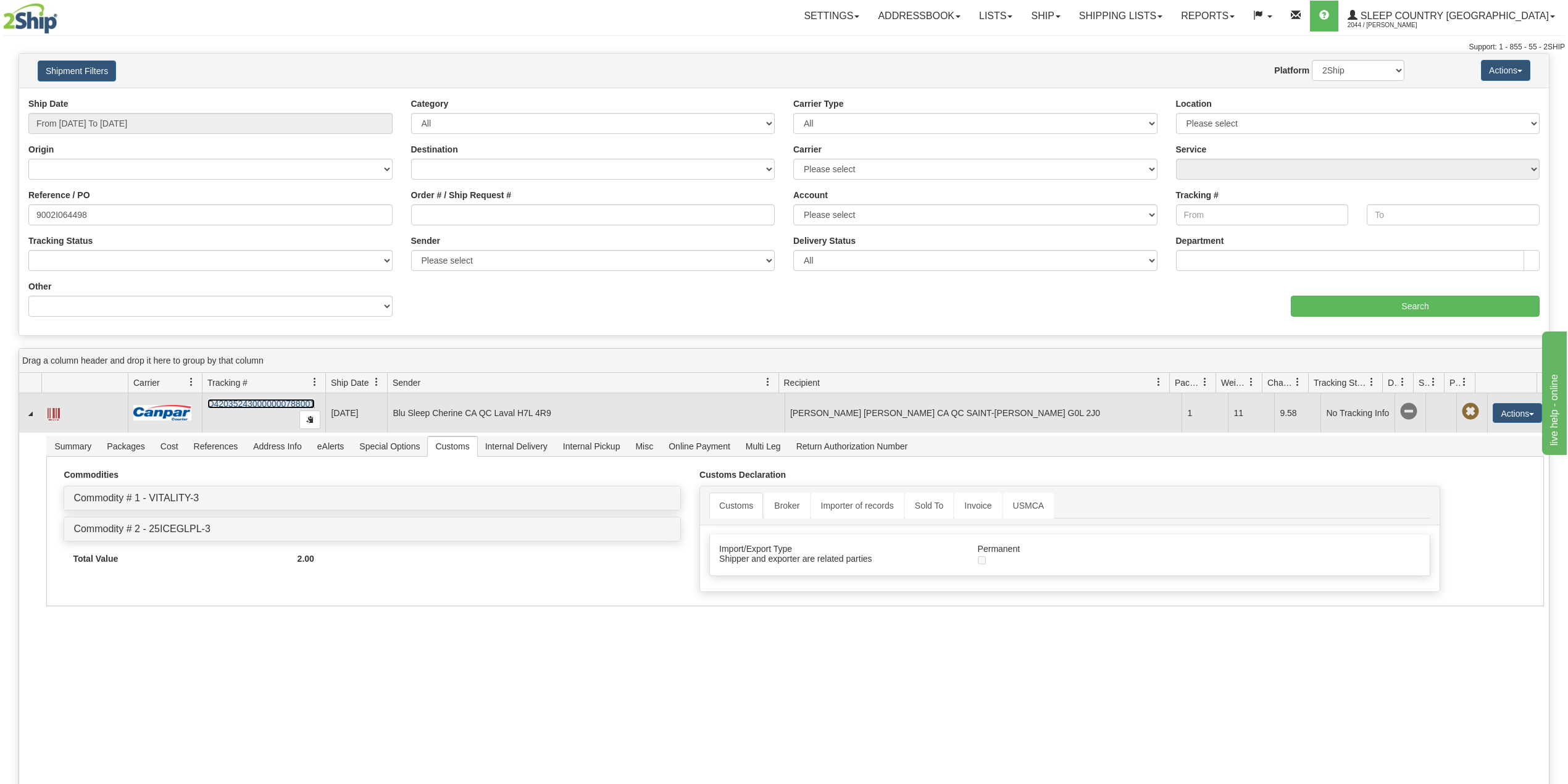
click at [252, 405] on link "D420352430000000788001" at bounding box center [261, 403] width 108 height 10
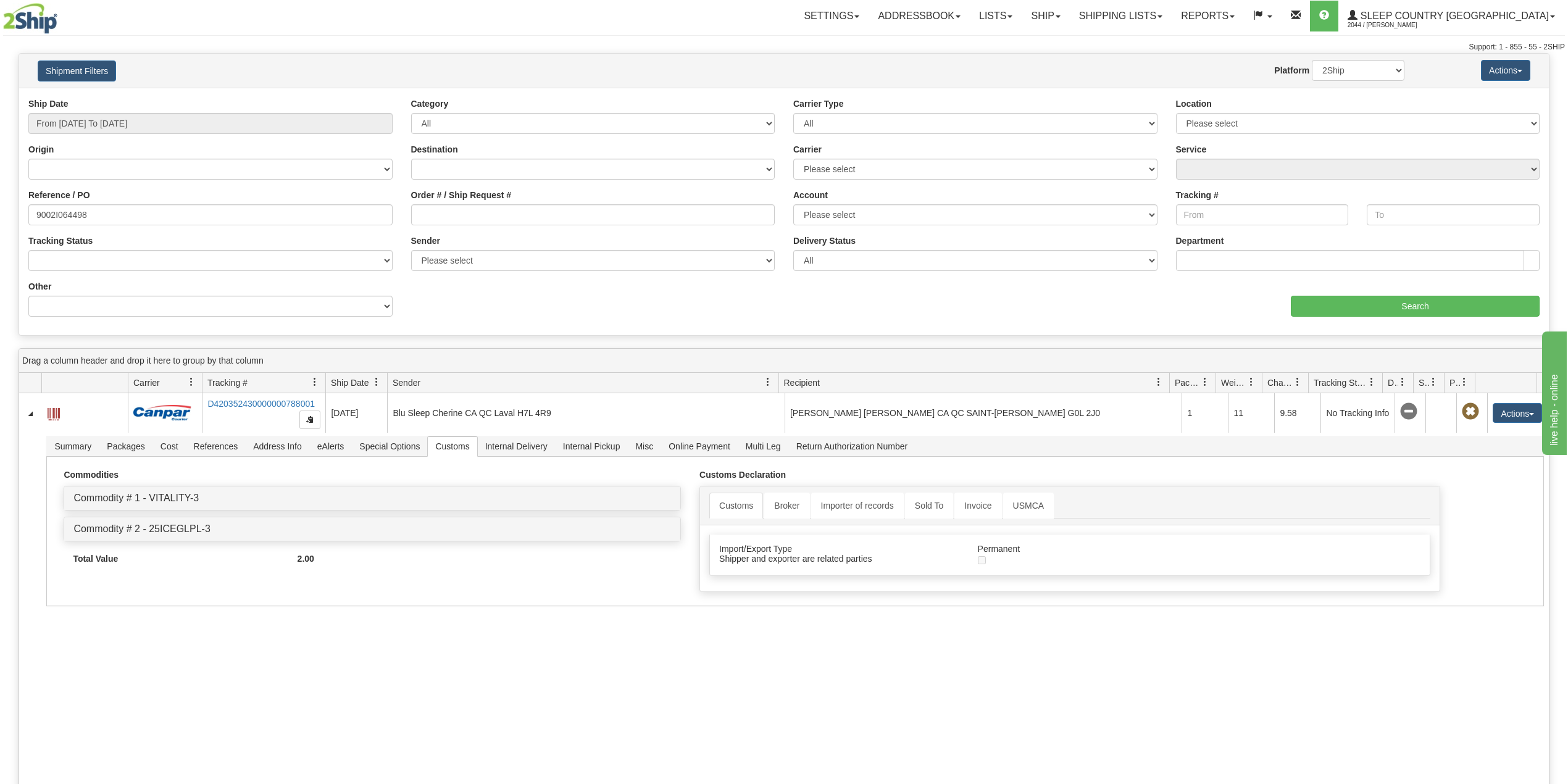
click at [521, 315] on div "Ship Date From 08/14/2025 To 09/12/2025 Category All Inbound Outbound Carrier T…" at bounding box center [783, 212] width 1530 height 229
click at [1171, 23] on link "Shipping lists" at bounding box center [1121, 16] width 102 height 31
click at [60, 219] on input "9002I064498" at bounding box center [210, 215] width 364 height 21
paste input "0I064511"
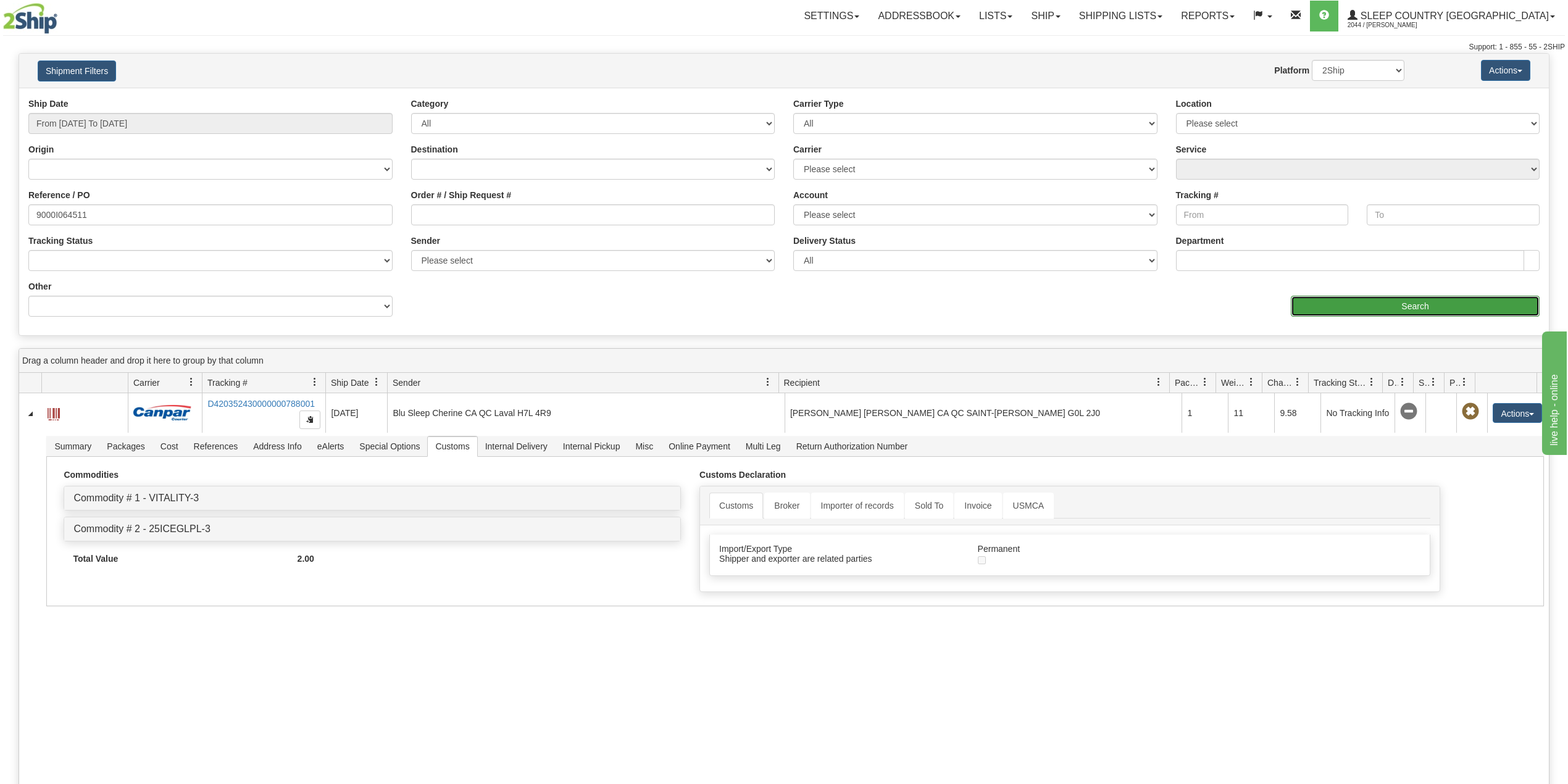
click at [1376, 302] on input "Search" at bounding box center [1414, 306] width 249 height 21
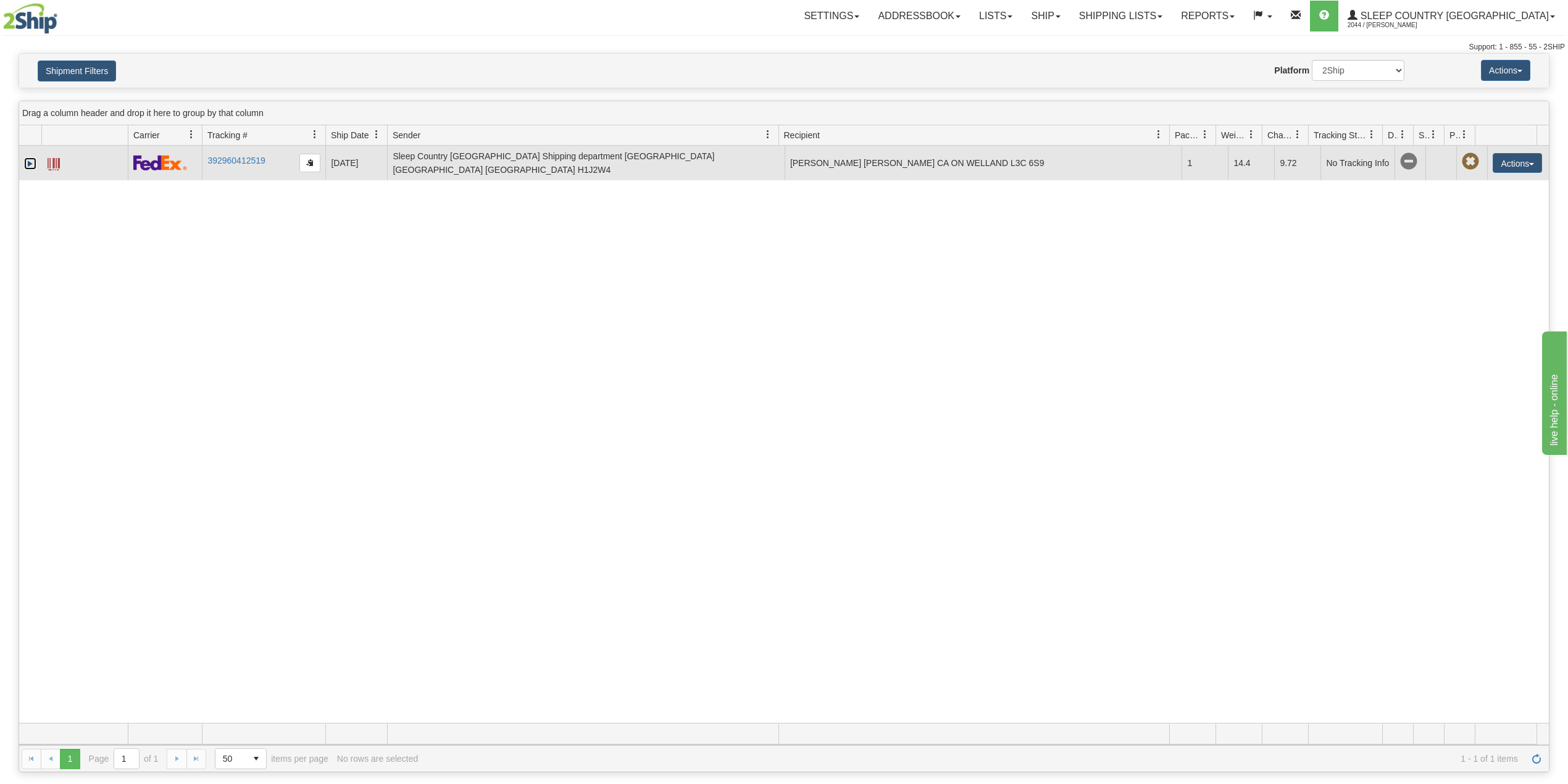
click at [26, 164] on link "Expand" at bounding box center [30, 163] width 12 height 12
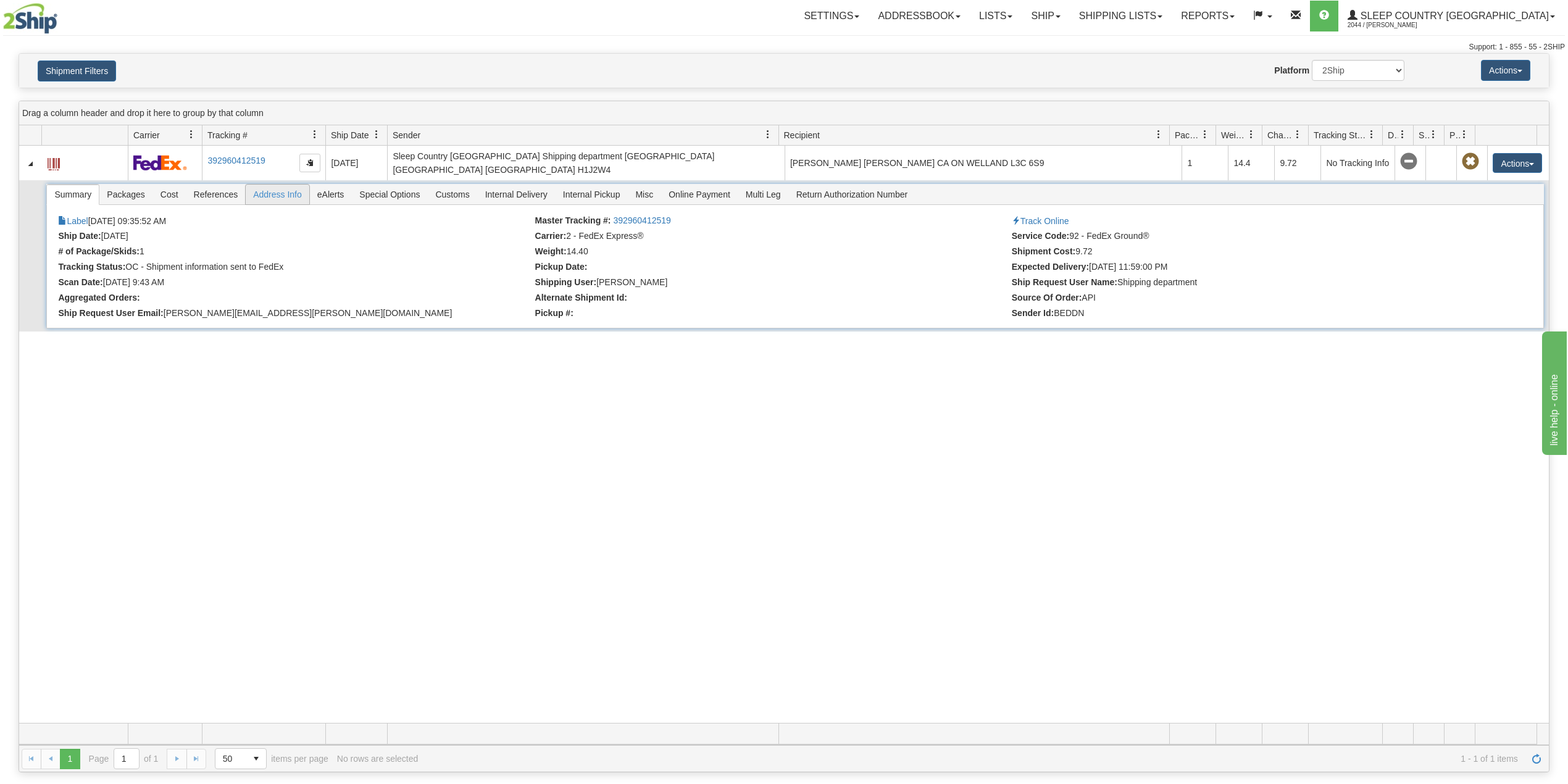
click at [282, 198] on span "Address Info" at bounding box center [278, 194] width 64 height 20
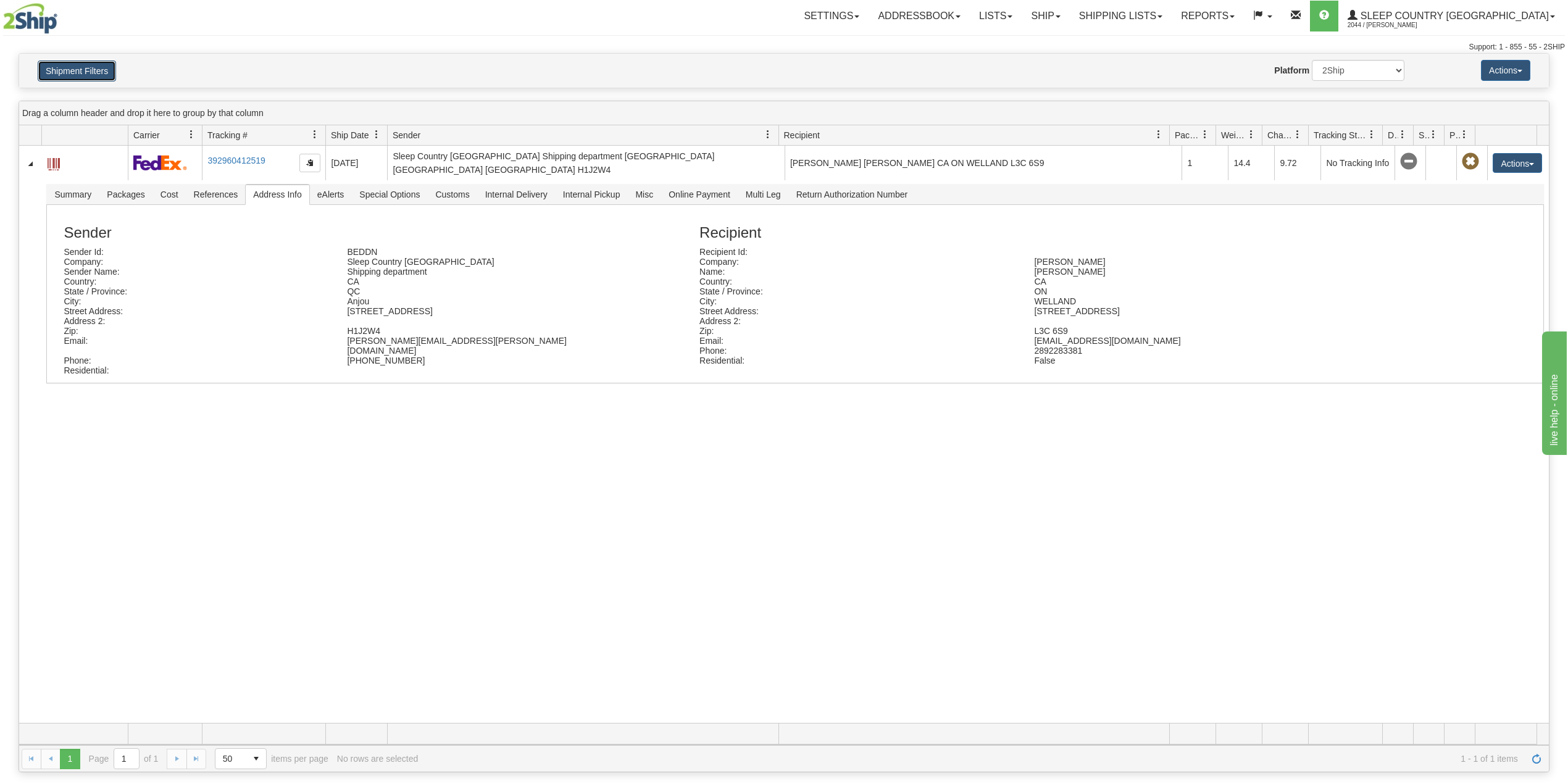
click at [102, 69] on button "Shipment Filters" at bounding box center [77, 70] width 79 height 21
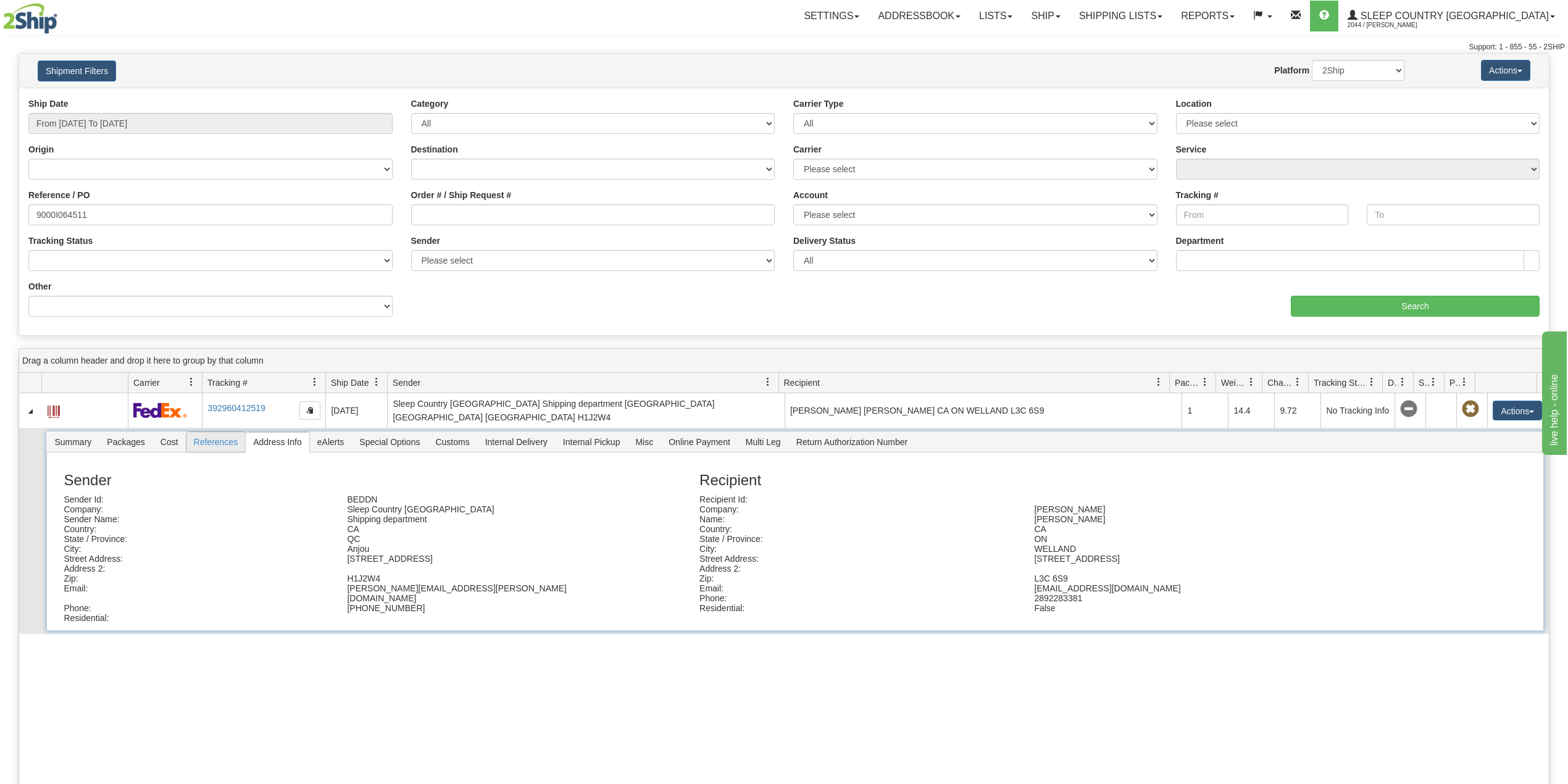
click at [214, 445] on span "References" at bounding box center [216, 442] width 59 height 20
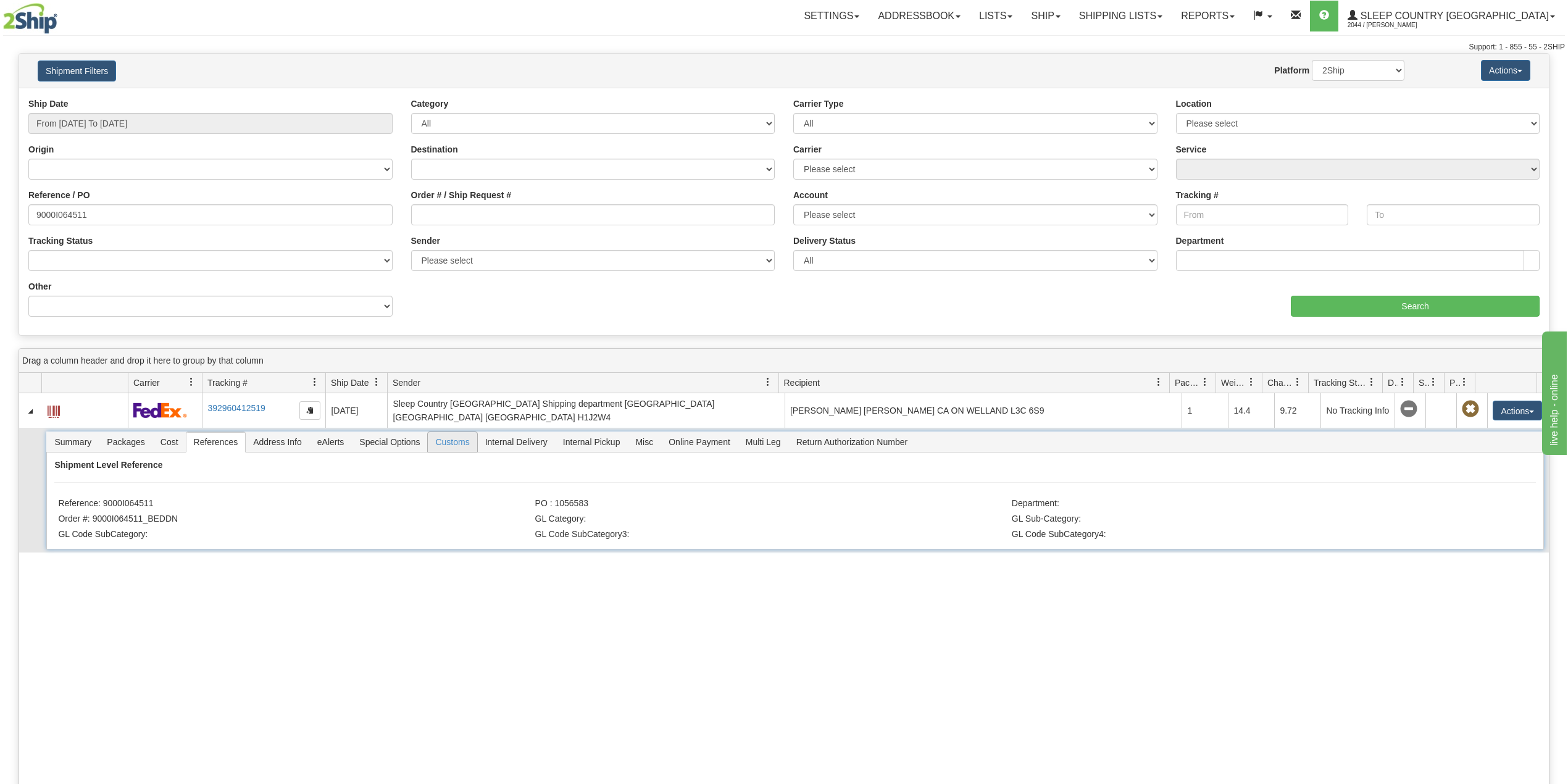
click at [446, 441] on span "Customs" at bounding box center [452, 442] width 49 height 20
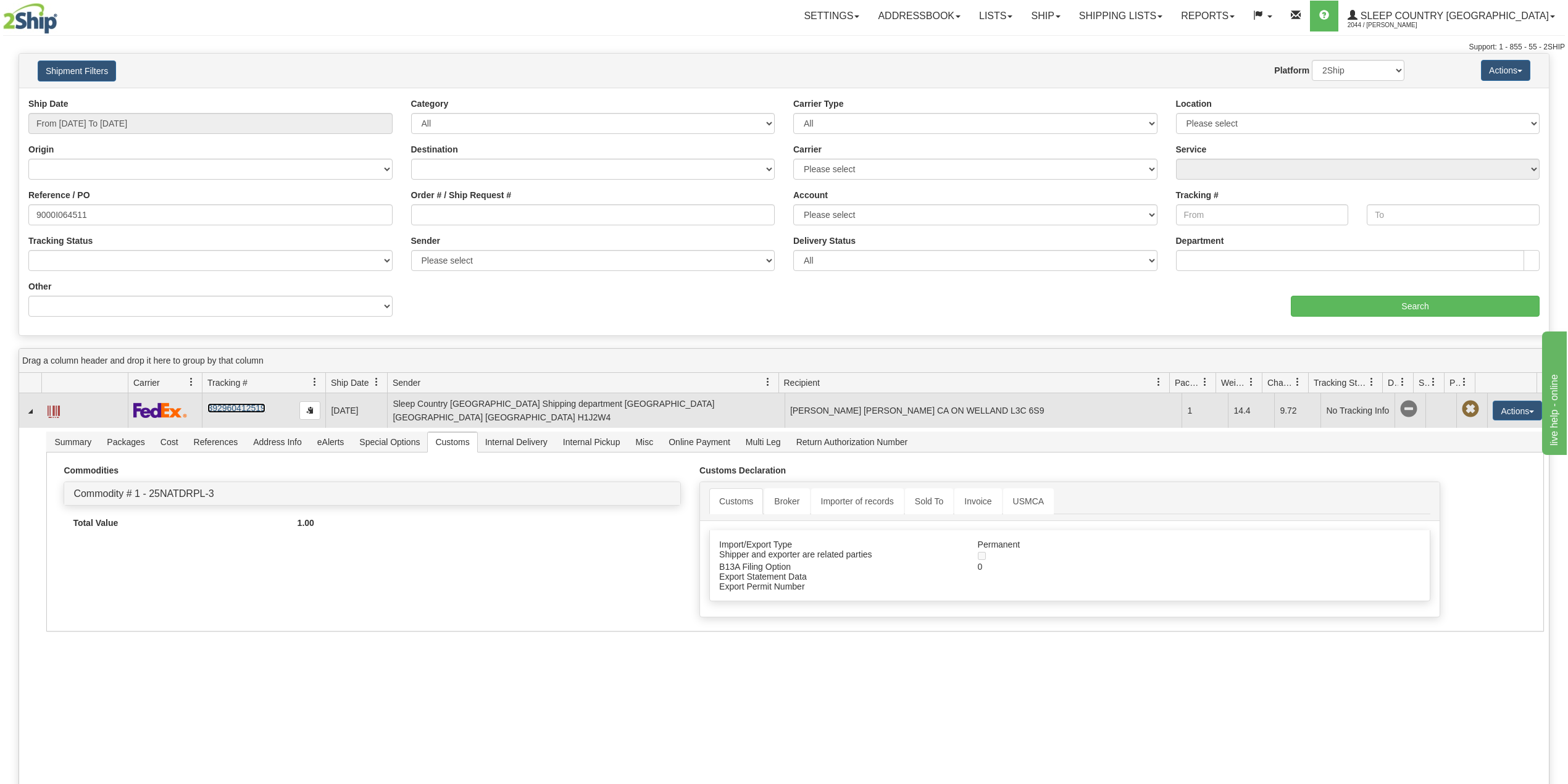
click at [245, 405] on link "392960412519" at bounding box center [235, 408] width 57 height 10
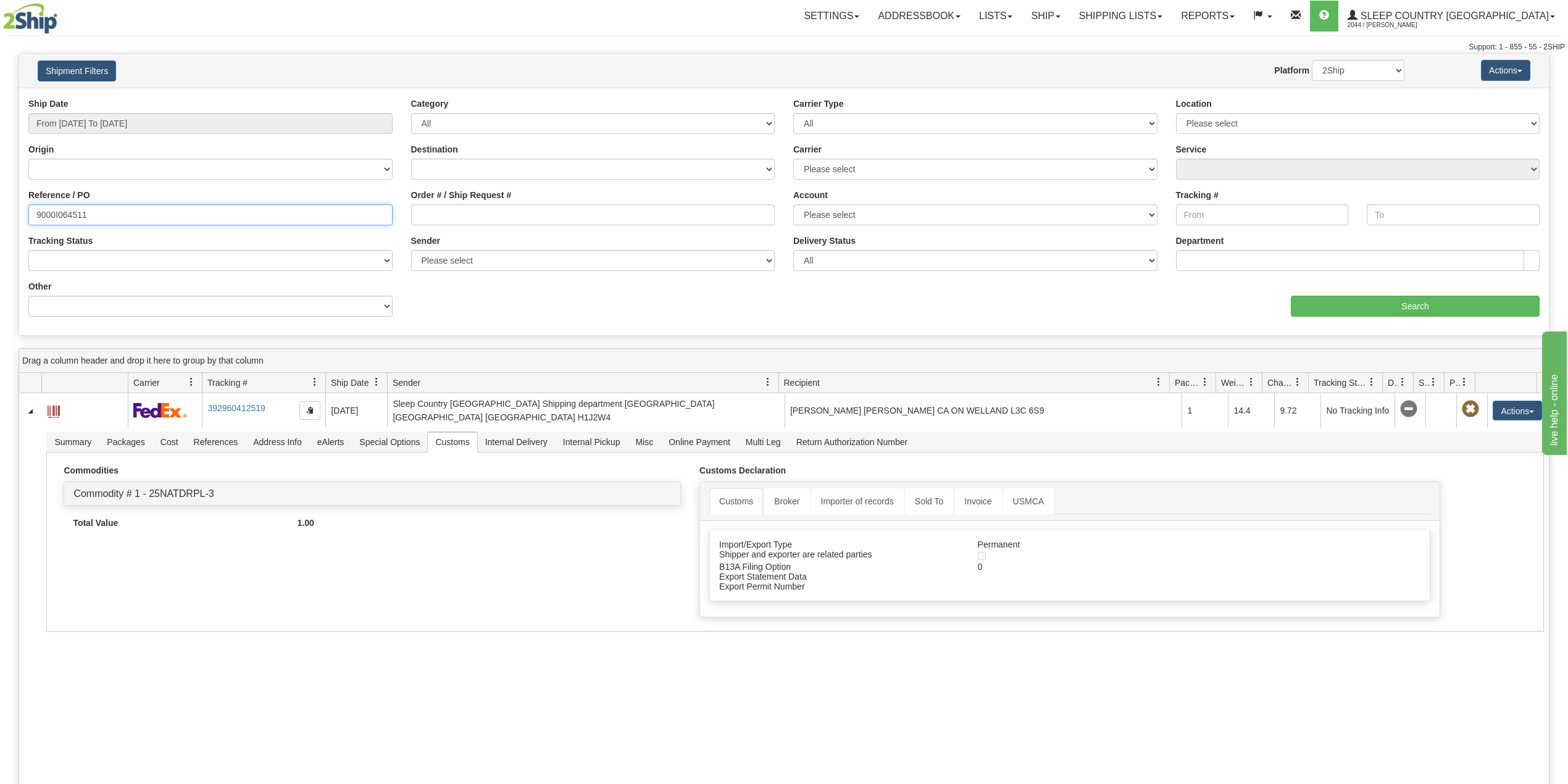
click at [70, 210] on input "9000I064511" at bounding box center [210, 215] width 364 height 21
click at [69, 210] on input "9000I064511" at bounding box center [210, 215] width 364 height 21
paste input "55250"
type input "9000I055250"
click at [1393, 299] on input "Search" at bounding box center [1414, 306] width 249 height 21
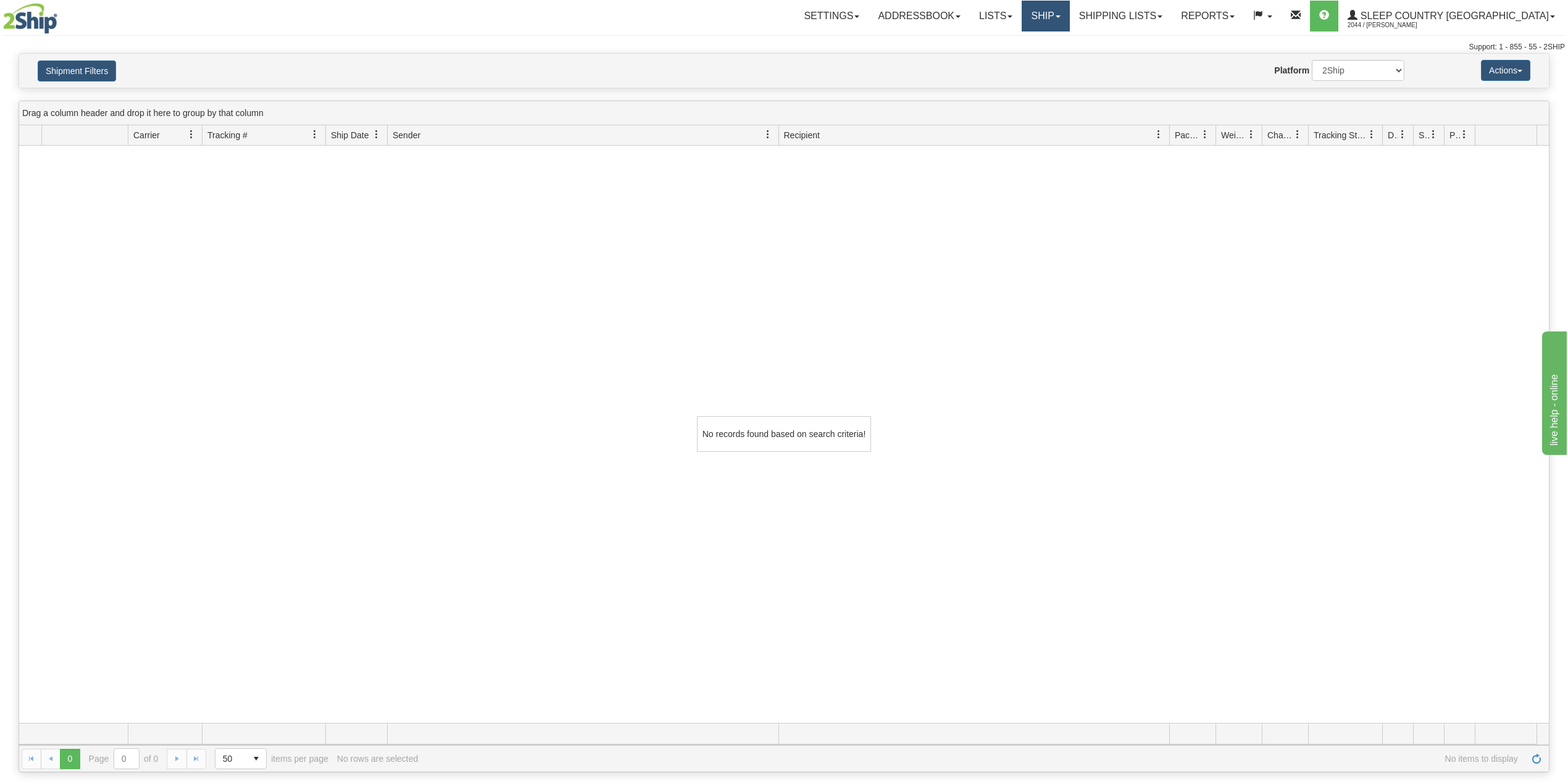
drag, startPoint x: 1090, startPoint y: 15, endPoint x: 1101, endPoint y: 44, distance: 31.0
click at [1069, 15] on link "Ship" at bounding box center [1045, 16] width 48 height 31
click at [1057, 60] on span "OnHold / Order Queue" at bounding box center [1013, 59] width 87 height 10
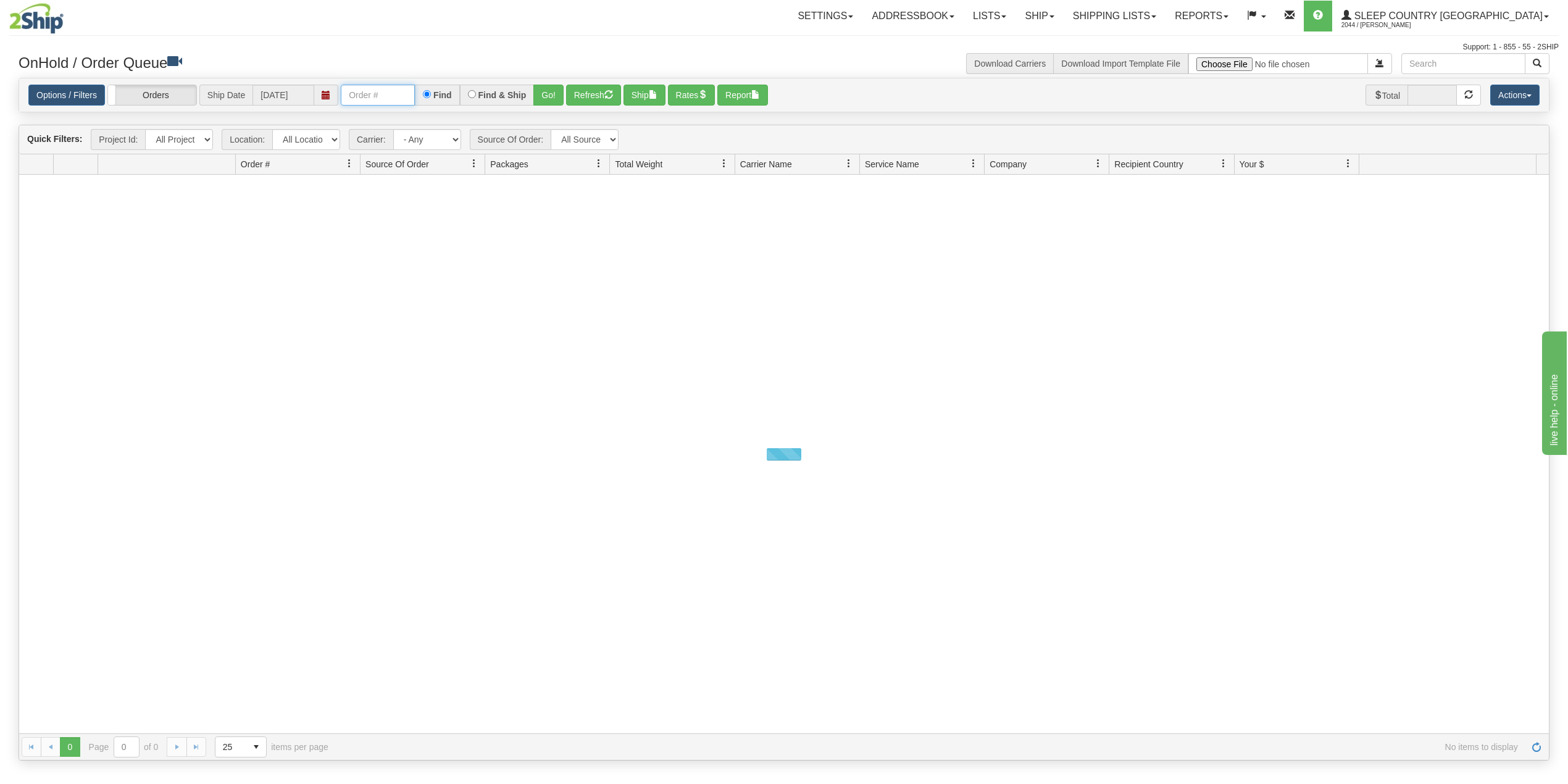
drag, startPoint x: 362, startPoint y: 99, endPoint x: 403, endPoint y: 106, distance: 41.6
click at [363, 98] on input "text" at bounding box center [377, 95] width 74 height 21
paste input "9000I055250"
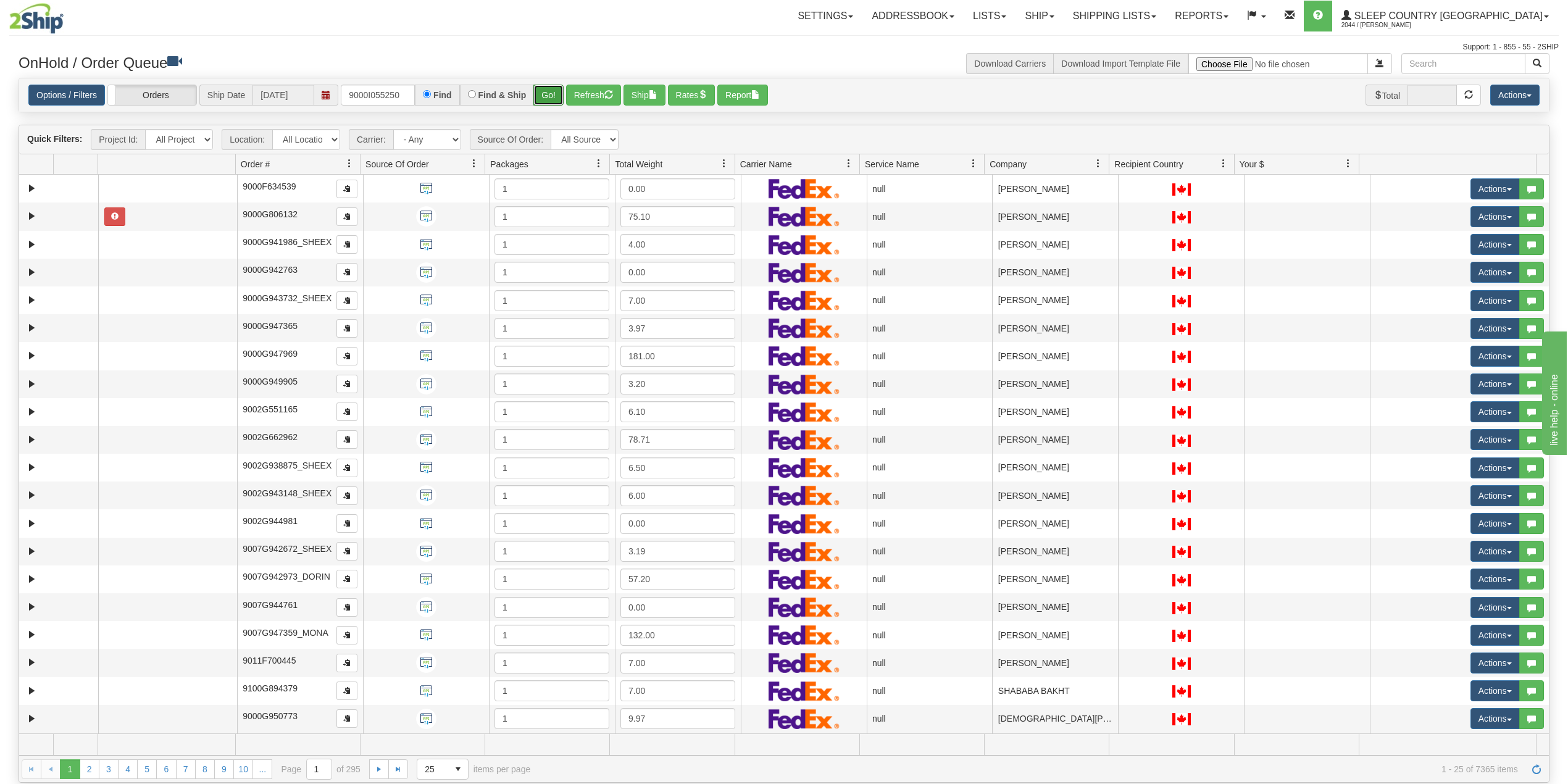
click at [547, 95] on button "Go!" at bounding box center [549, 95] width 30 height 21
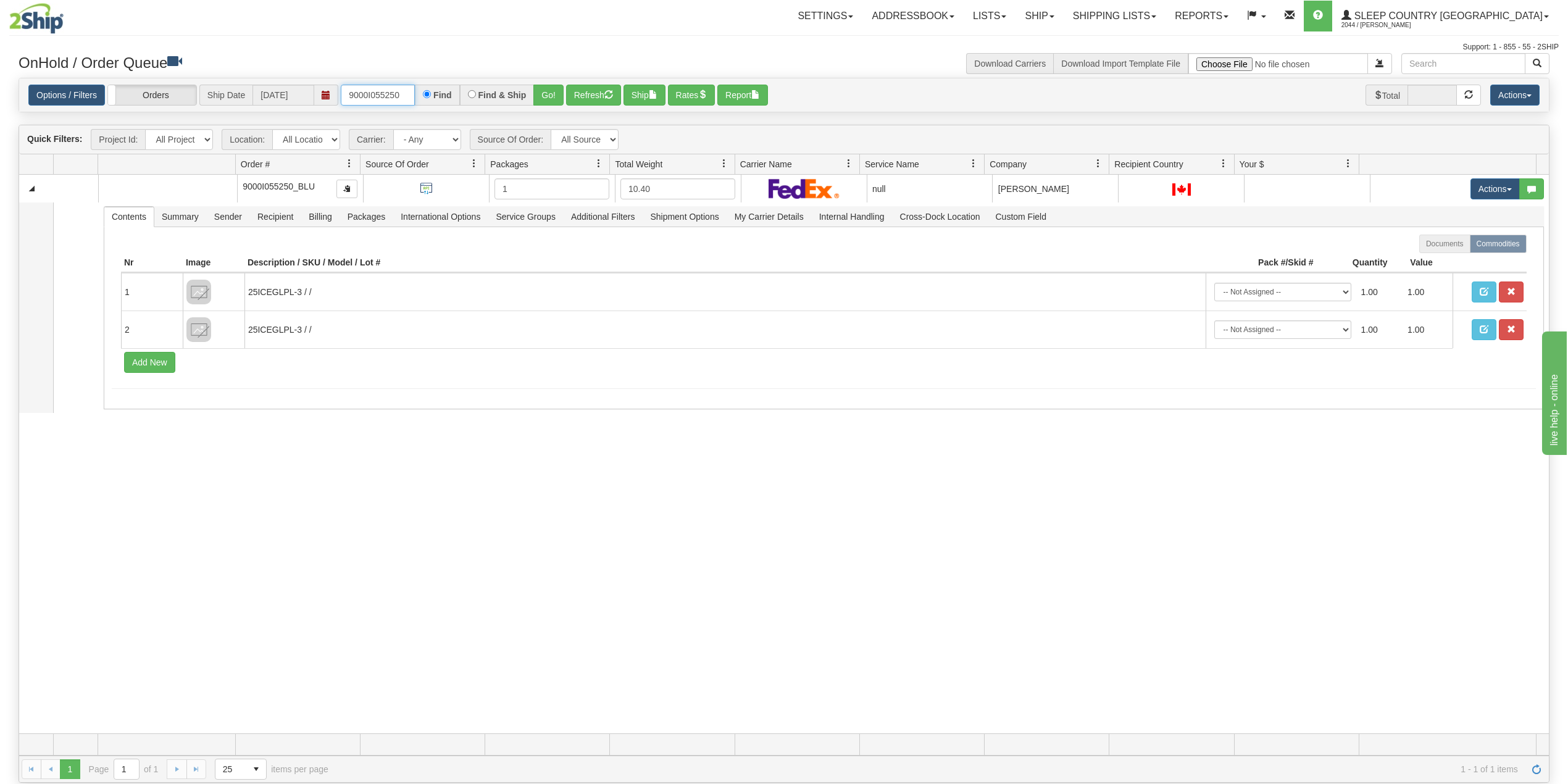
click at [375, 97] on input "9000I055250" at bounding box center [377, 95] width 74 height 21
paste input "7I06016"
type input "9007I060160"
click at [550, 90] on button "Go!" at bounding box center [549, 95] width 30 height 21
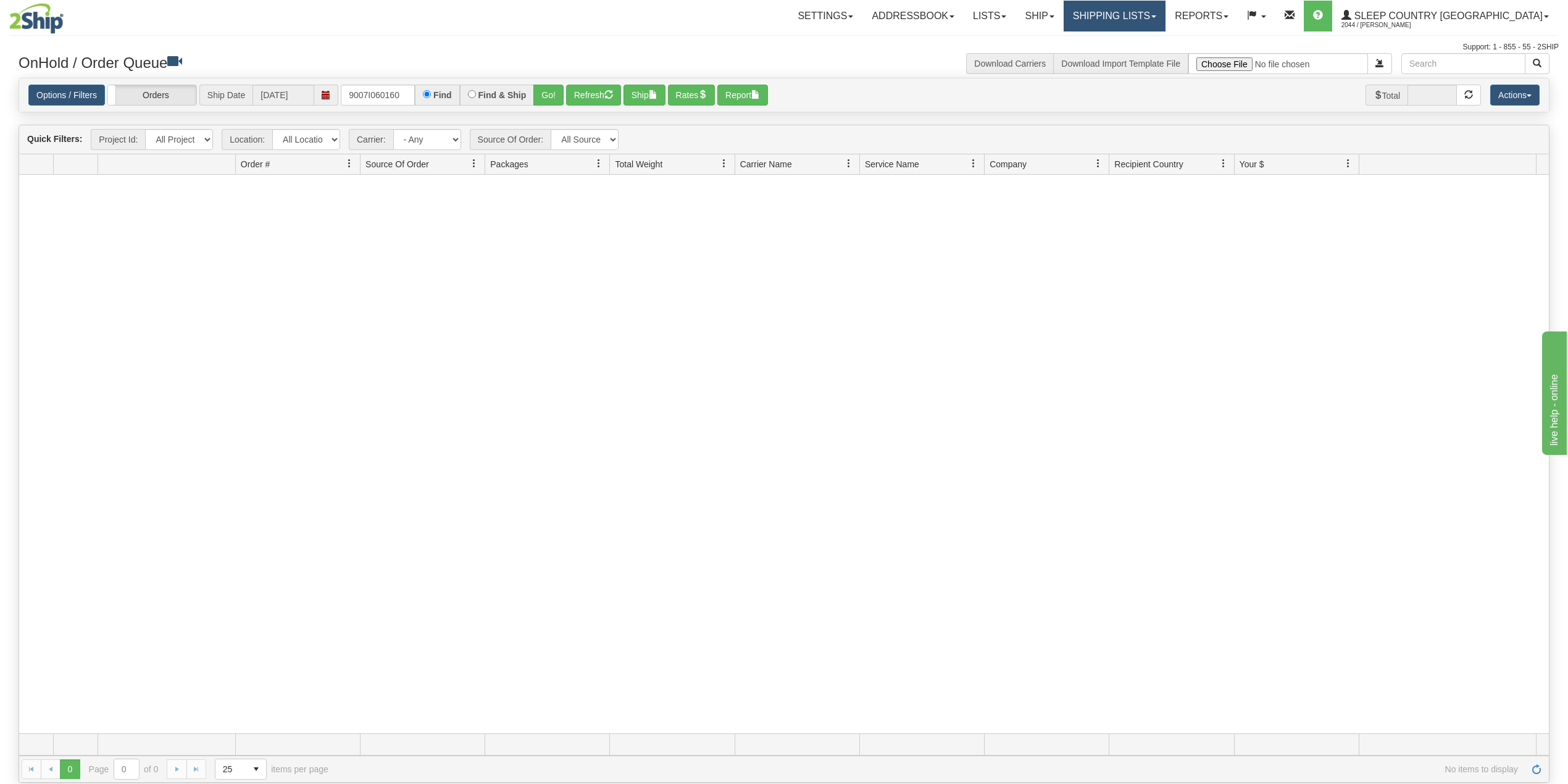
click at [1156, 11] on link "Shipping lists" at bounding box center [1114, 16] width 102 height 31
click at [1151, 54] on span "Search Shipment History" at bounding box center [1105, 59] width 96 height 10
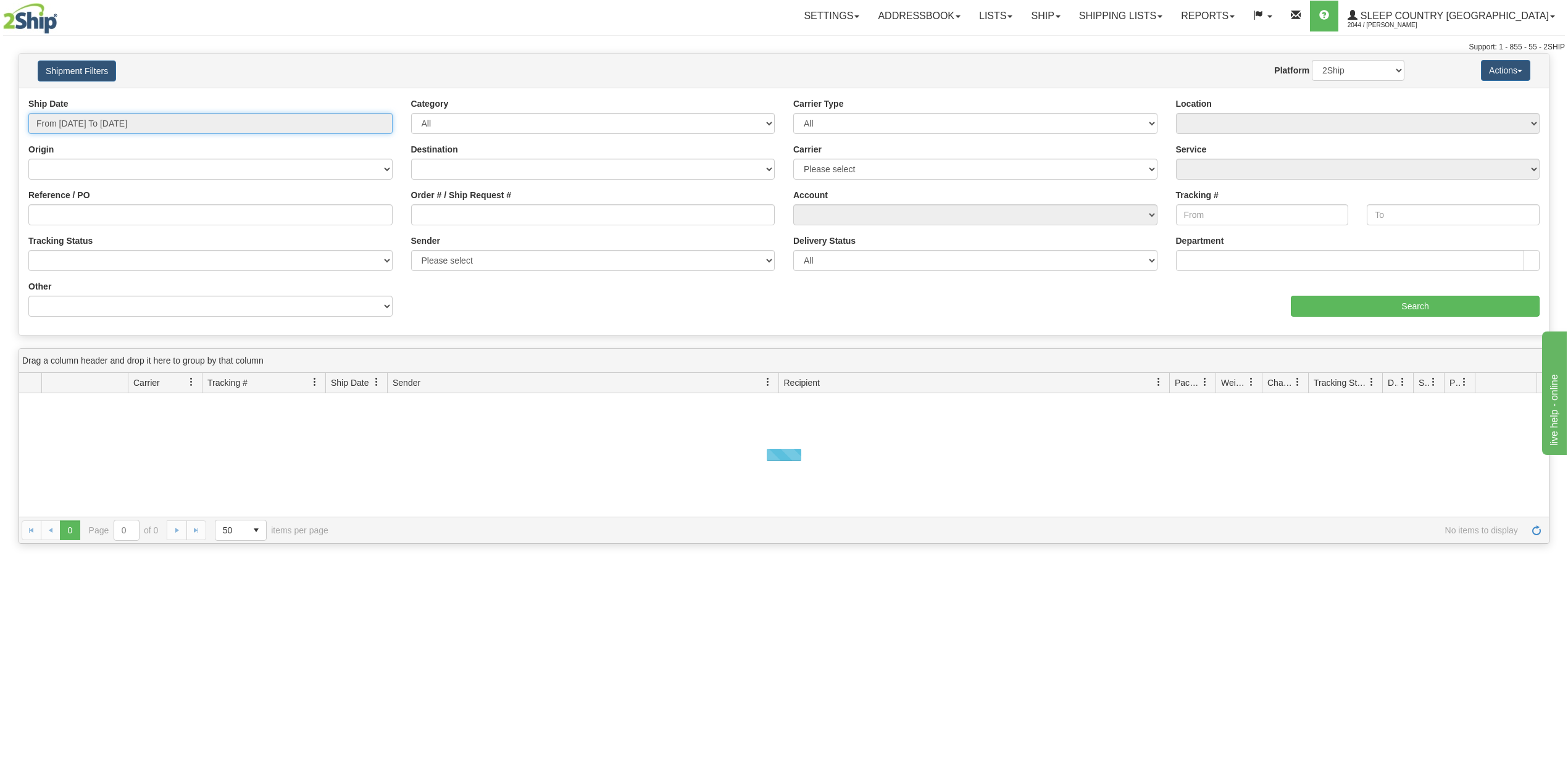
click at [95, 124] on input "From [DATE] To [DATE]" at bounding box center [210, 123] width 364 height 21
click at [86, 214] on li "Last 30 Days" at bounding box center [83, 213] width 98 height 17
type input "From [DATE] To [DATE]"
click at [122, 212] on input "Reference / PO" at bounding box center [210, 215] width 364 height 21
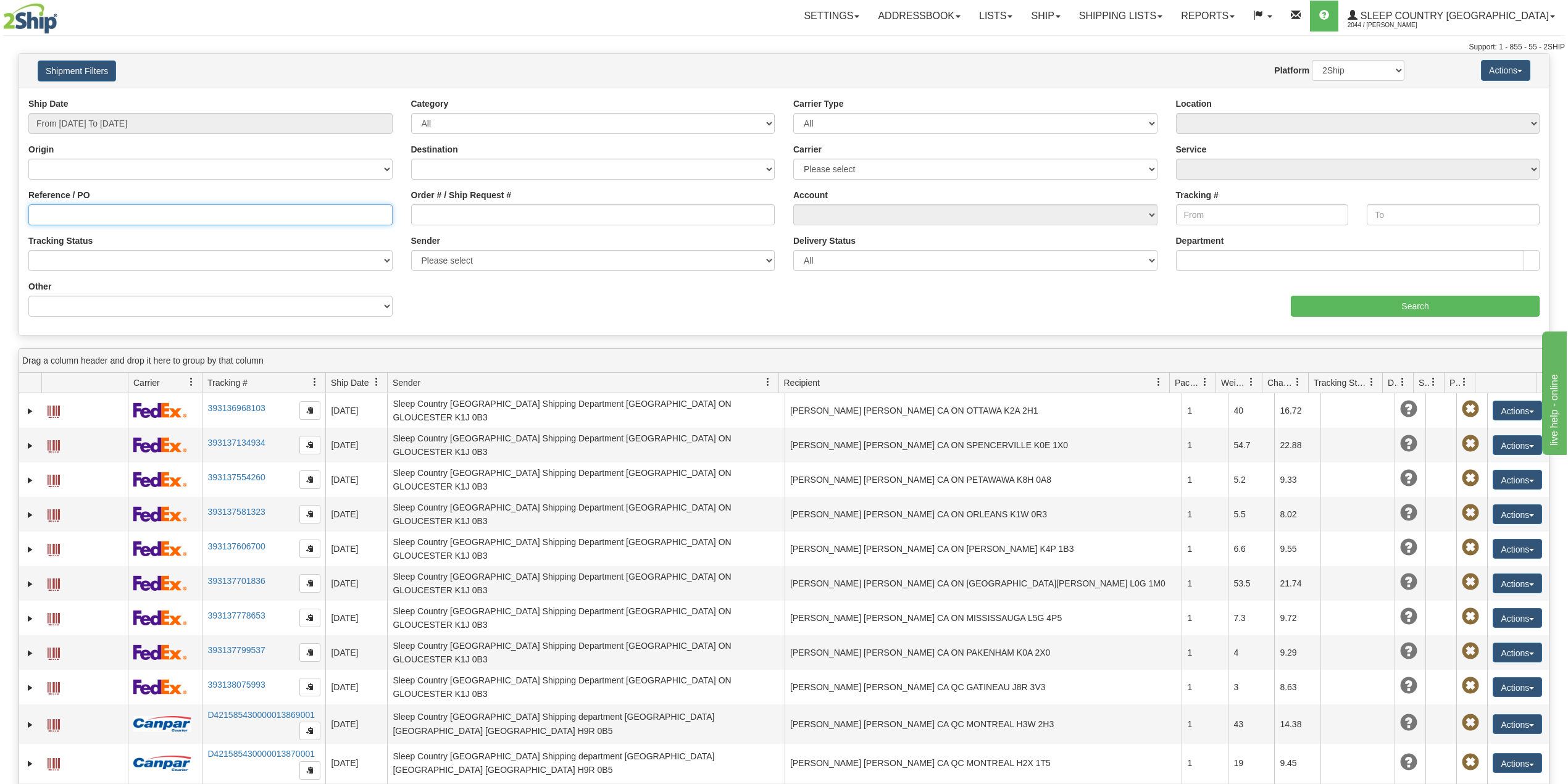
paste input "9007I060160"
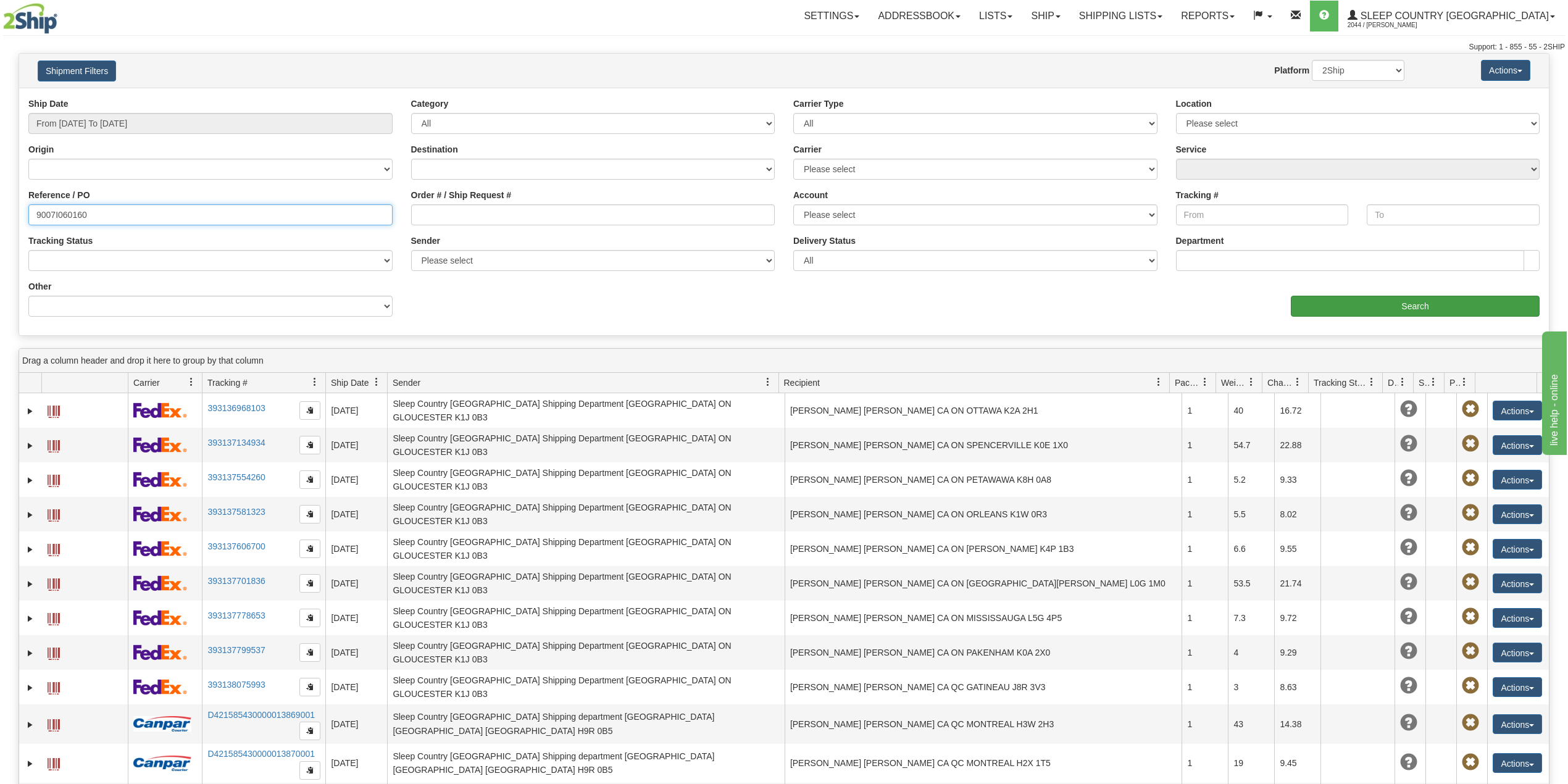
type input "9007I060160"
click at [1317, 306] on input "Search" at bounding box center [1414, 306] width 249 height 21
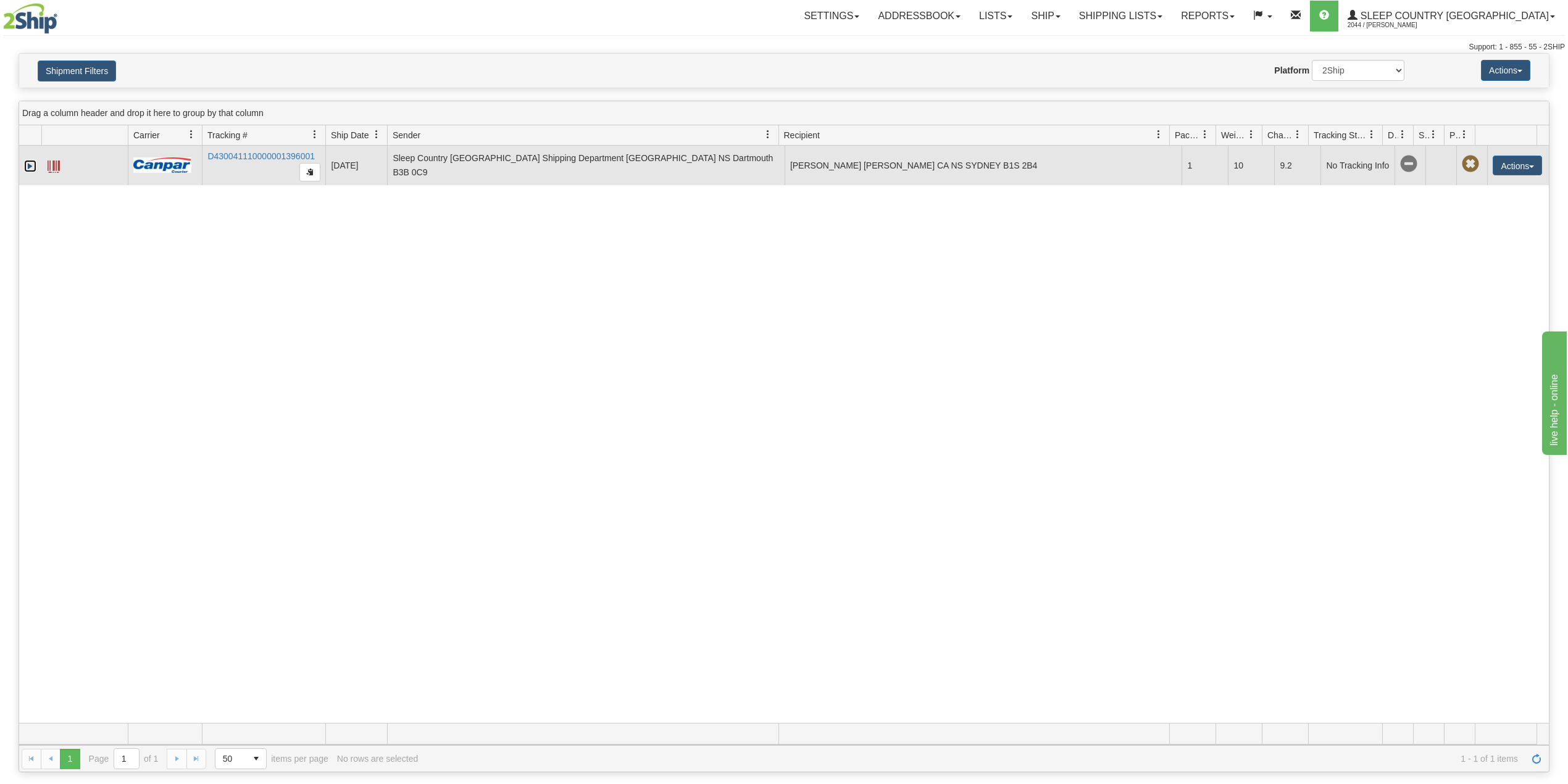
click at [28, 166] on link "Expand" at bounding box center [30, 165] width 12 height 12
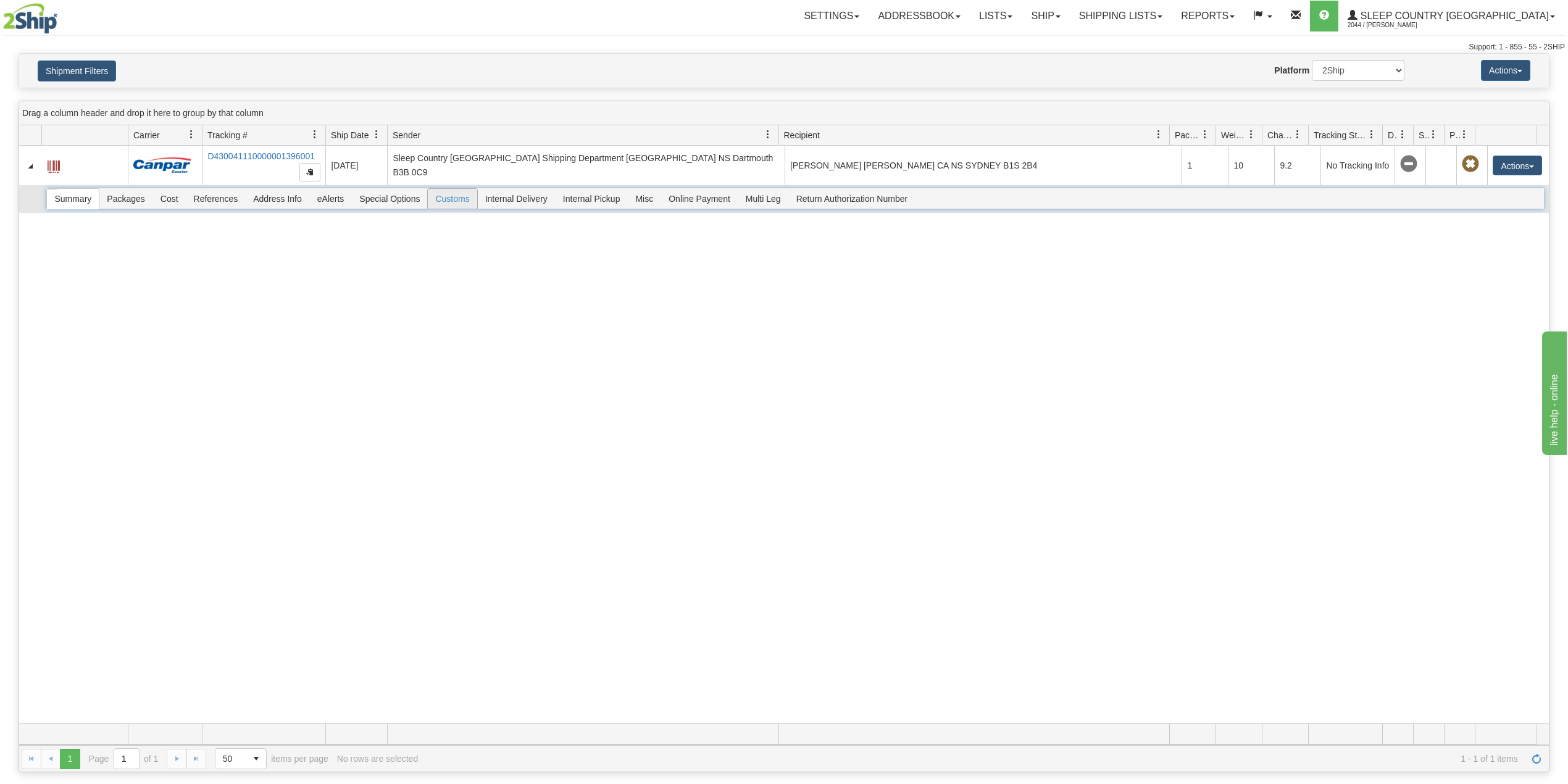
click at [457, 203] on span "Customs" at bounding box center [452, 198] width 49 height 20
